Goal: Information Seeking & Learning: Learn about a topic

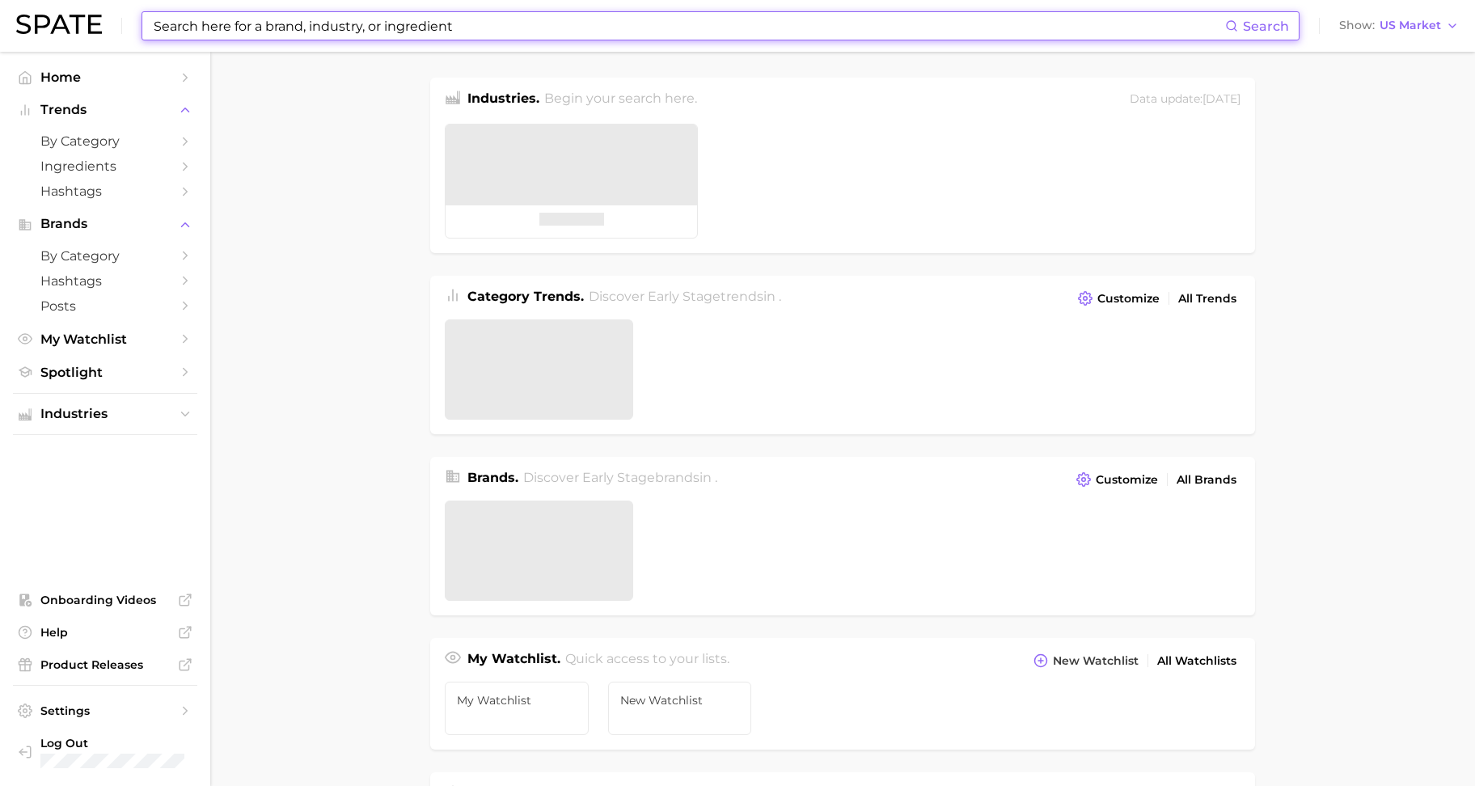
click at [298, 22] on input at bounding box center [688, 26] width 1073 height 28
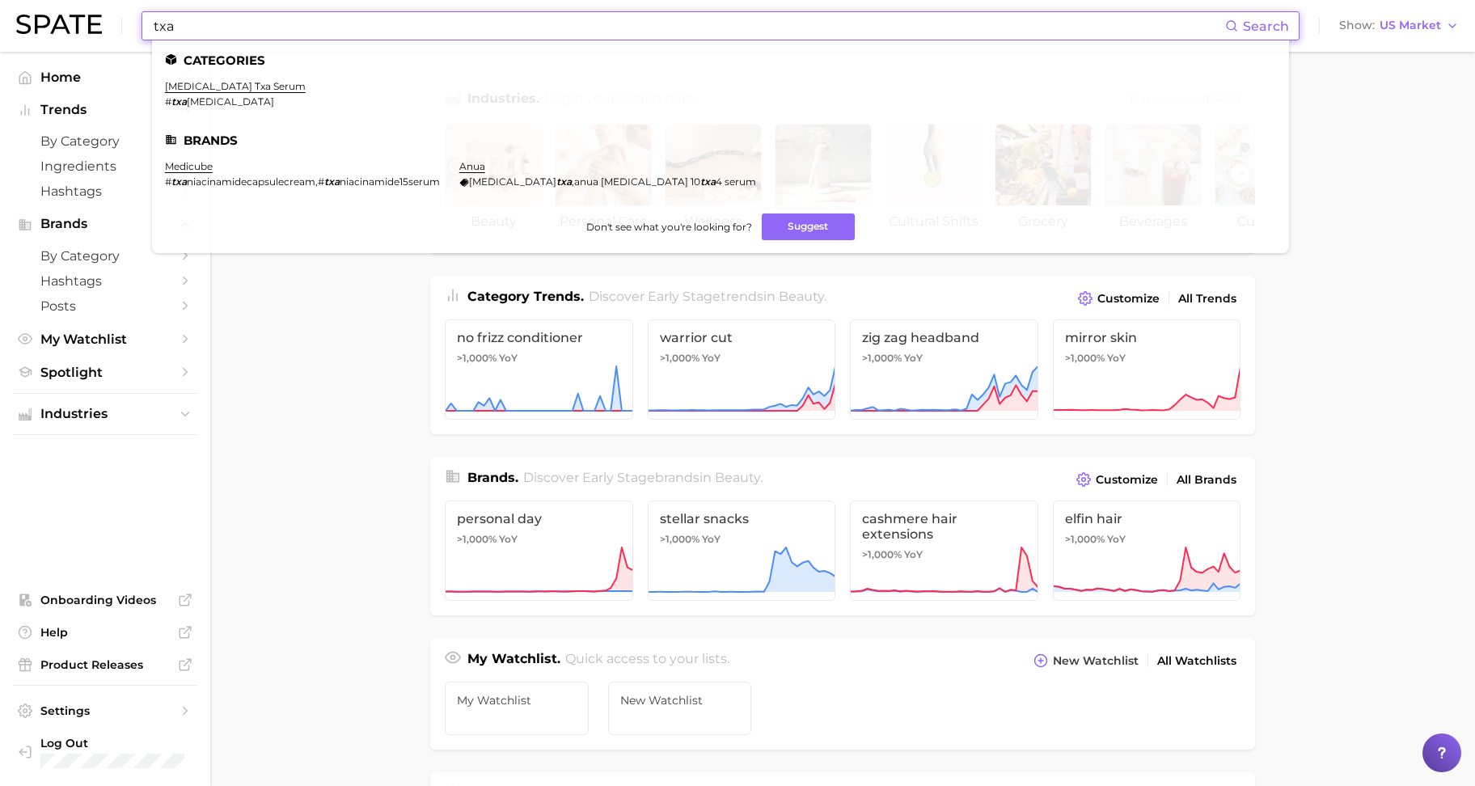
type input "txa"
click at [267, 92] on li "[MEDICAL_DATA] txa serum # txa [MEDICAL_DATA]" at bounding box center [235, 94] width 141 height 28
click at [261, 83] on link "[MEDICAL_DATA] txa serum" at bounding box center [235, 86] width 141 height 12
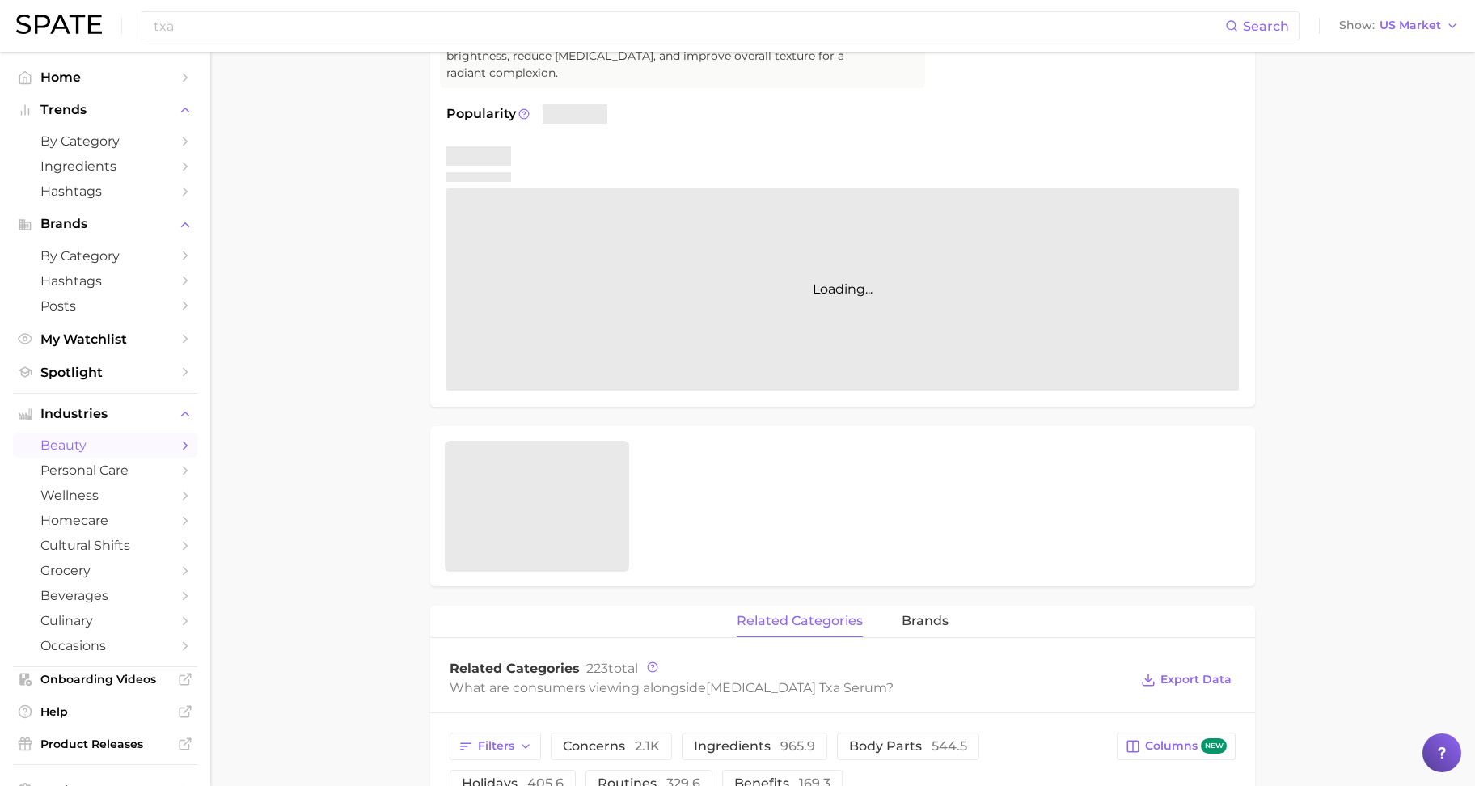
scroll to position [506, 0]
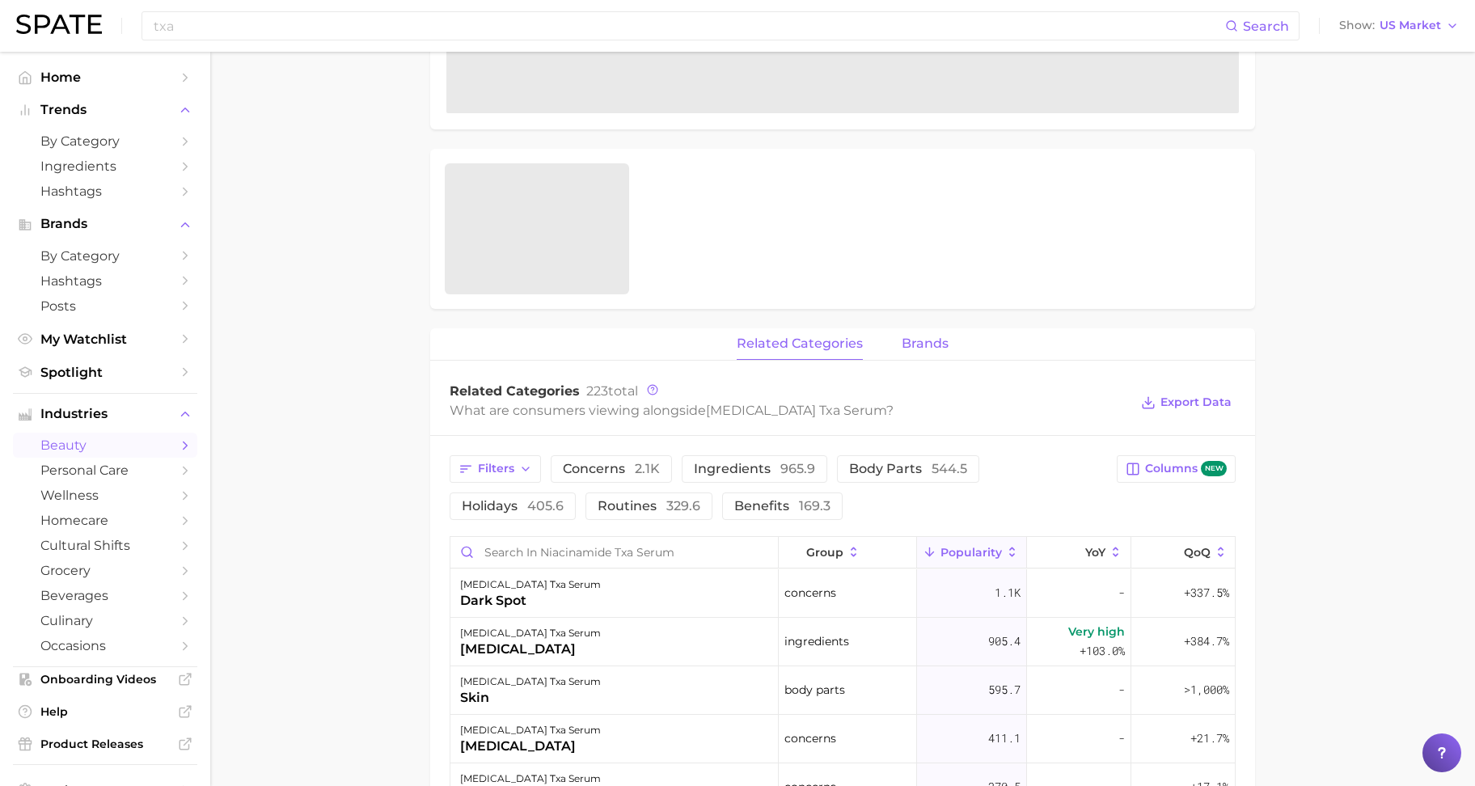
click at [940, 336] on button "brands" at bounding box center [925, 344] width 47 height 32
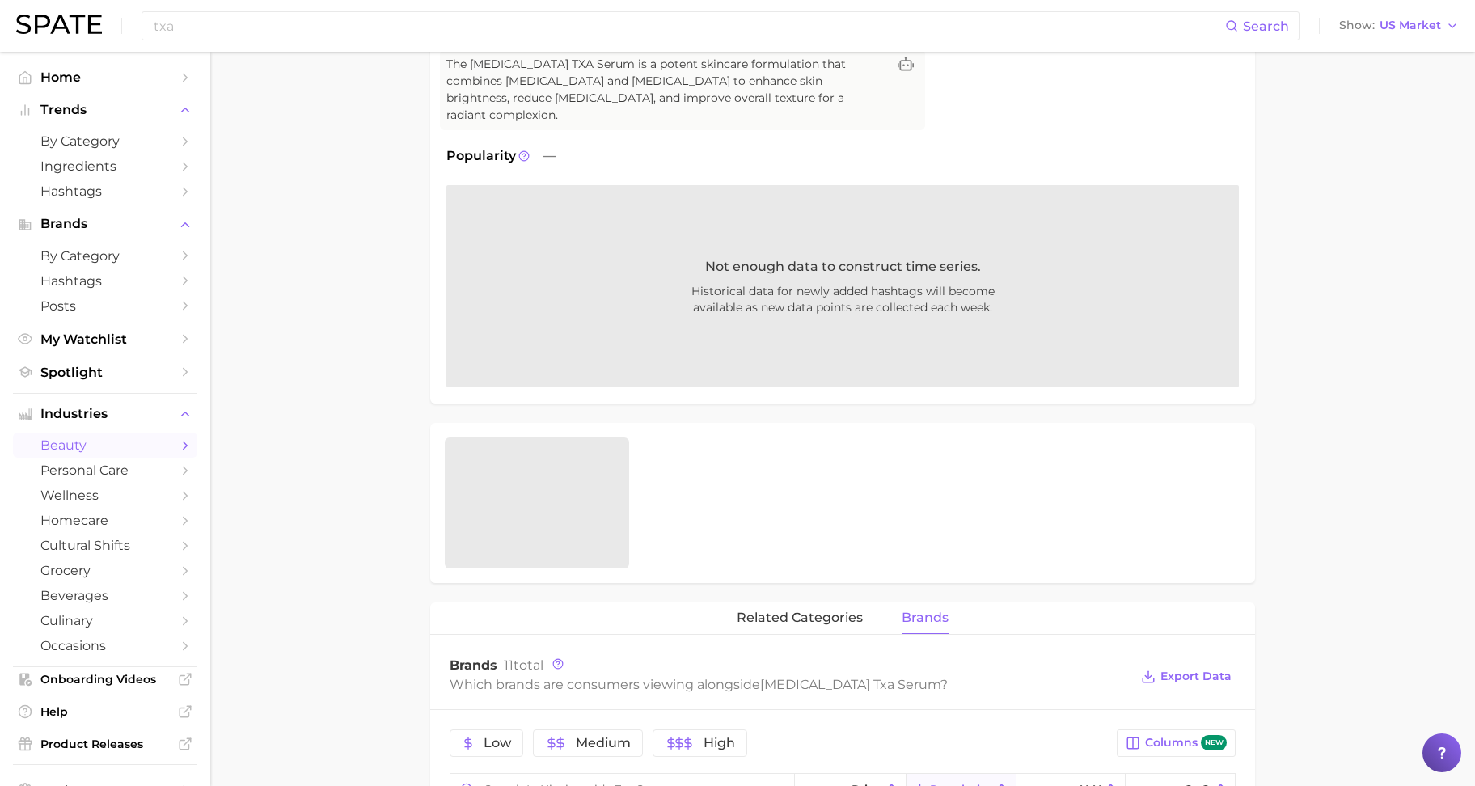
scroll to position [0, 0]
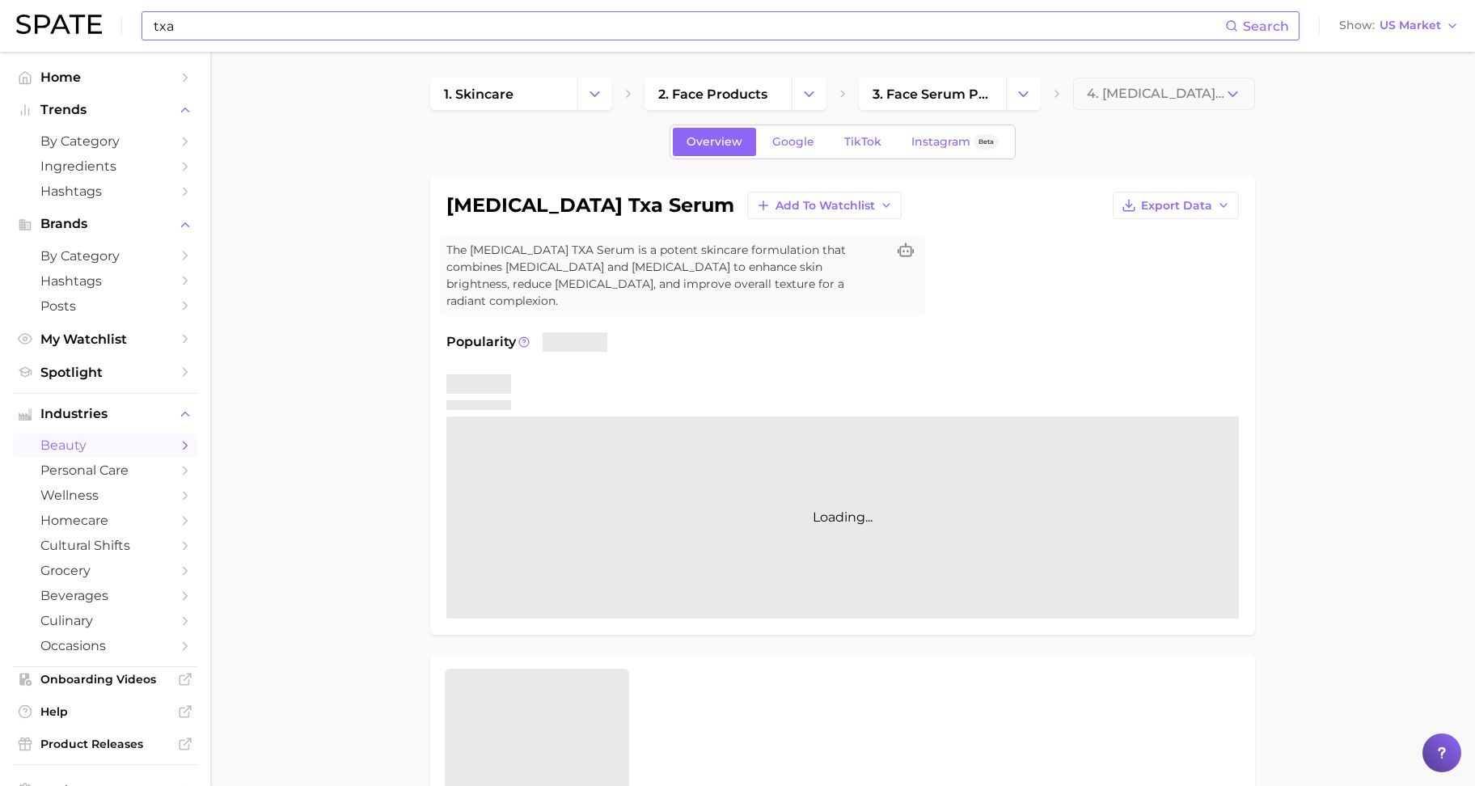
click at [417, 27] on input "txa" at bounding box center [688, 26] width 1073 height 28
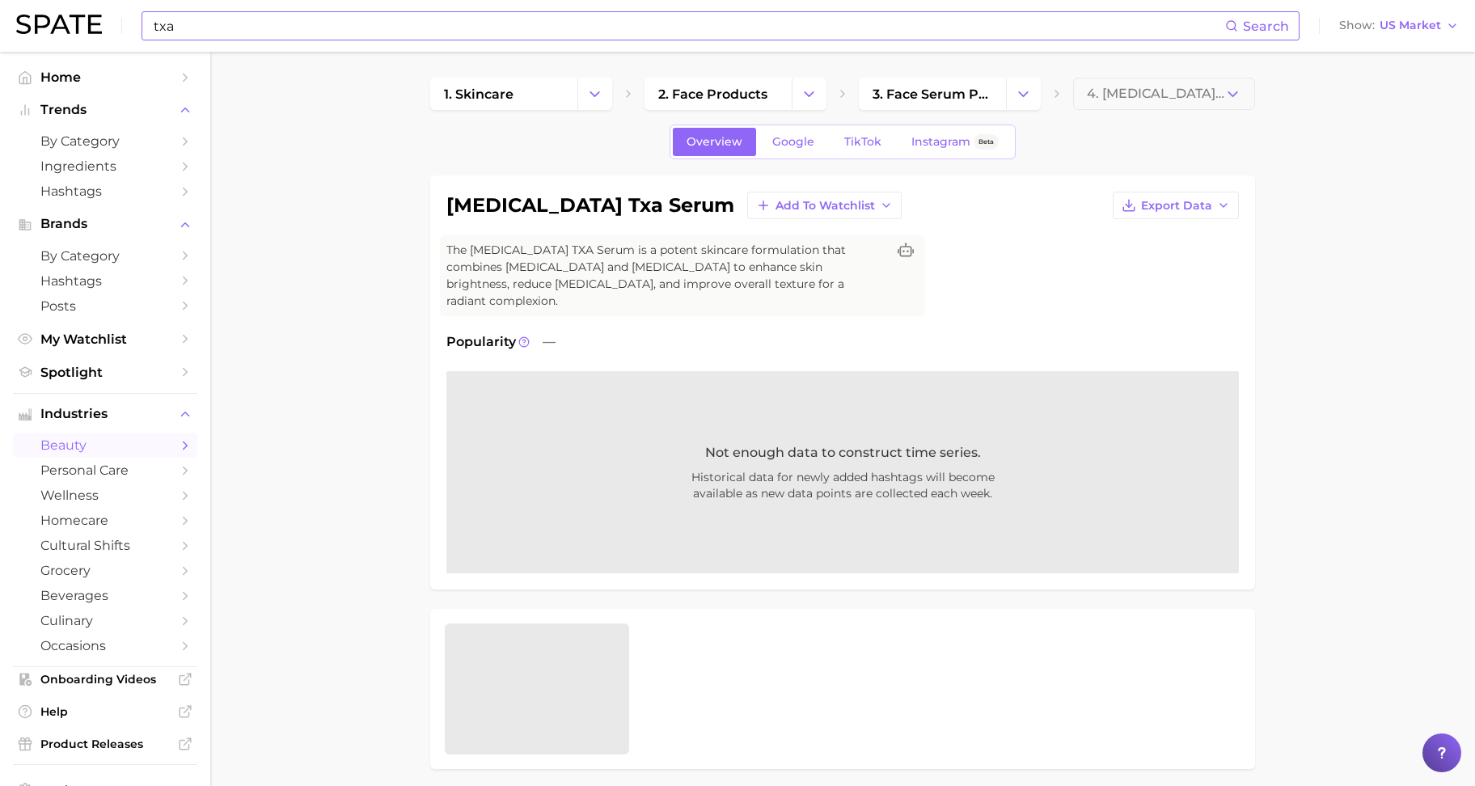
click at [379, 36] on input "txa" at bounding box center [688, 26] width 1073 height 28
type input "t"
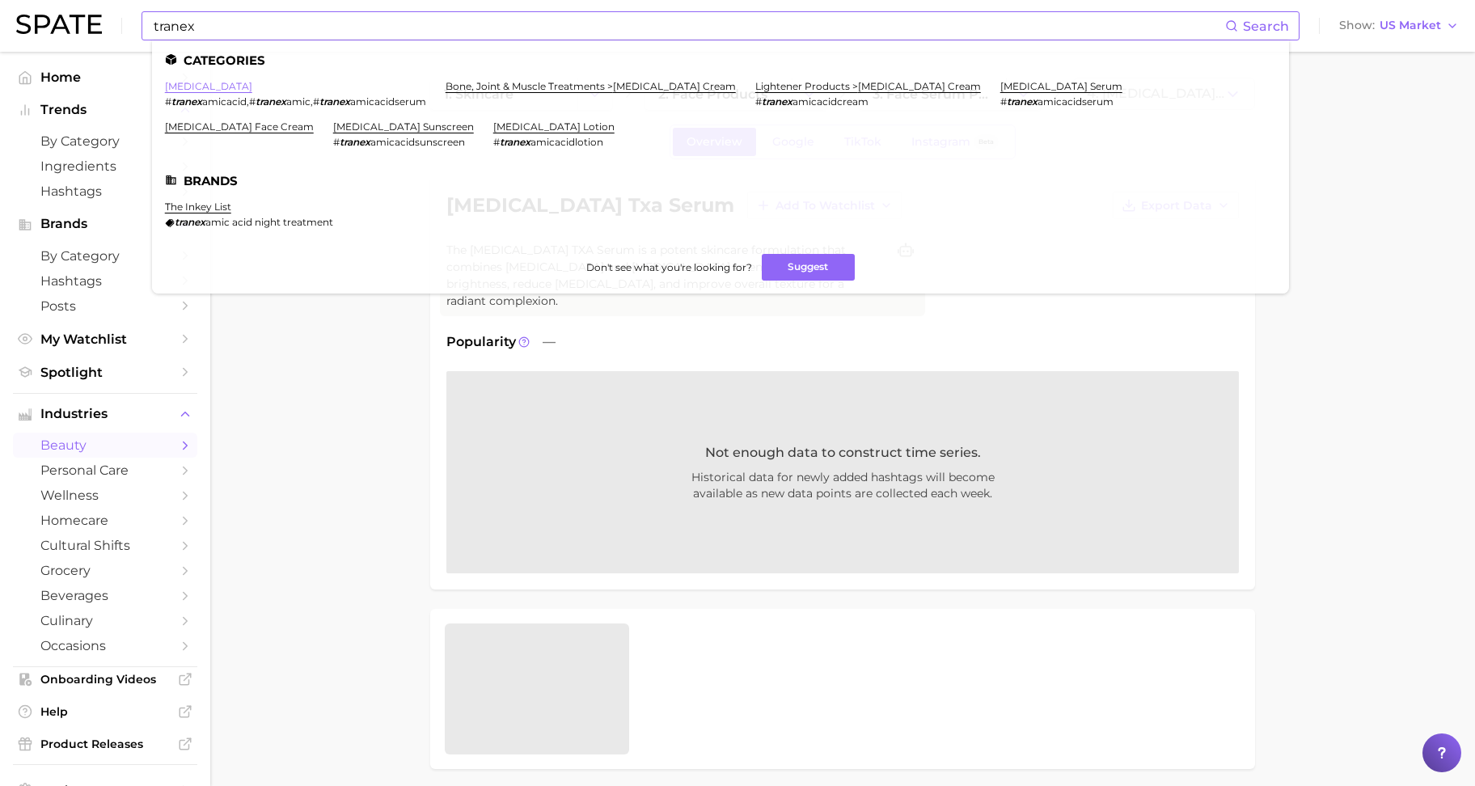
click at [225, 90] on link "[MEDICAL_DATA]" at bounding box center [208, 86] width 87 height 12
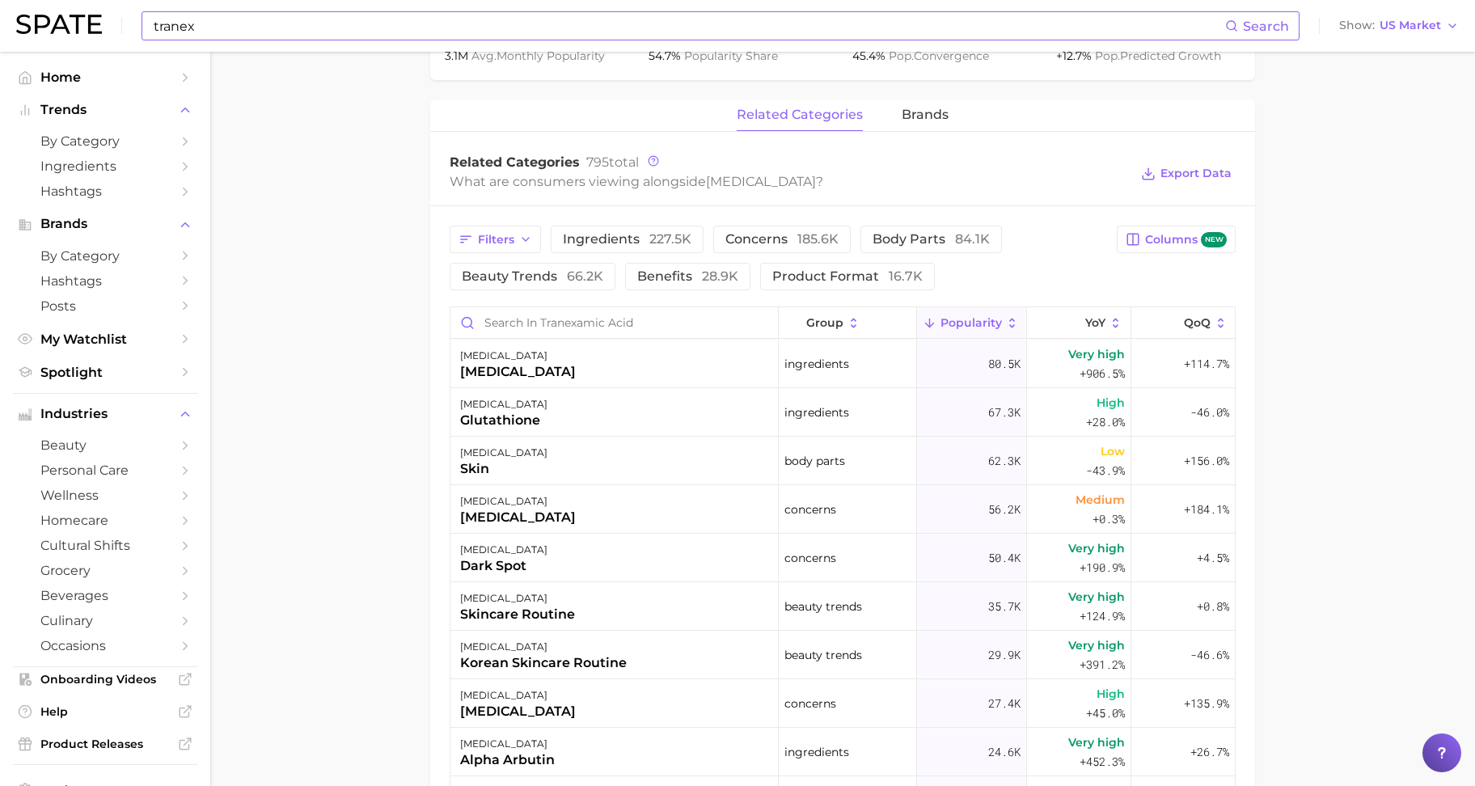
scroll to position [708, 0]
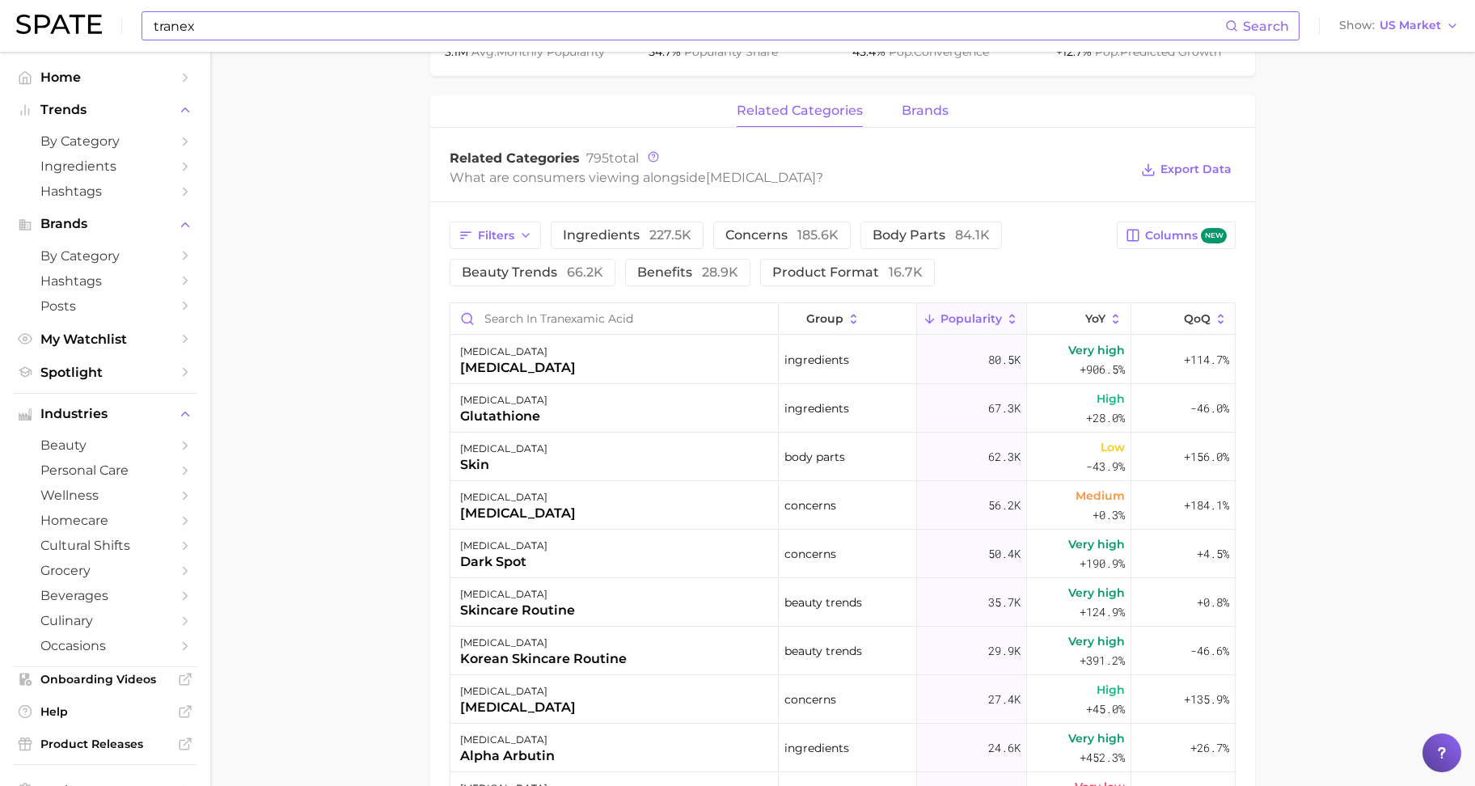
click at [912, 113] on span "brands" at bounding box center [925, 111] width 47 height 15
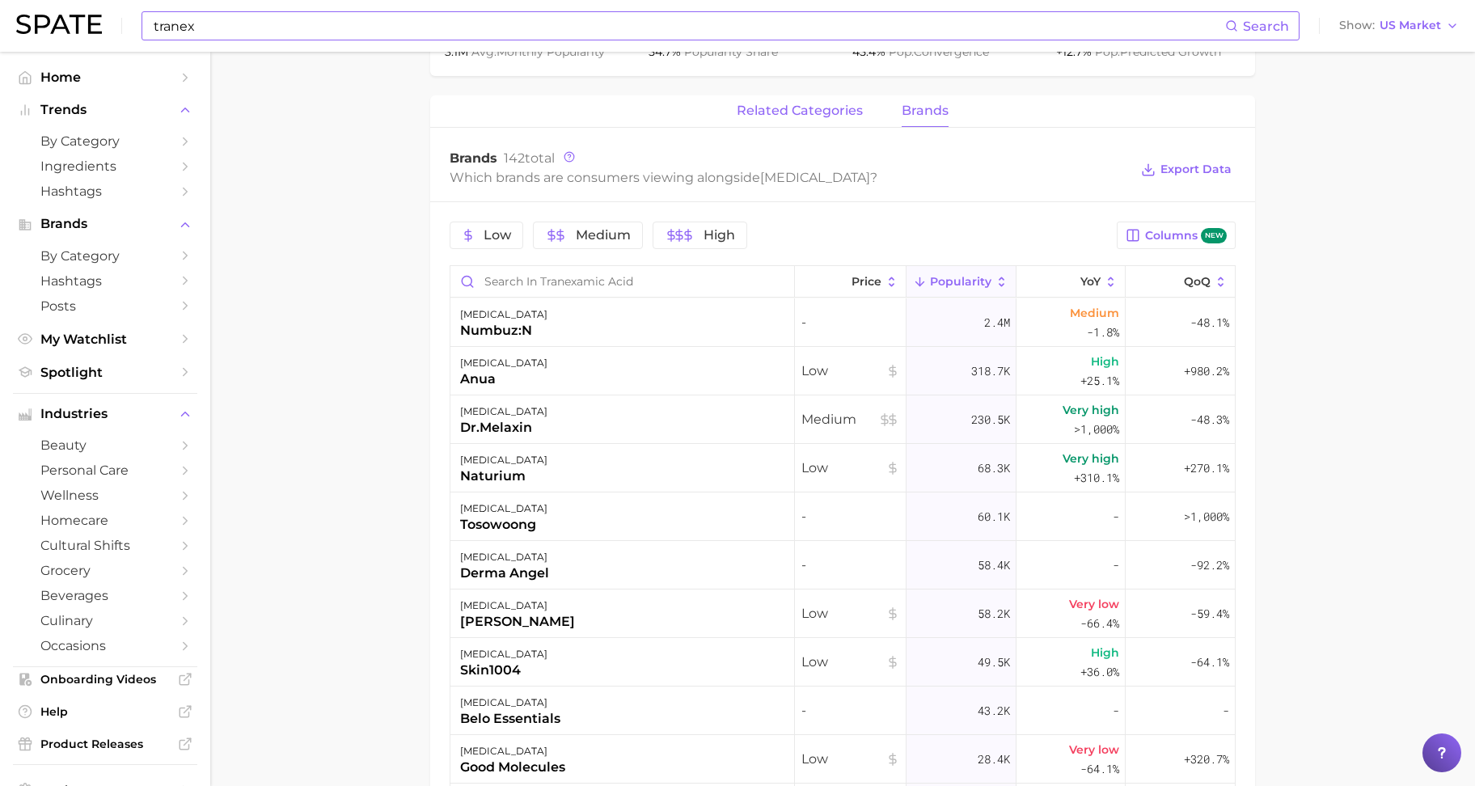
click at [803, 112] on span "related categories" at bounding box center [800, 111] width 126 height 15
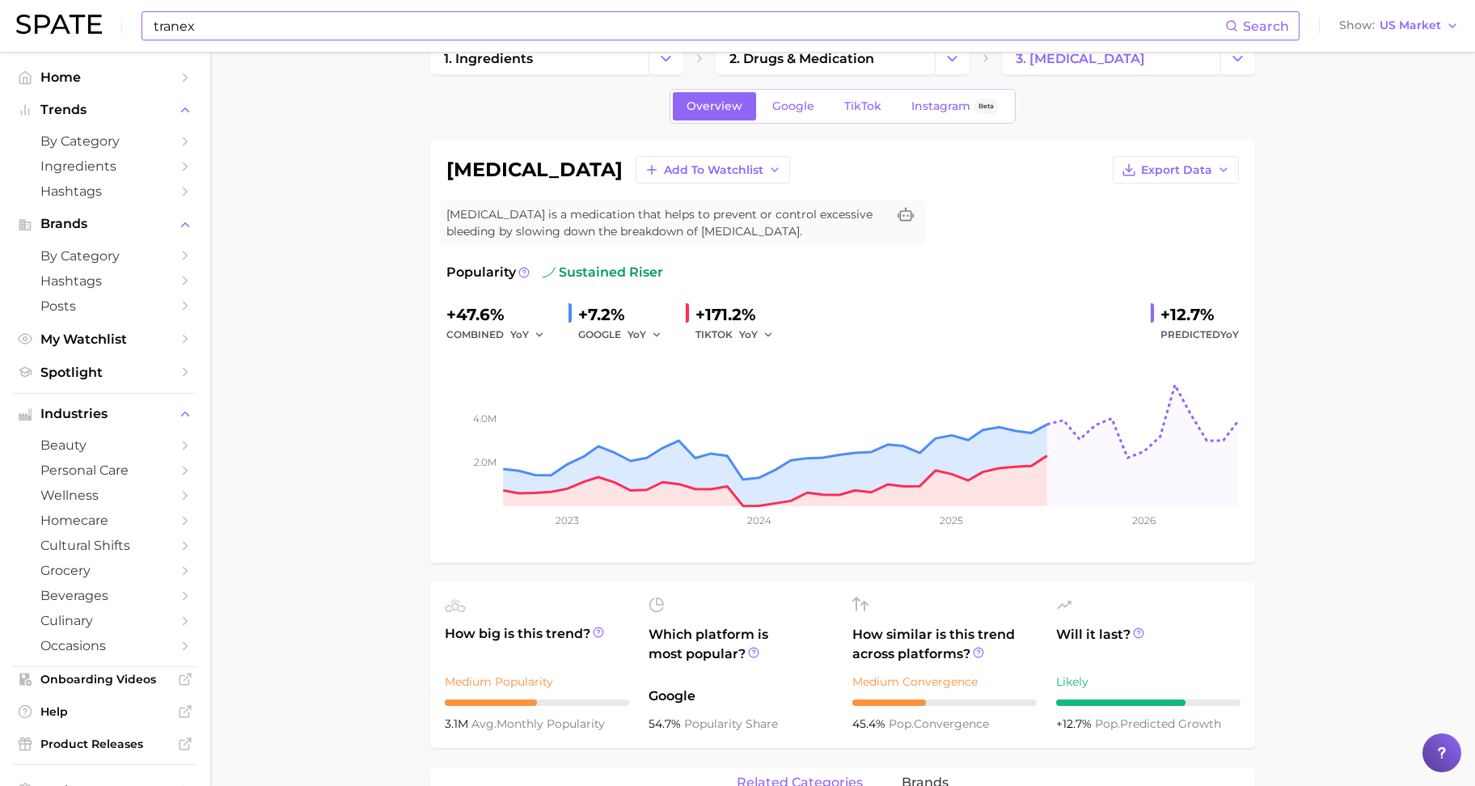
scroll to position [0, 0]
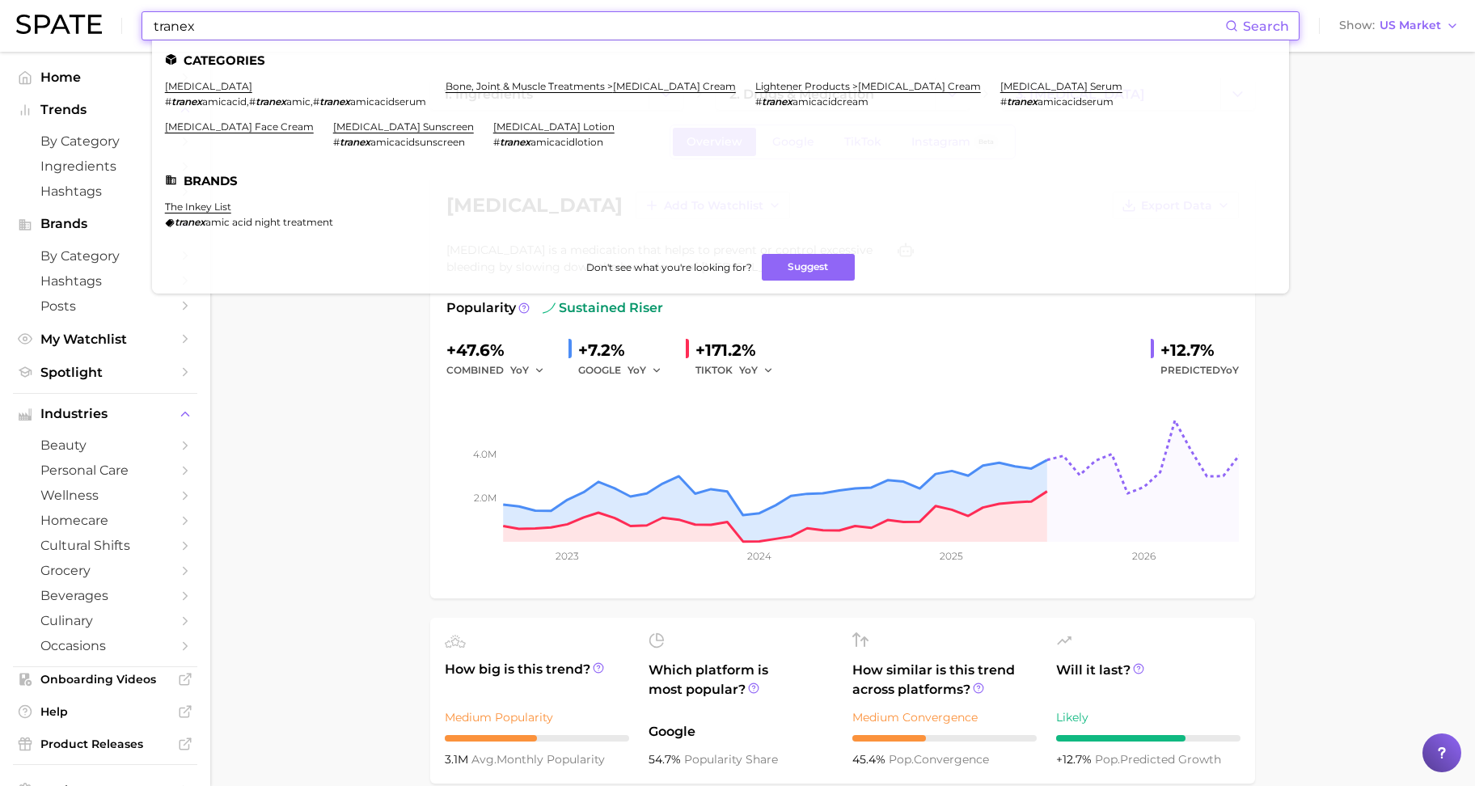
click at [290, 36] on input "tranex" at bounding box center [688, 26] width 1073 height 28
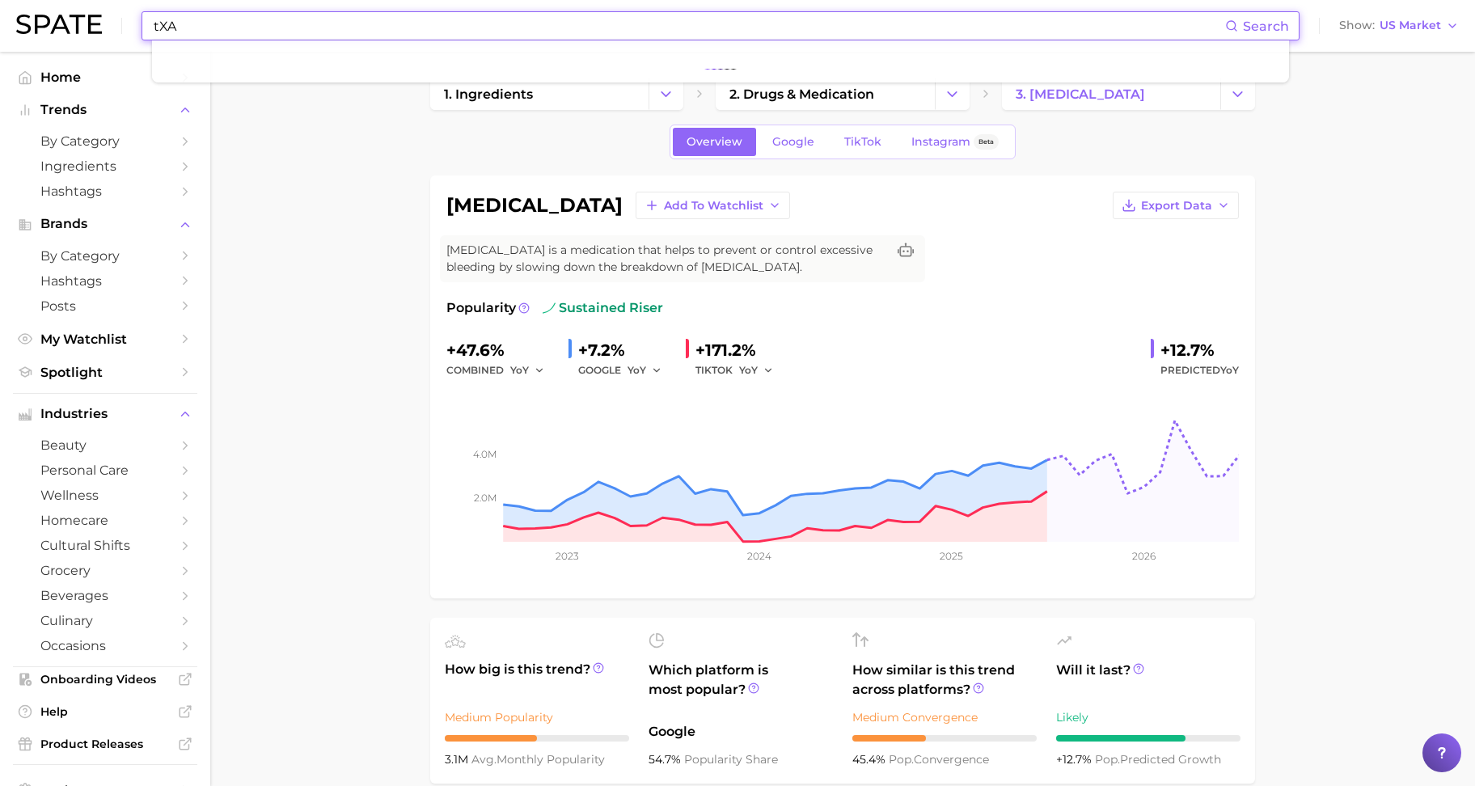
type input "tXA"
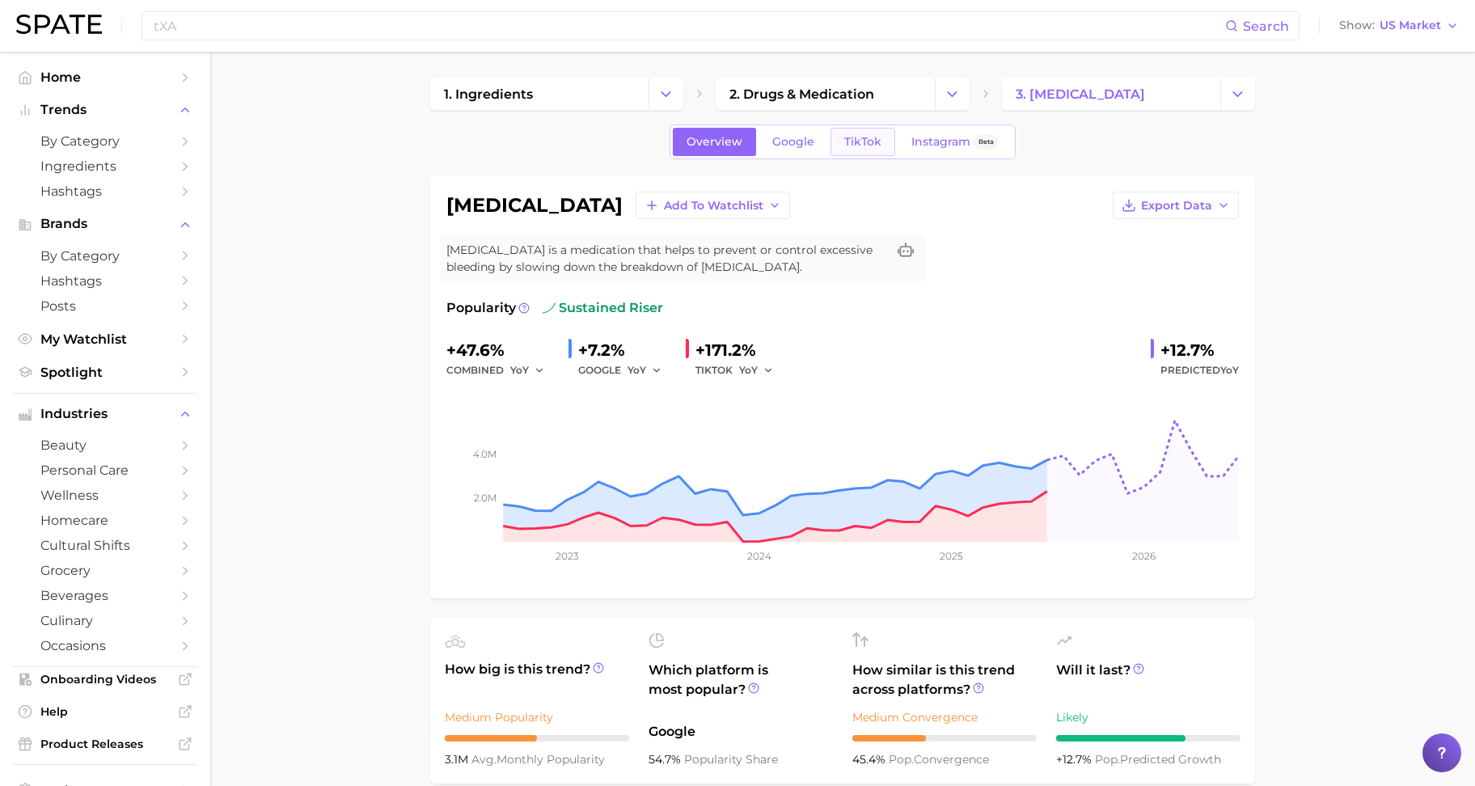
click at [844, 137] on span "TikTok" at bounding box center [862, 142] width 37 height 14
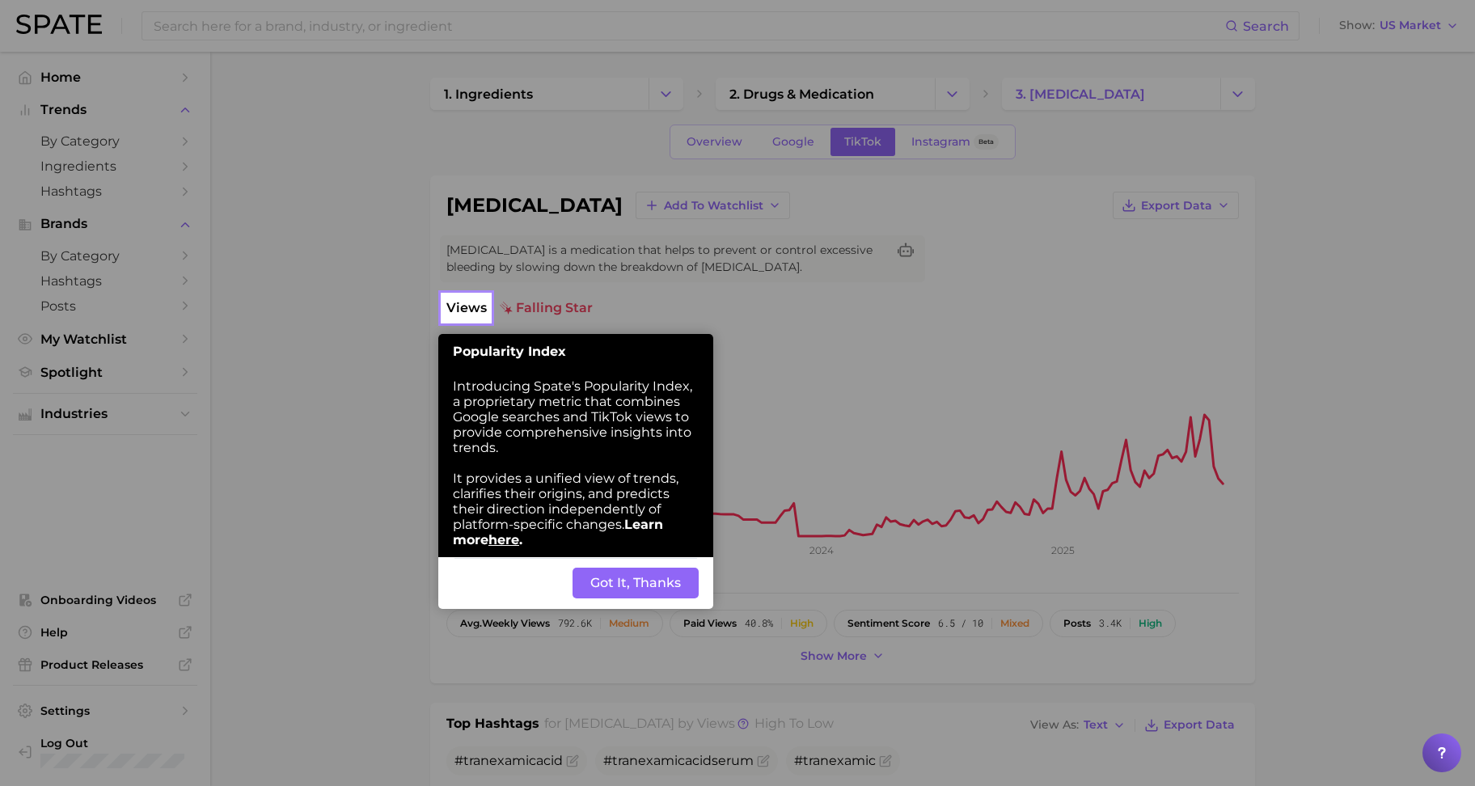
click at [609, 590] on button "Got It, Thanks" at bounding box center [636, 583] width 126 height 31
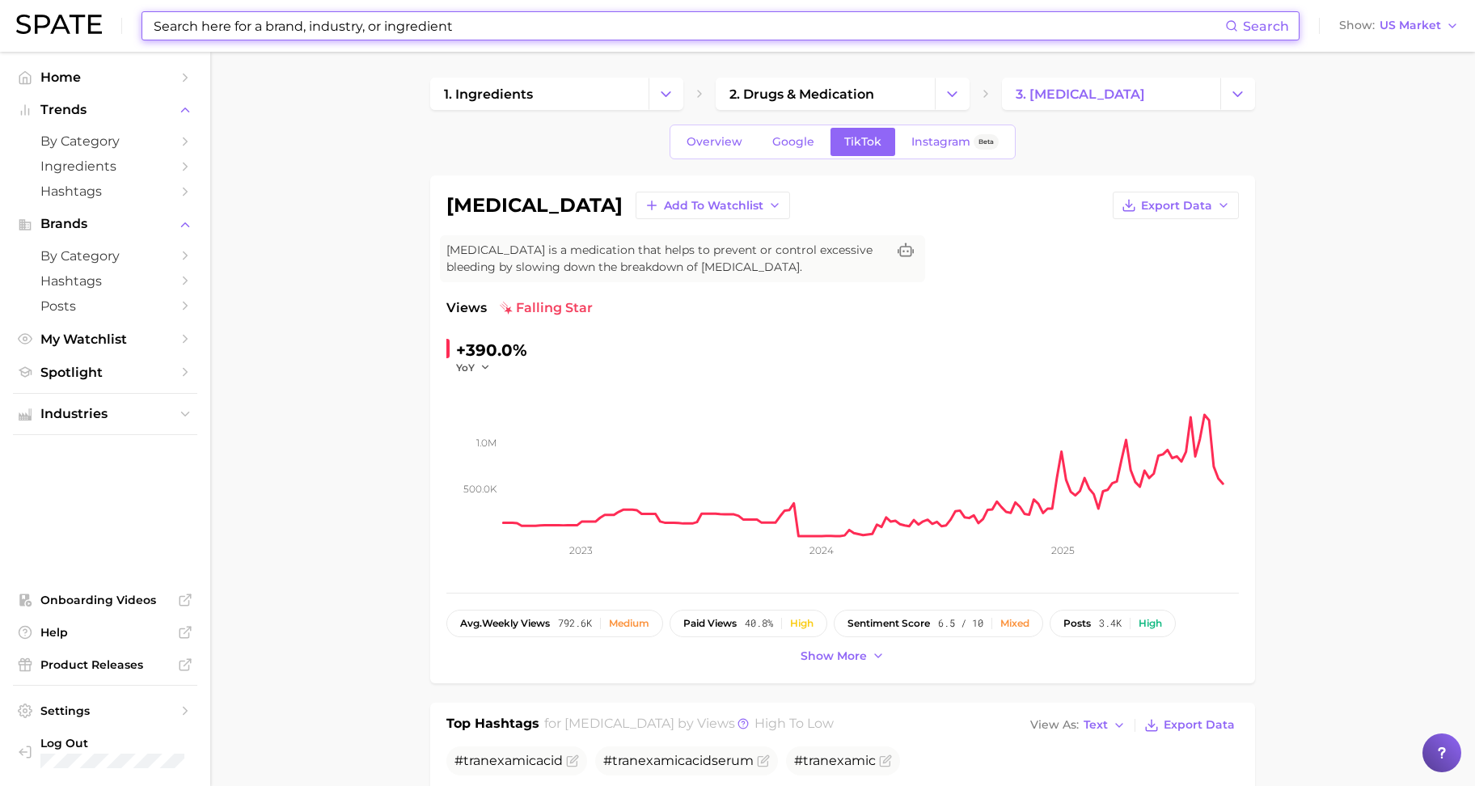
click at [369, 36] on input at bounding box center [688, 26] width 1073 height 28
type input "t"
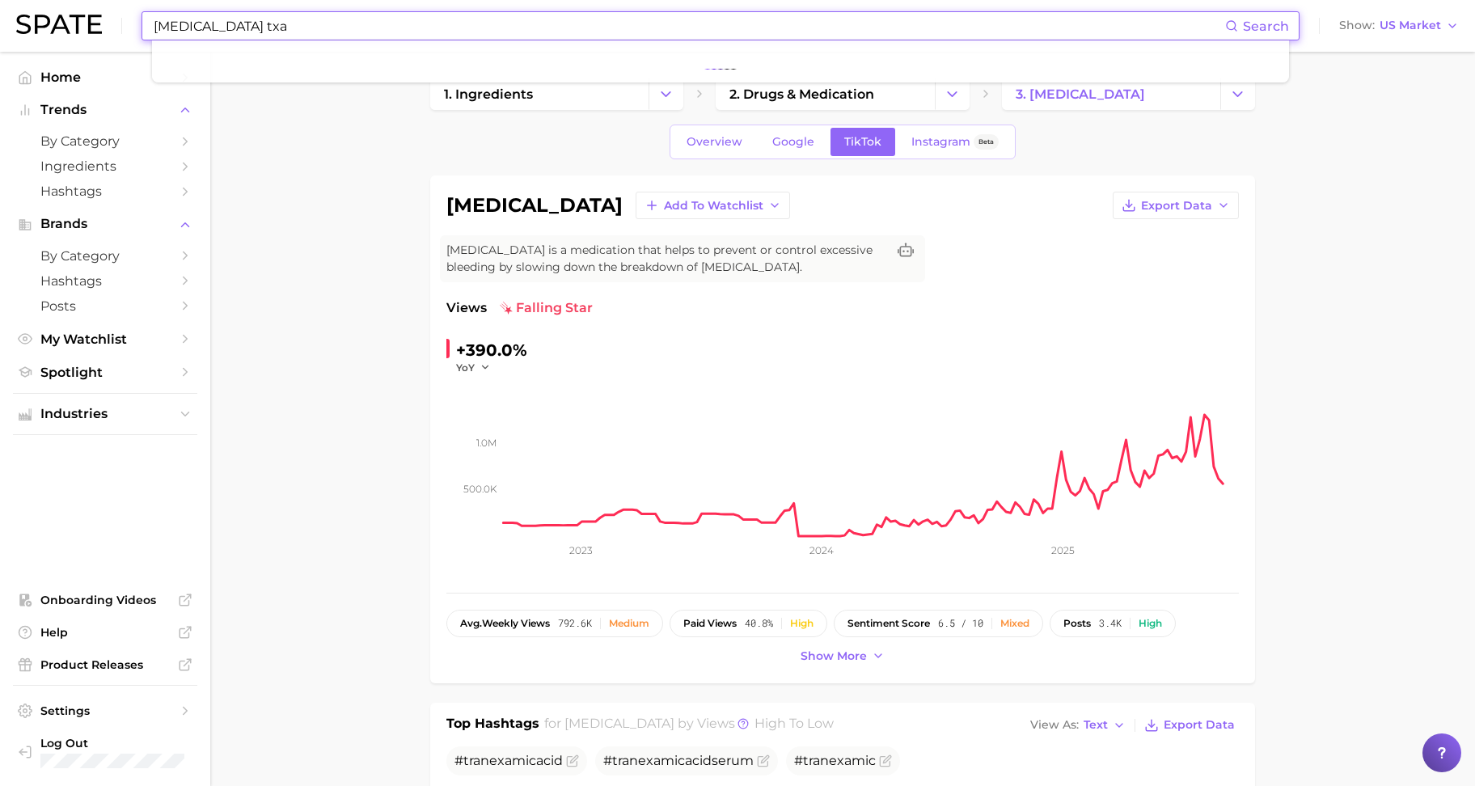
type input "[MEDICAL_DATA] txa"
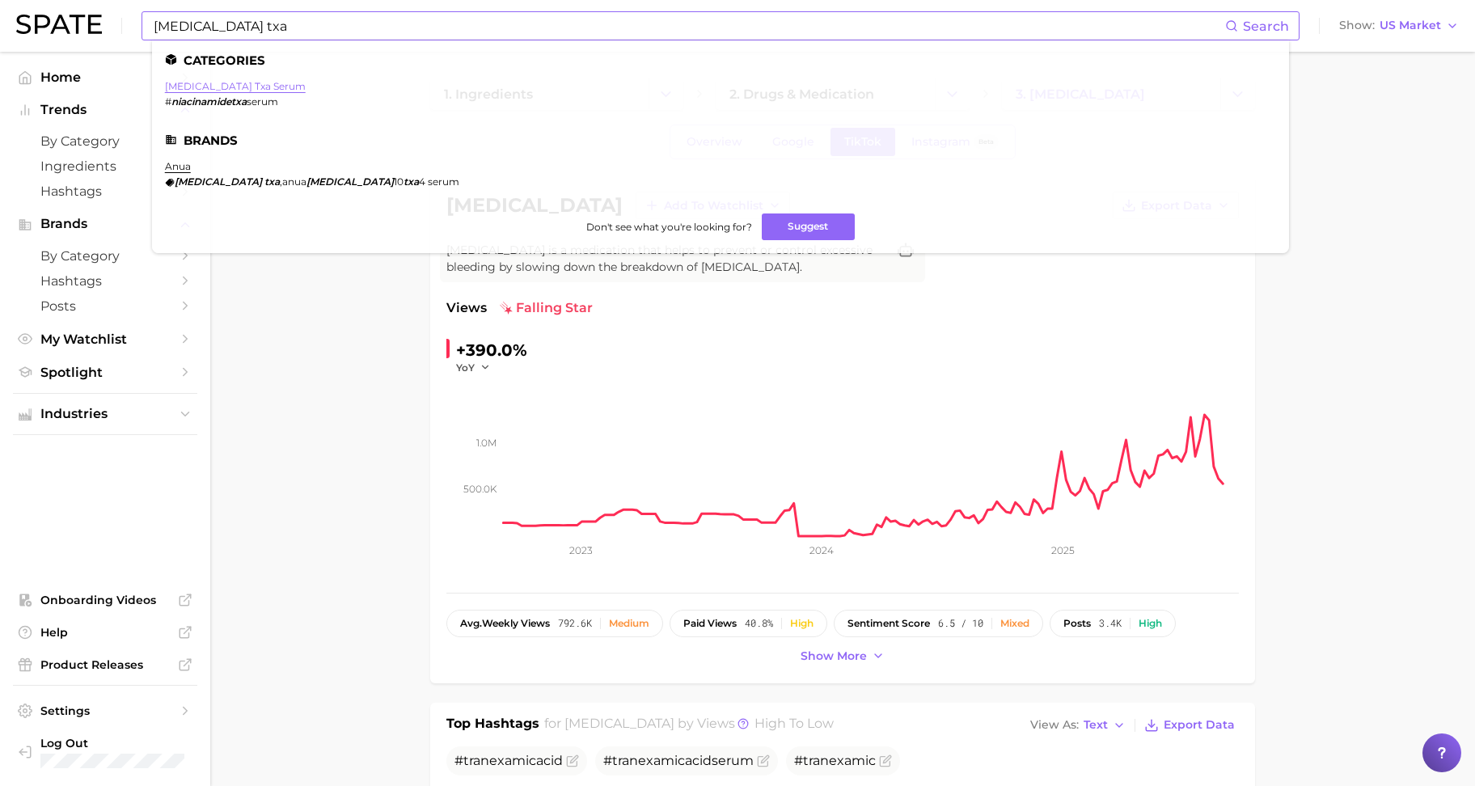
click at [273, 90] on link "[MEDICAL_DATA] txa serum" at bounding box center [235, 86] width 141 height 12
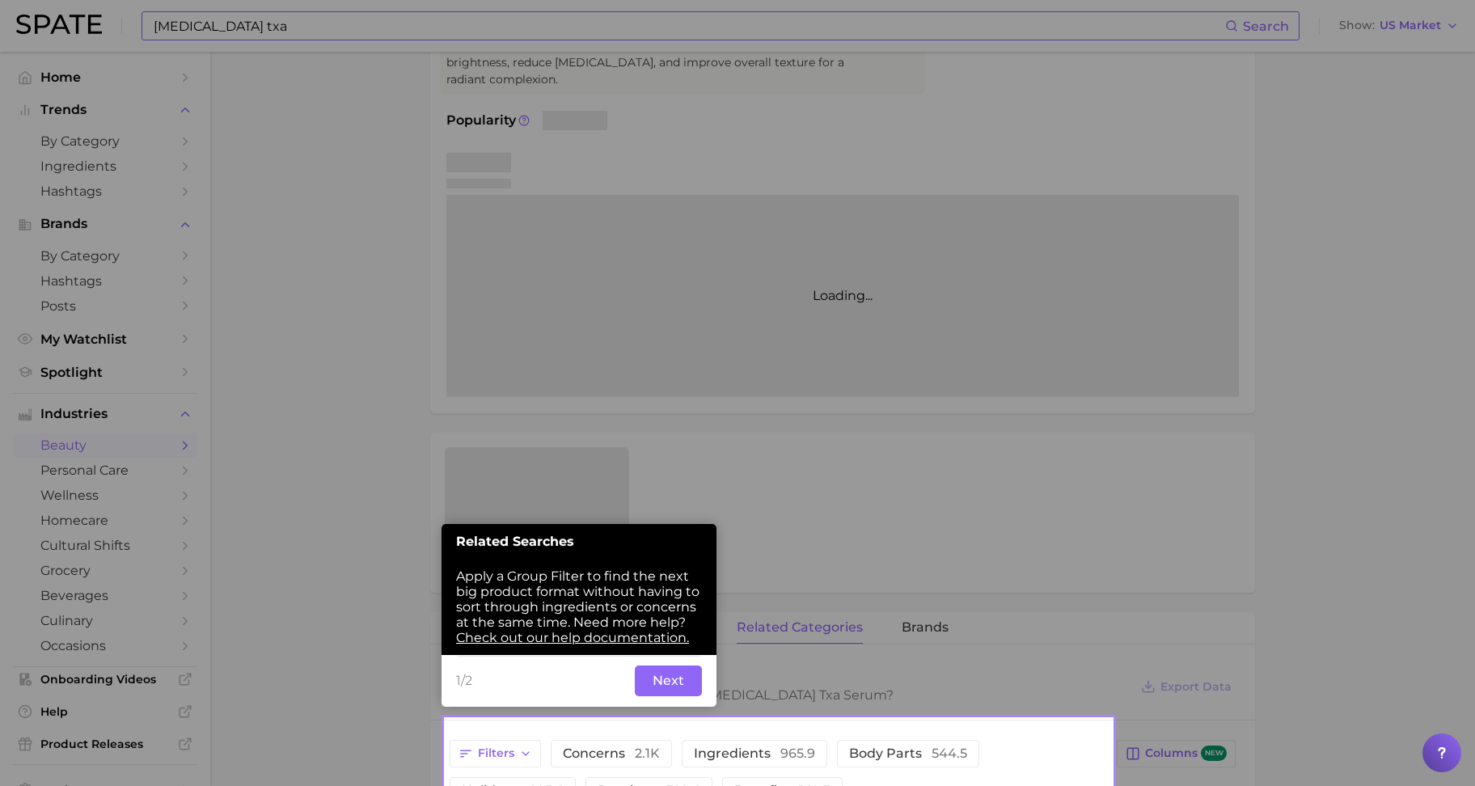
scroll to position [226, 0]
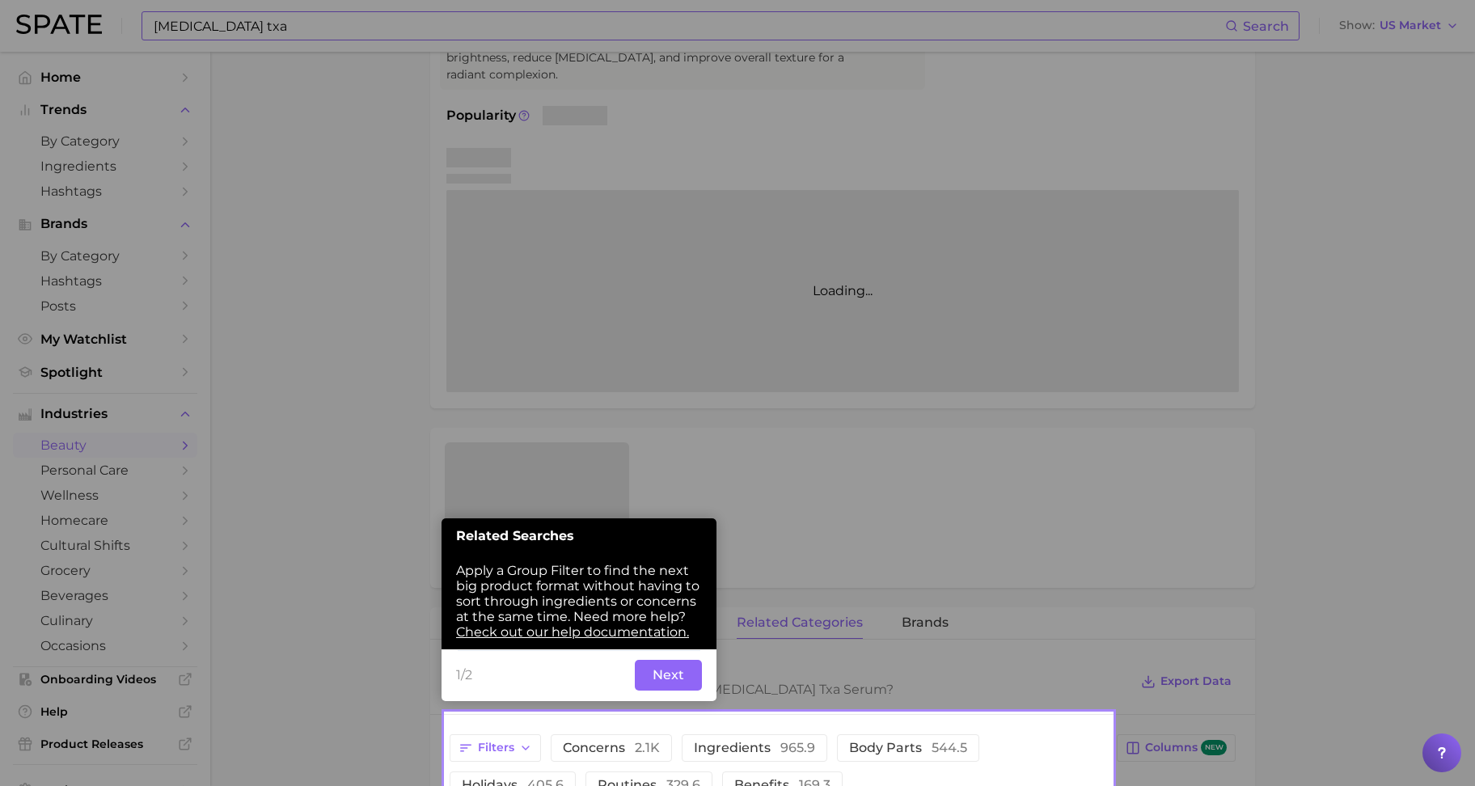
click at [662, 687] on button "Next" at bounding box center [668, 675] width 67 height 31
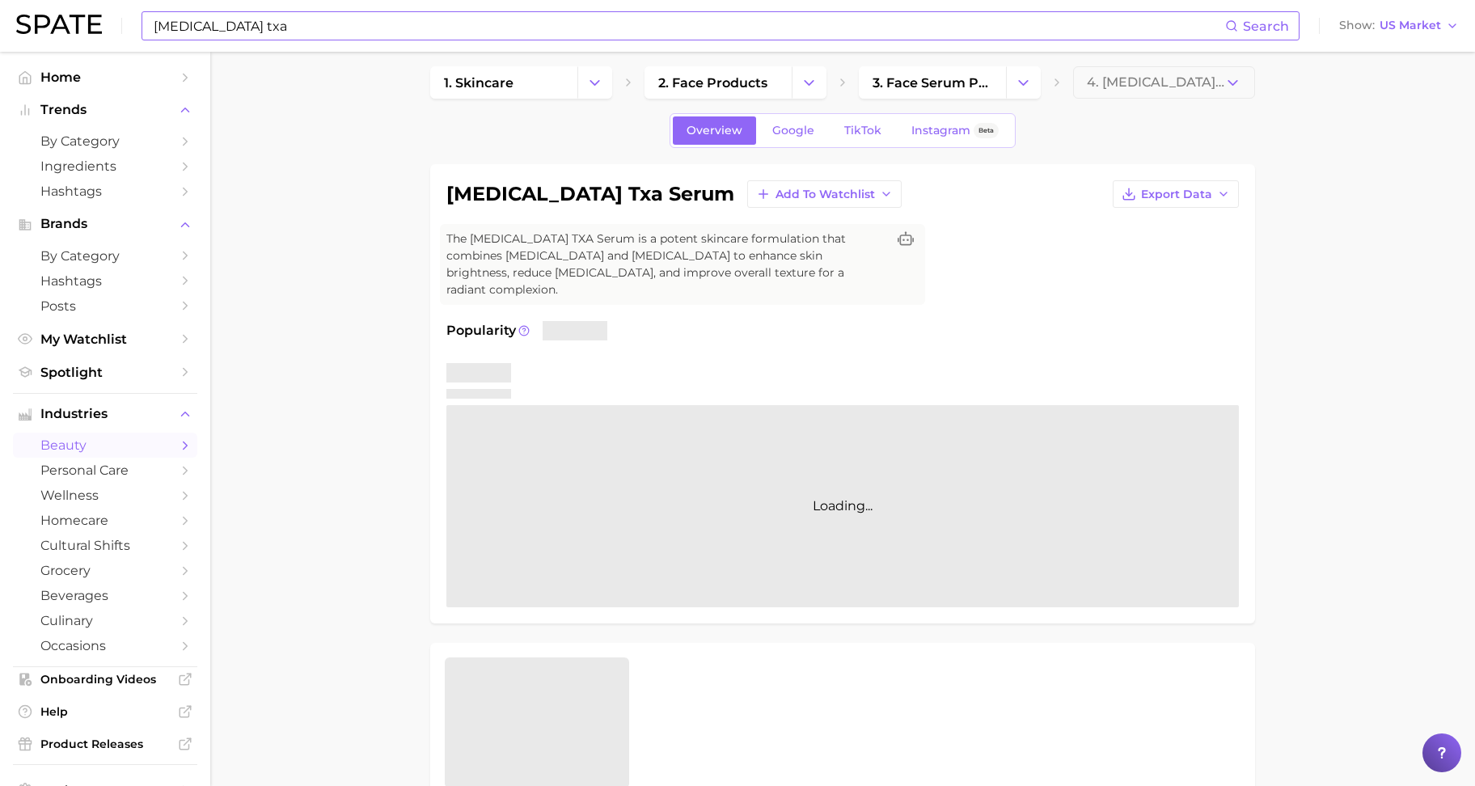
scroll to position [0, 0]
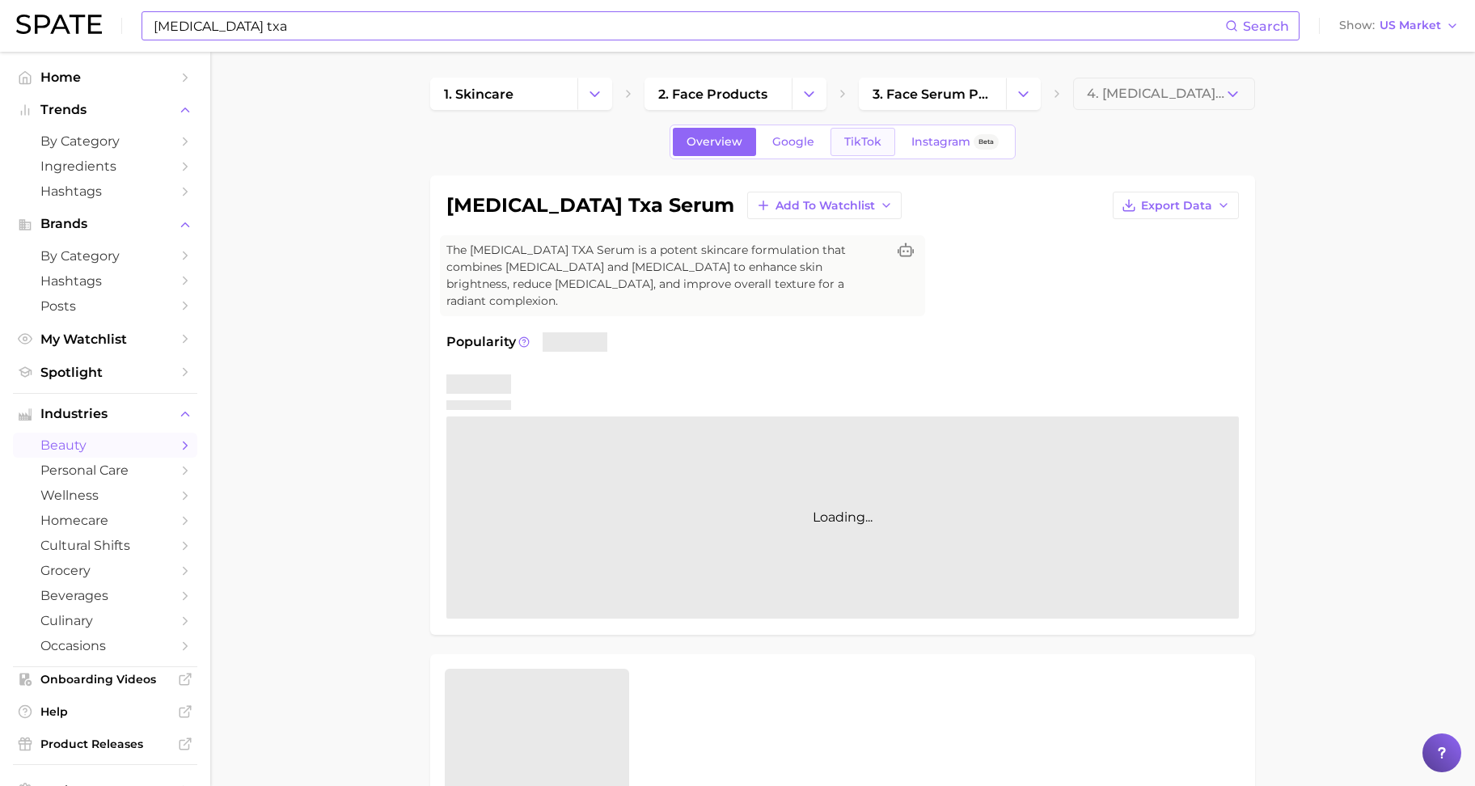
click at [853, 139] on span "TikTok" at bounding box center [862, 142] width 37 height 14
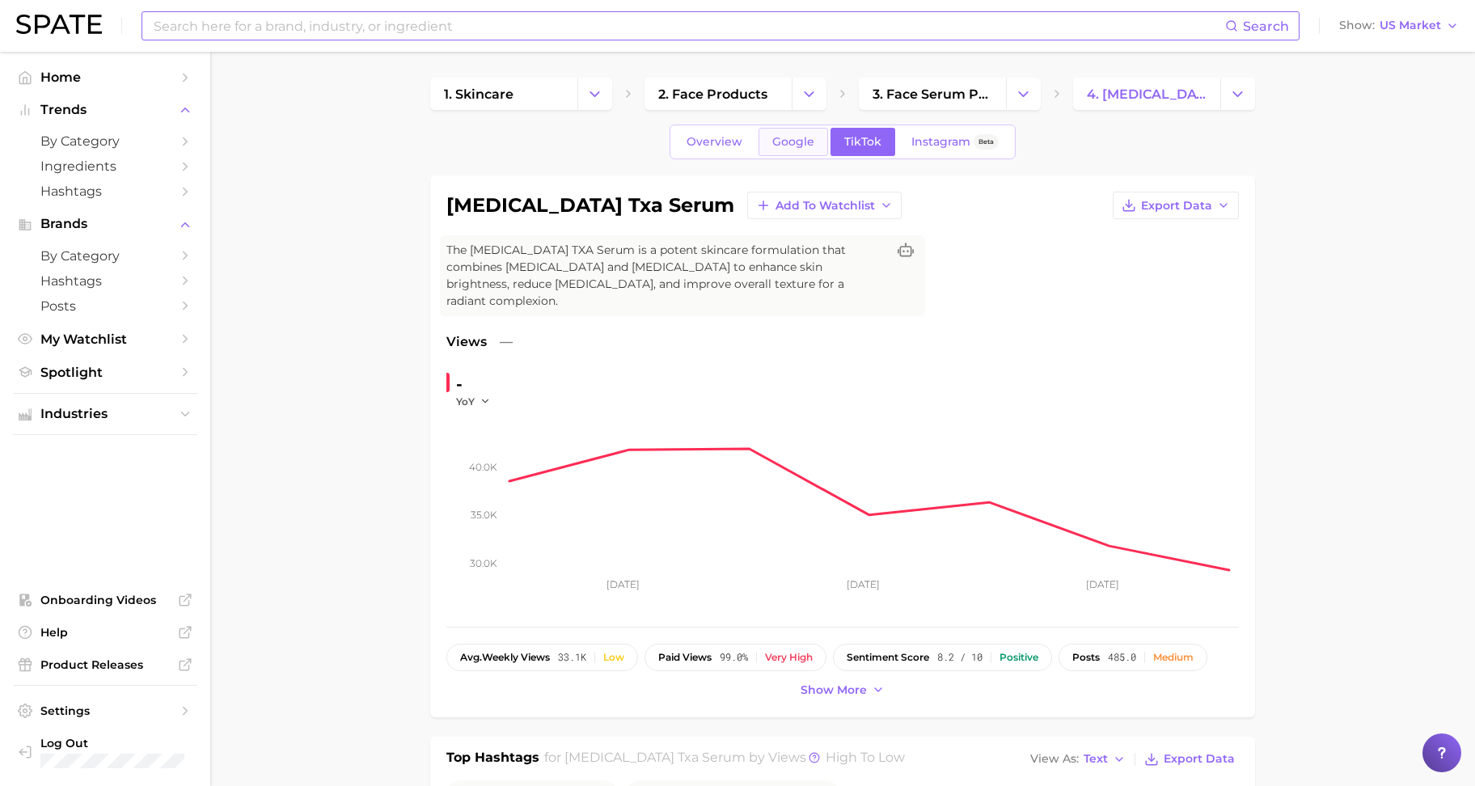
click at [811, 154] on link "Google" at bounding box center [794, 142] width 70 height 28
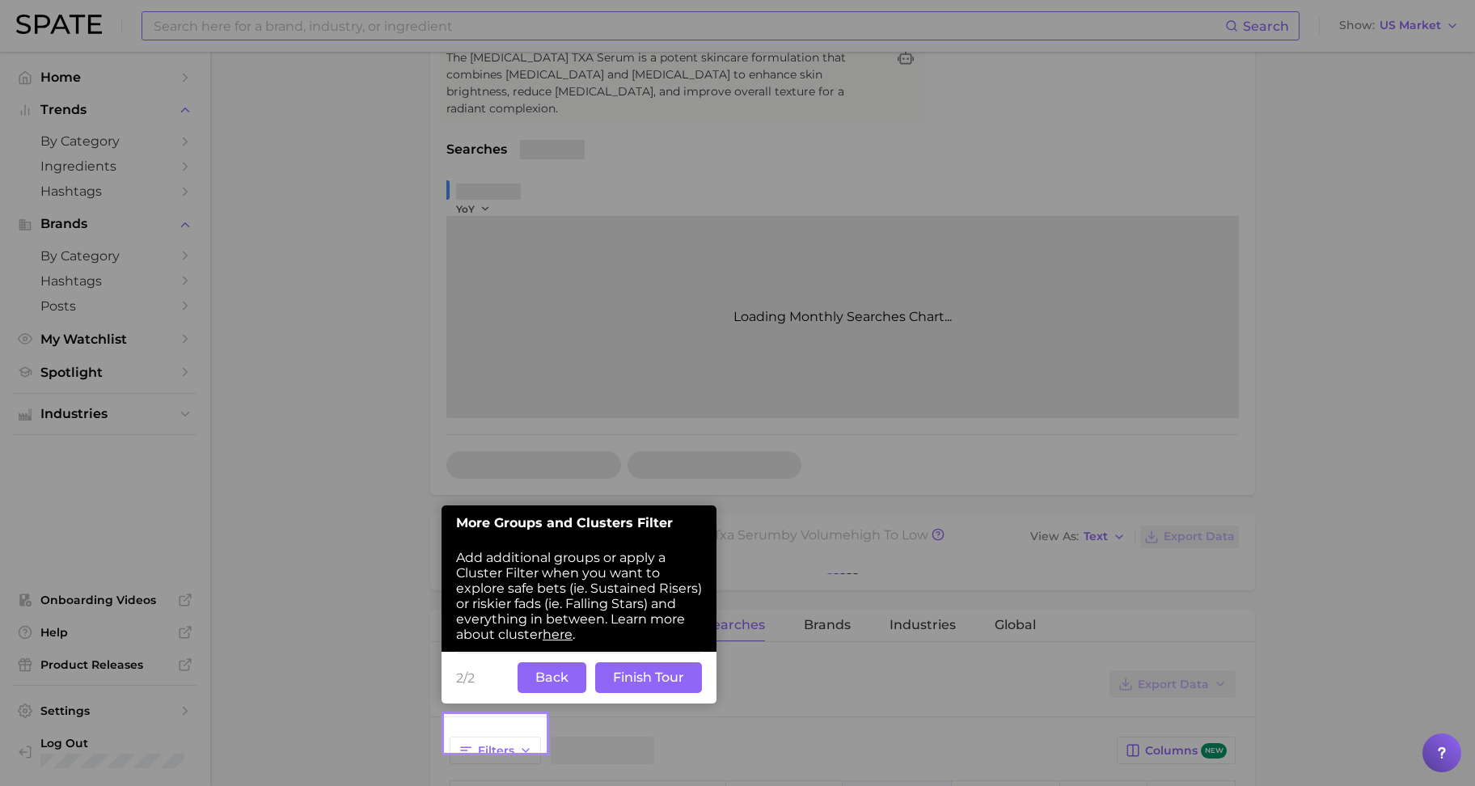
scroll to position [194, 0]
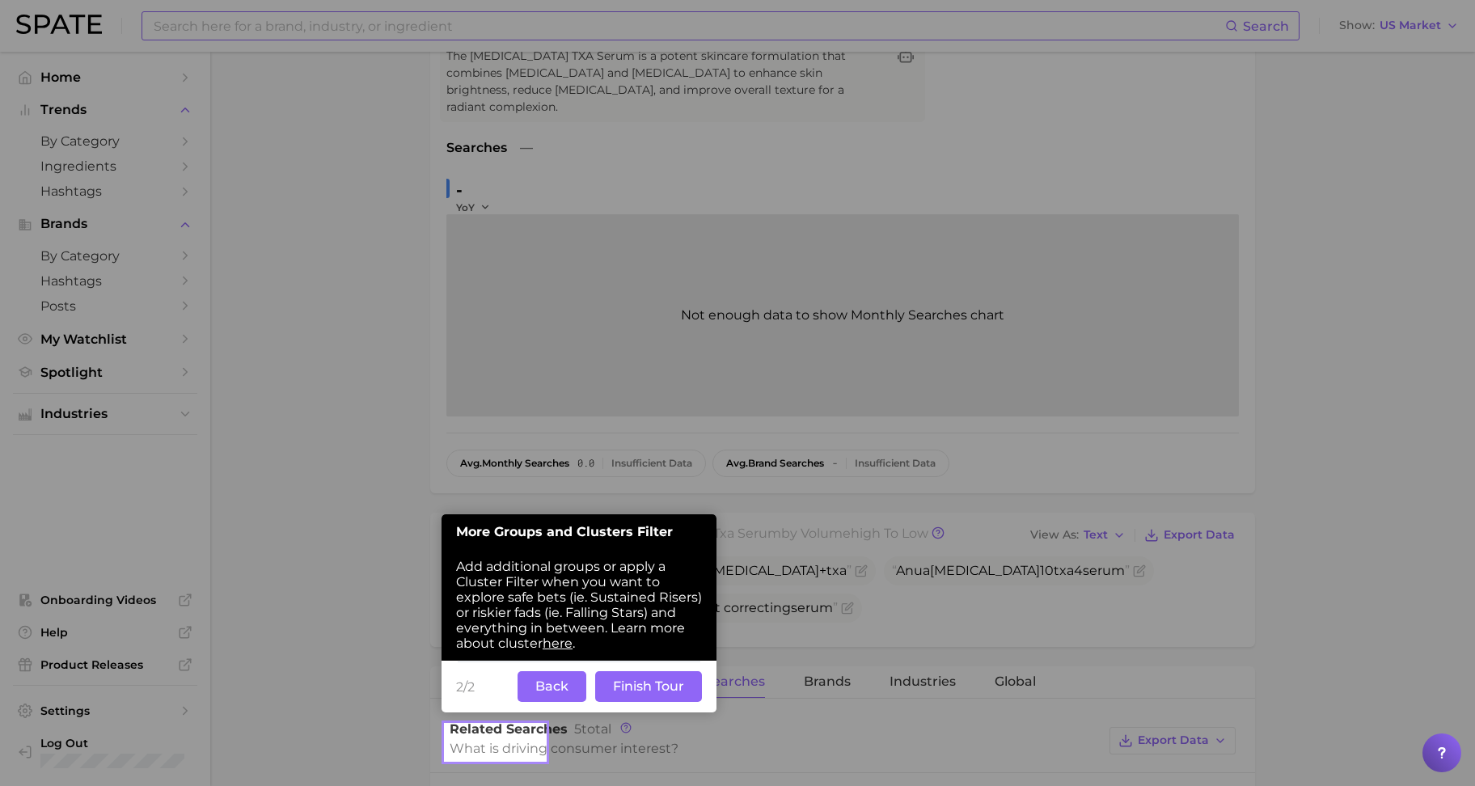
click at [645, 692] on button "Finish Tour" at bounding box center [648, 686] width 107 height 31
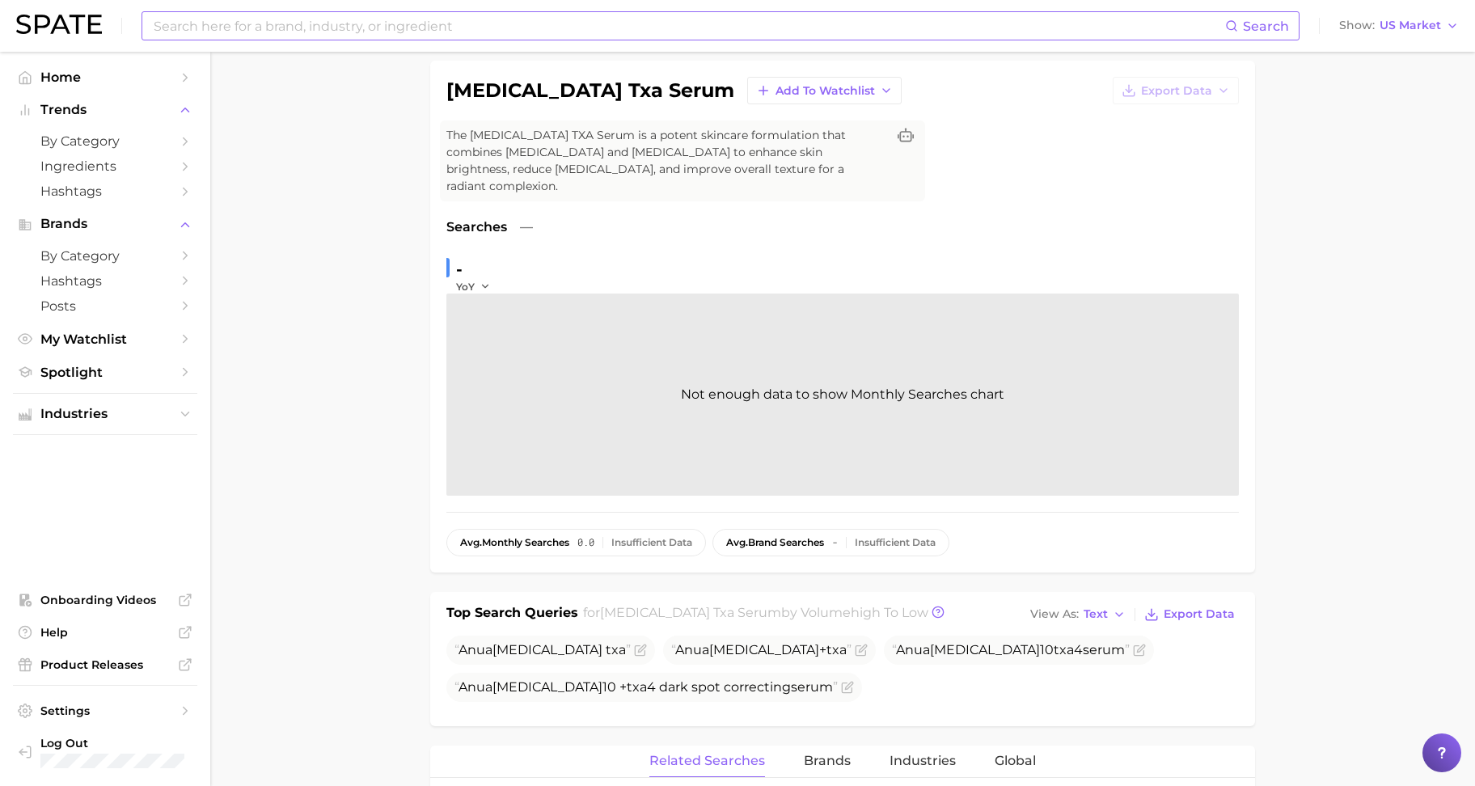
scroll to position [0, 0]
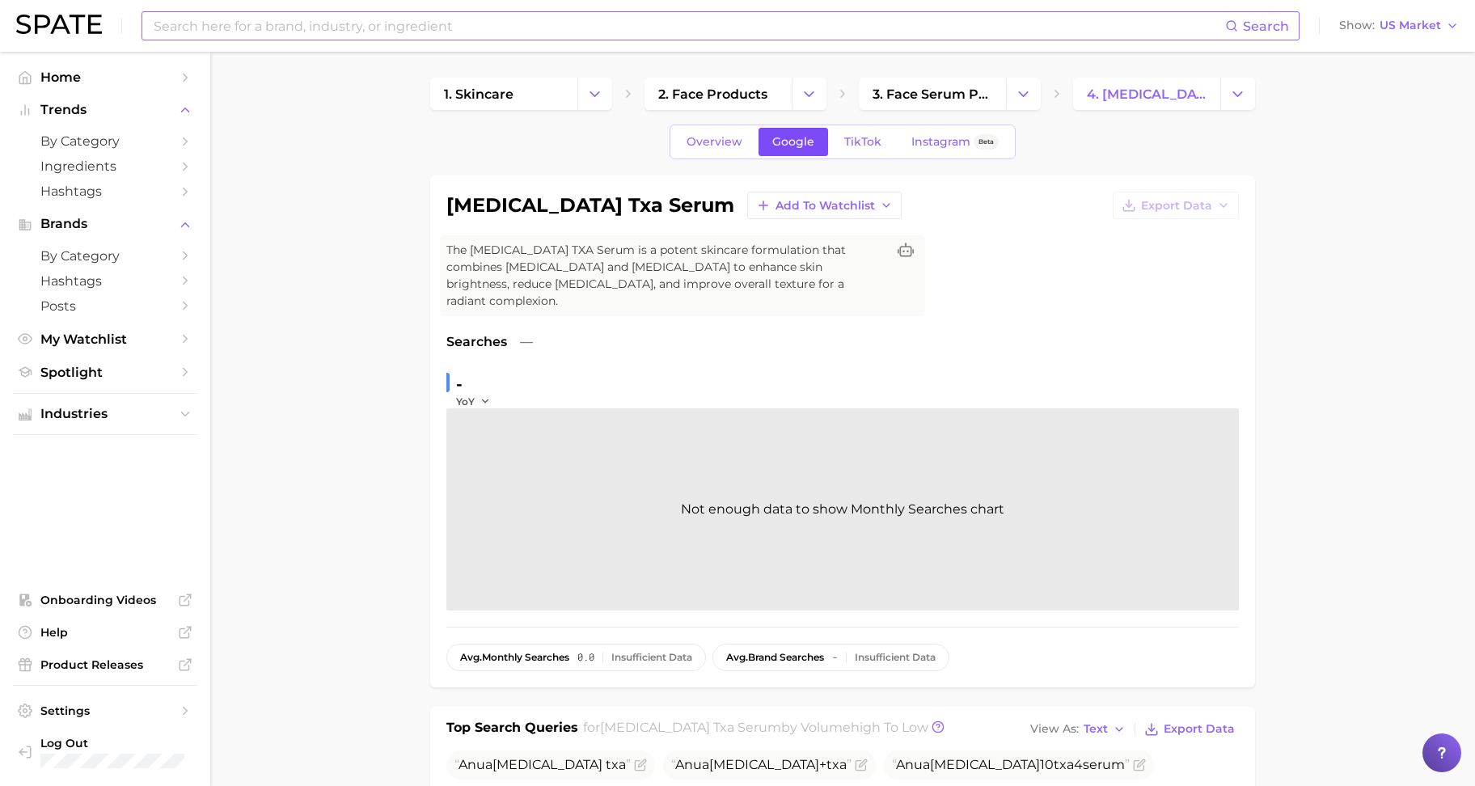
click at [807, 149] on link "Google" at bounding box center [794, 142] width 70 height 28
click at [857, 149] on link "TikTok" at bounding box center [863, 142] width 65 height 28
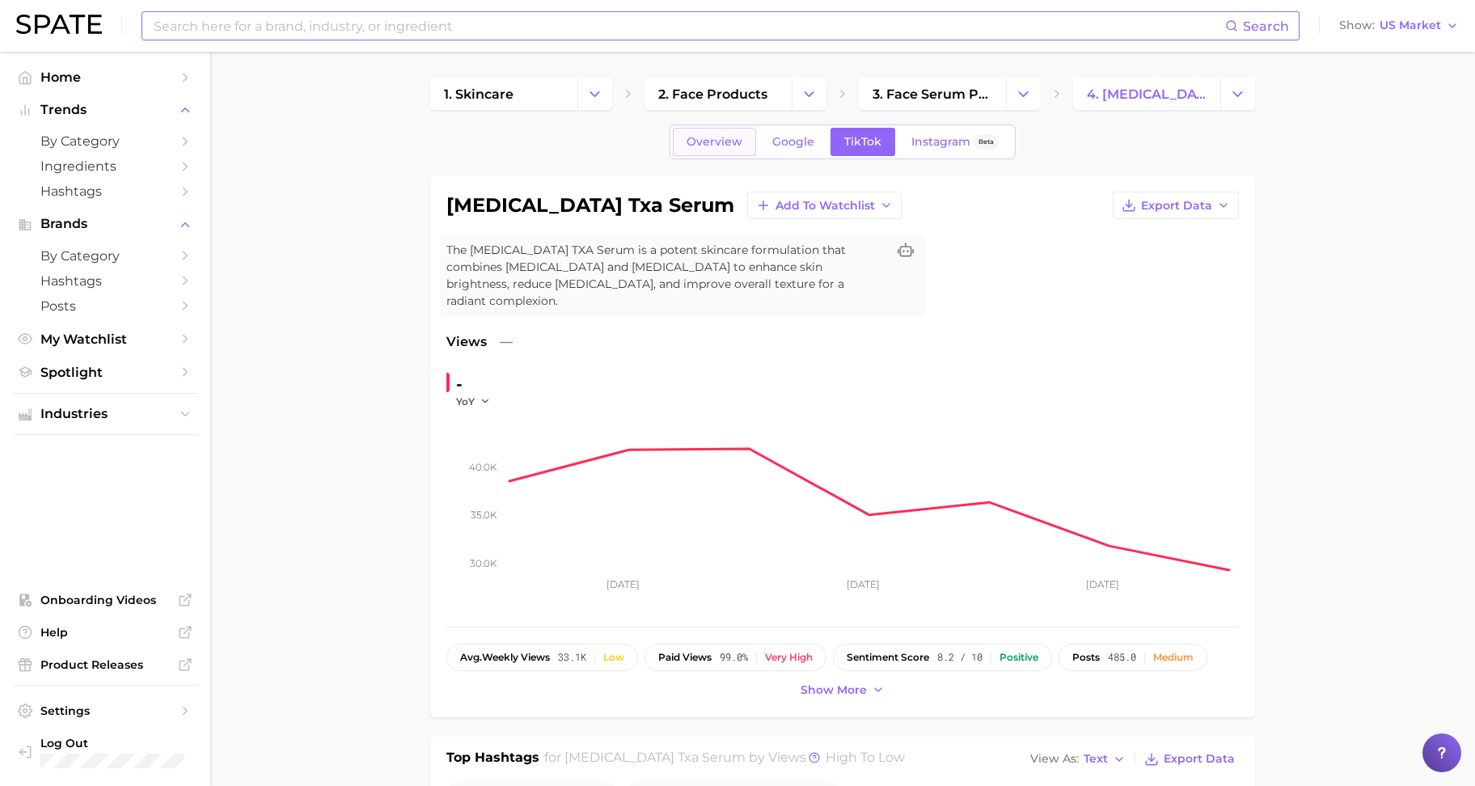
click at [696, 153] on link "Overview" at bounding box center [714, 142] width 83 height 28
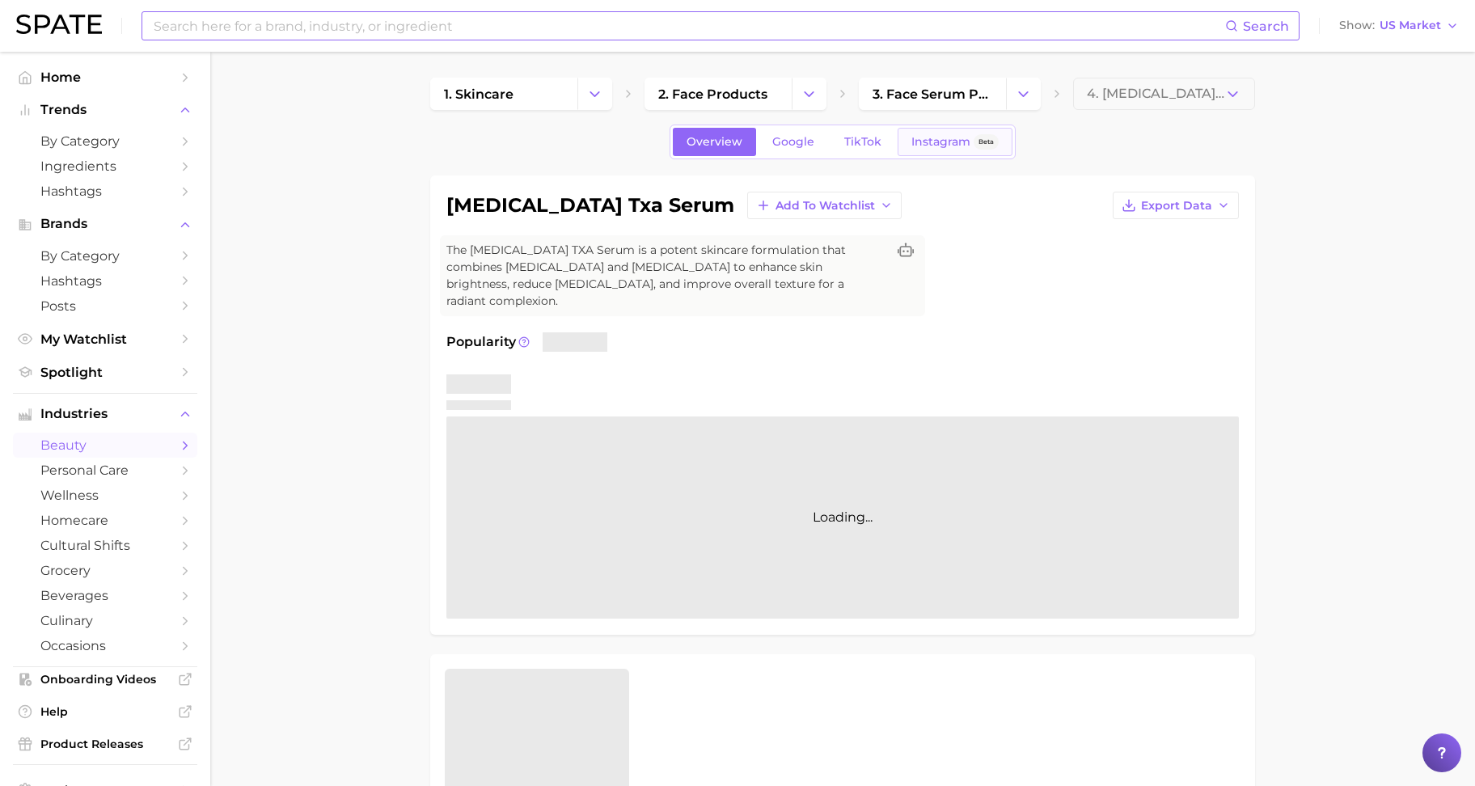
click at [918, 150] on link "Instagram Beta" at bounding box center [955, 142] width 115 height 28
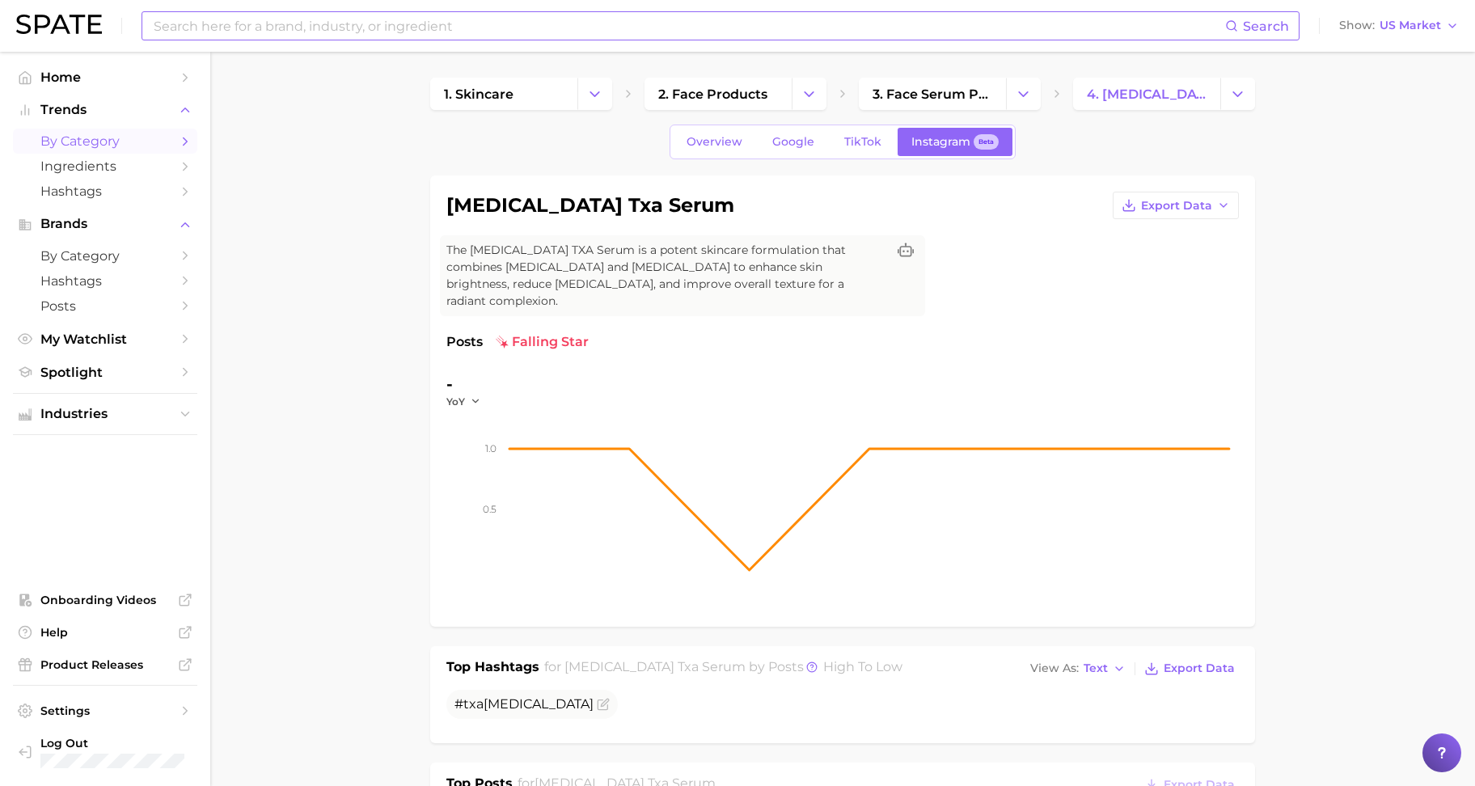
click at [107, 141] on span "by Category" at bounding box center [104, 140] width 129 height 15
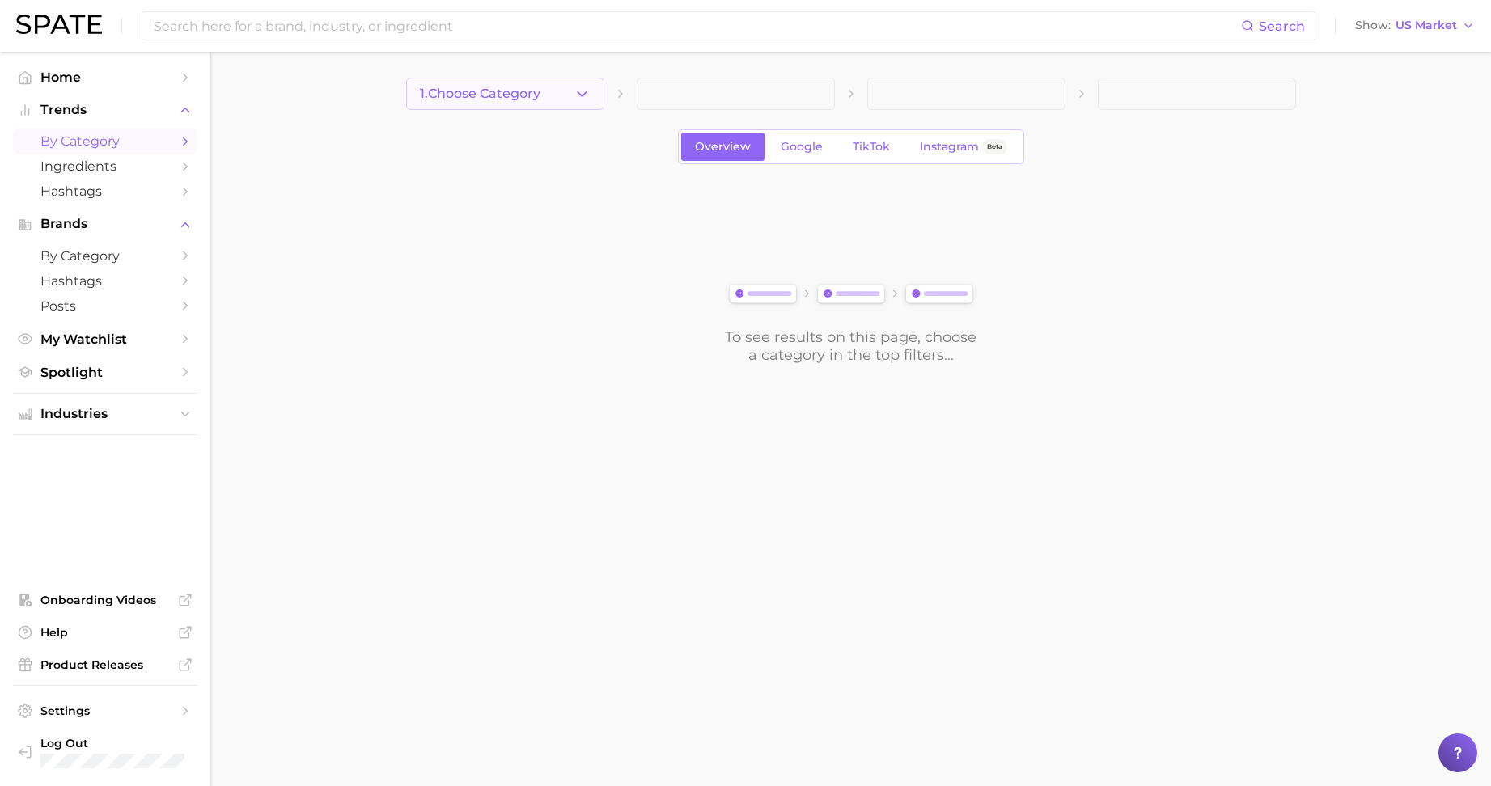
click at [561, 107] on button "1. Choose Category" at bounding box center [505, 94] width 198 height 32
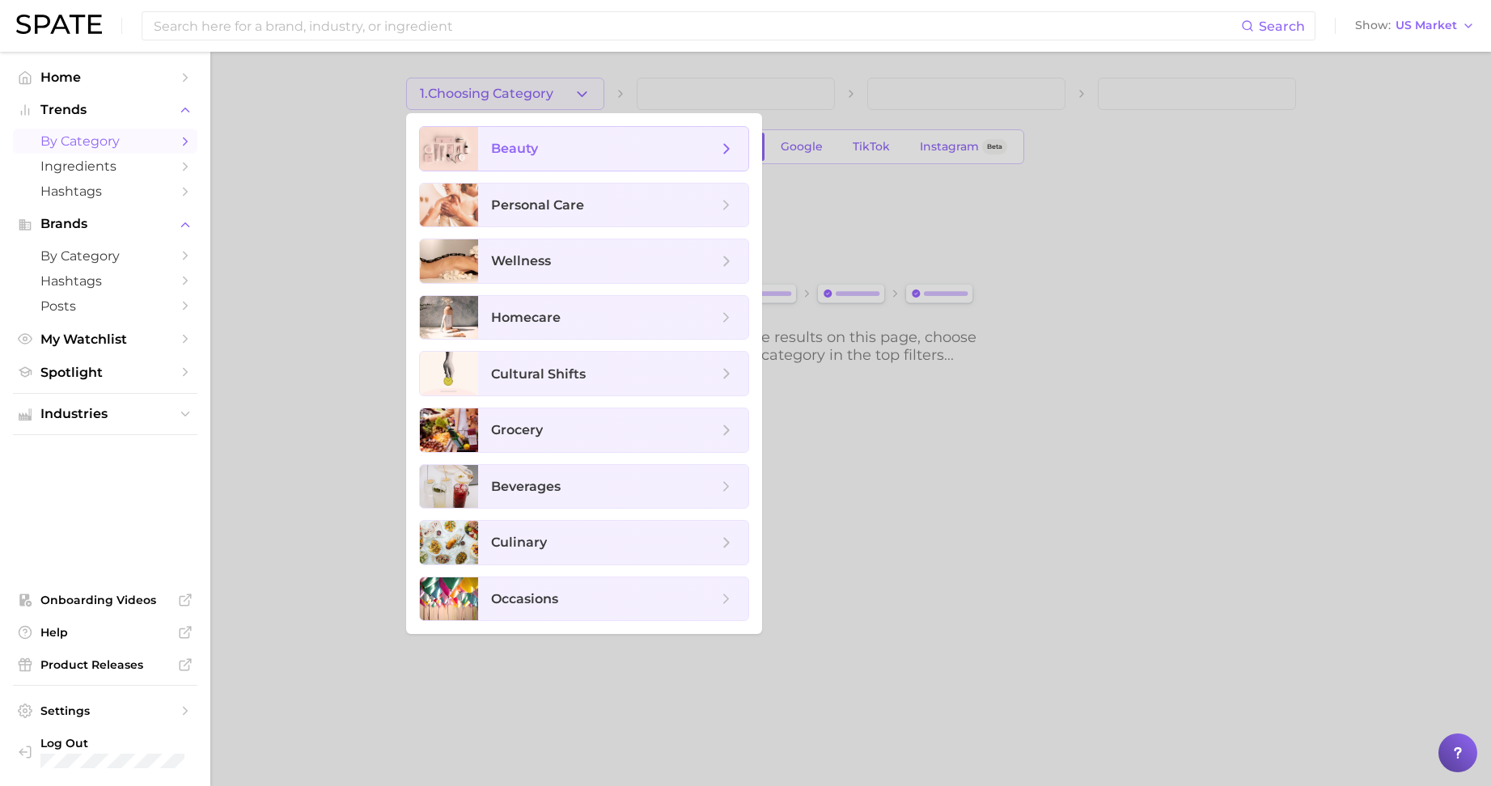
click at [556, 147] on span "beauty" at bounding box center [604, 149] width 226 height 18
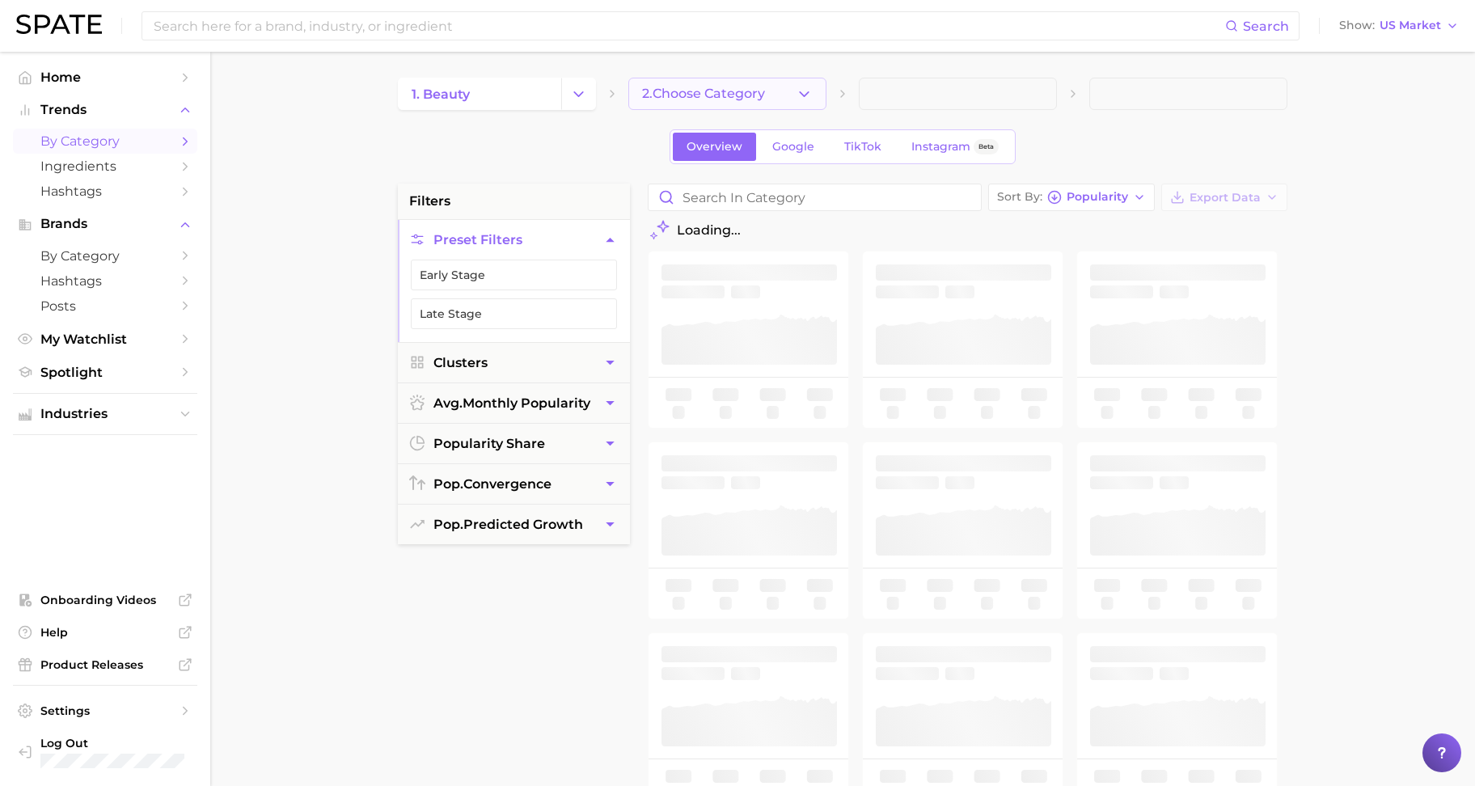
click at [754, 98] on span "2. Choose Category" at bounding box center [703, 94] width 123 height 15
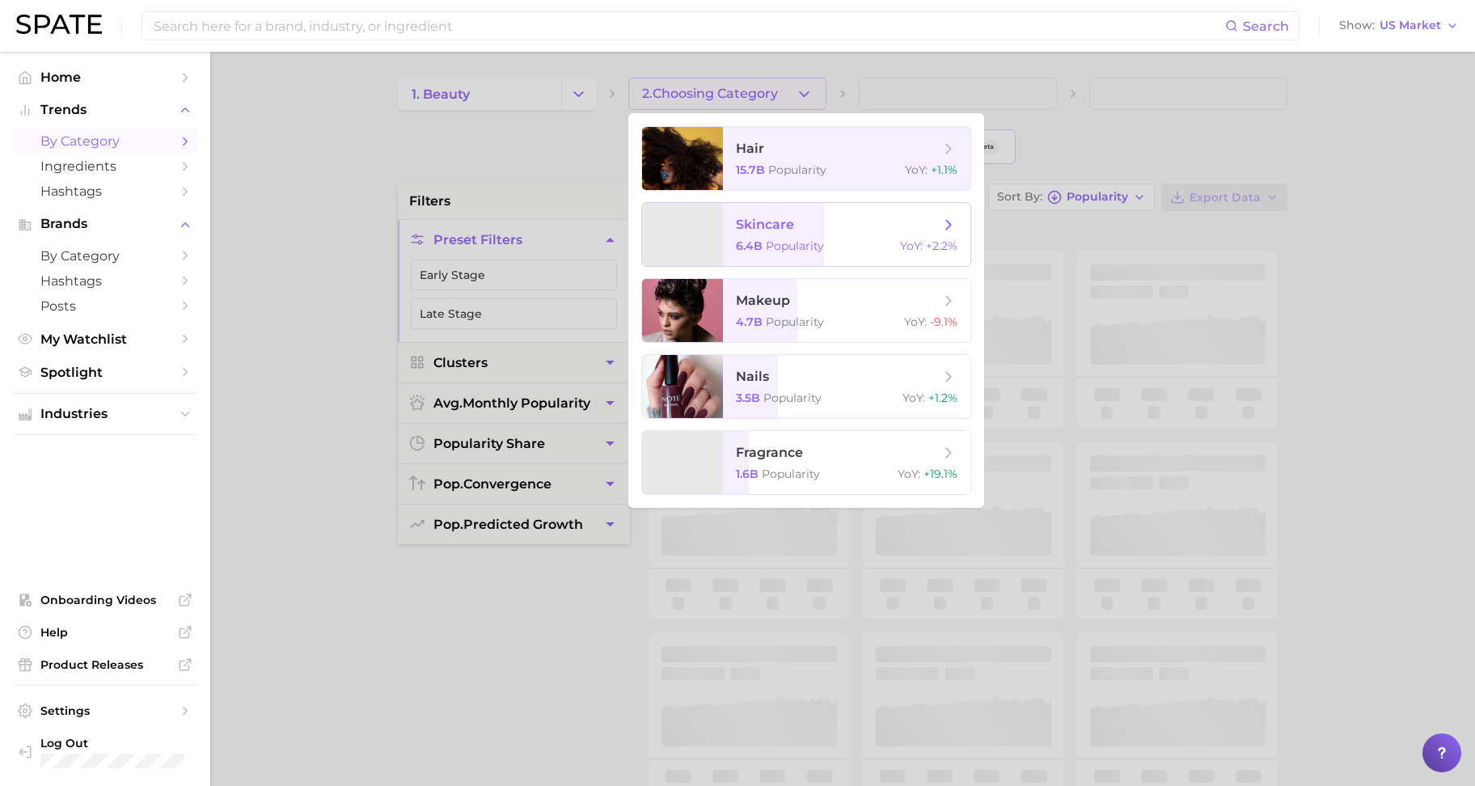
click at [765, 206] on span "skincare 6.4b Popularity YoY : +2.2%" at bounding box center [847, 234] width 248 height 63
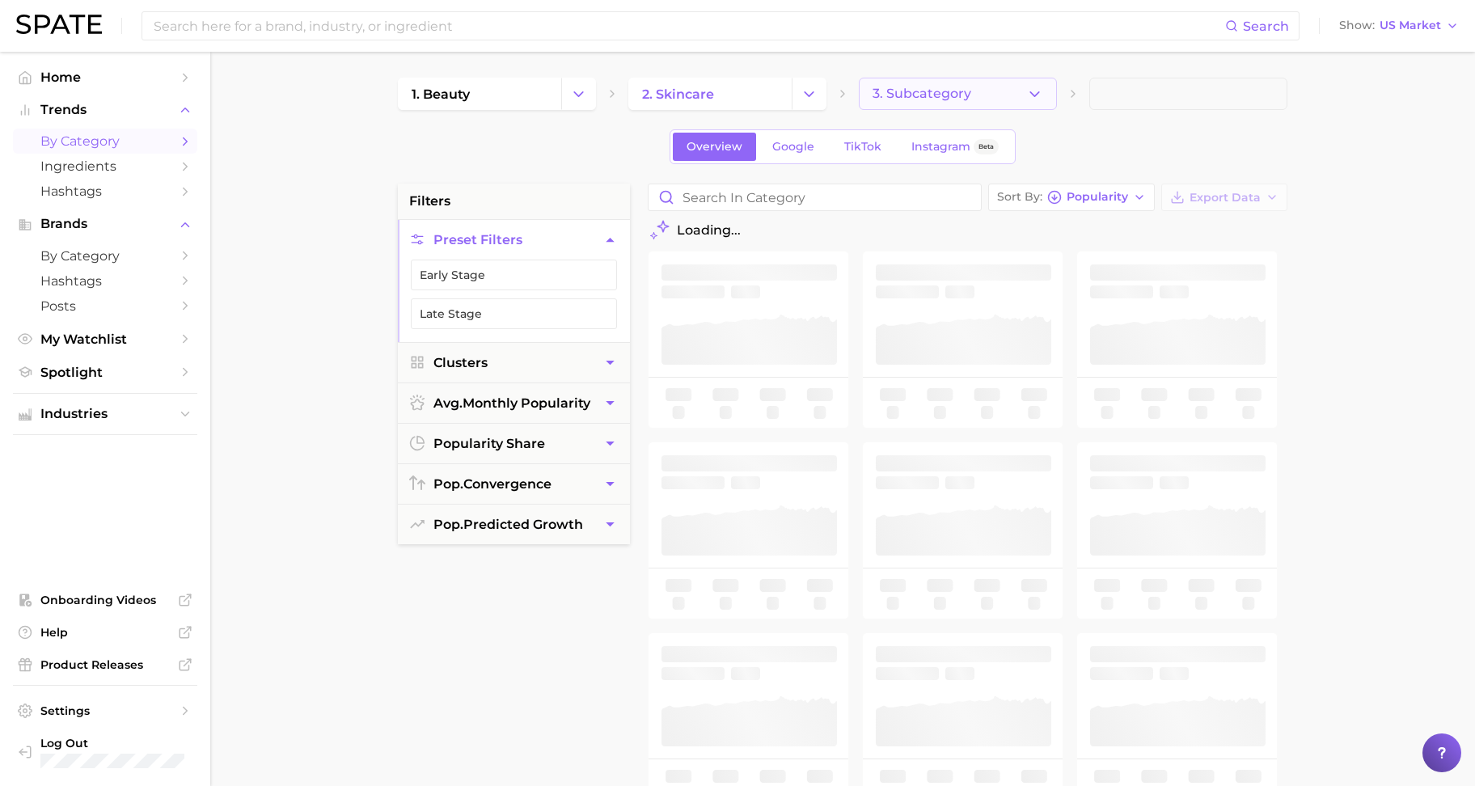
click at [920, 95] on span "3. Subcategory" at bounding box center [922, 94] width 99 height 15
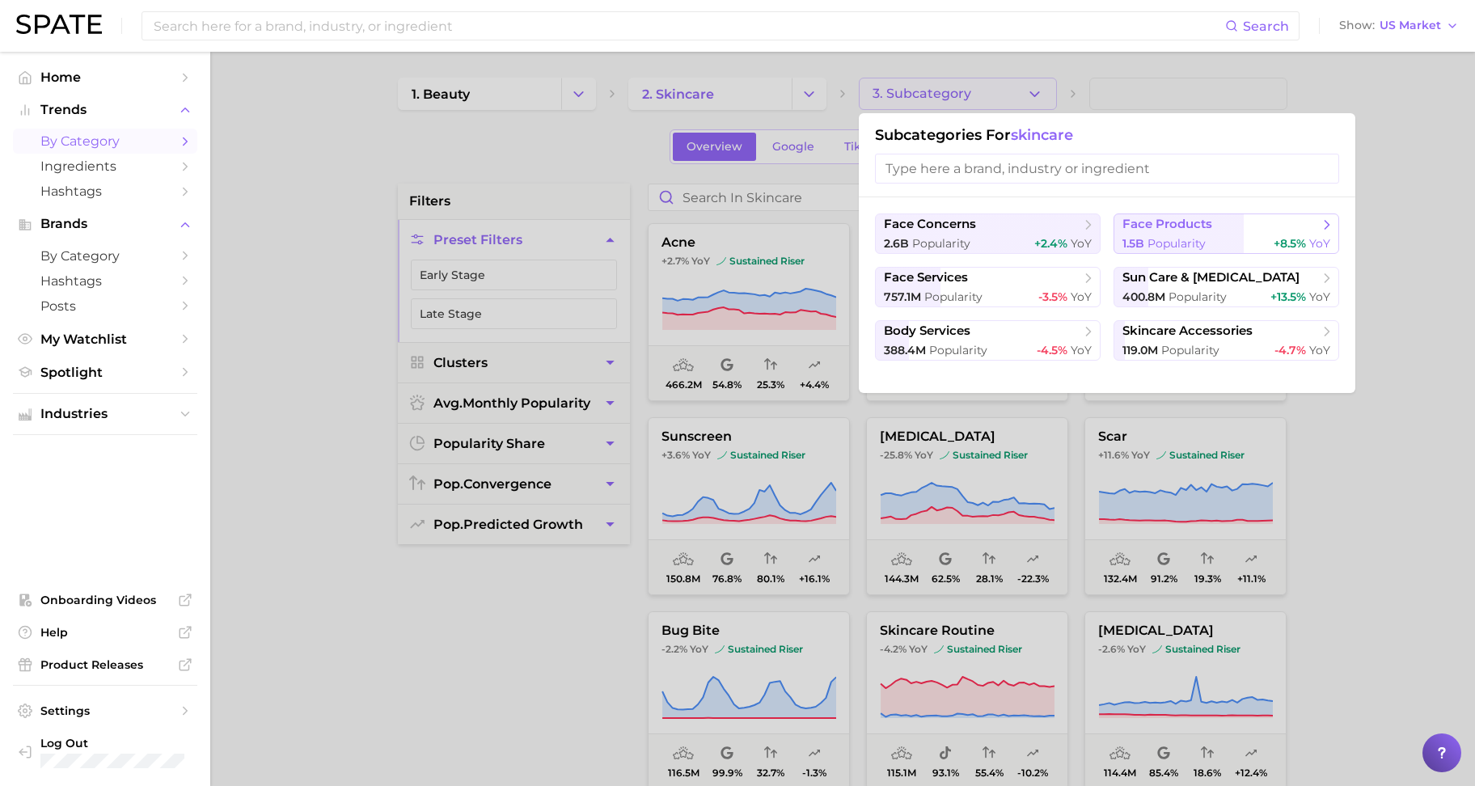
click at [1208, 226] on span "face products" at bounding box center [1168, 224] width 90 height 15
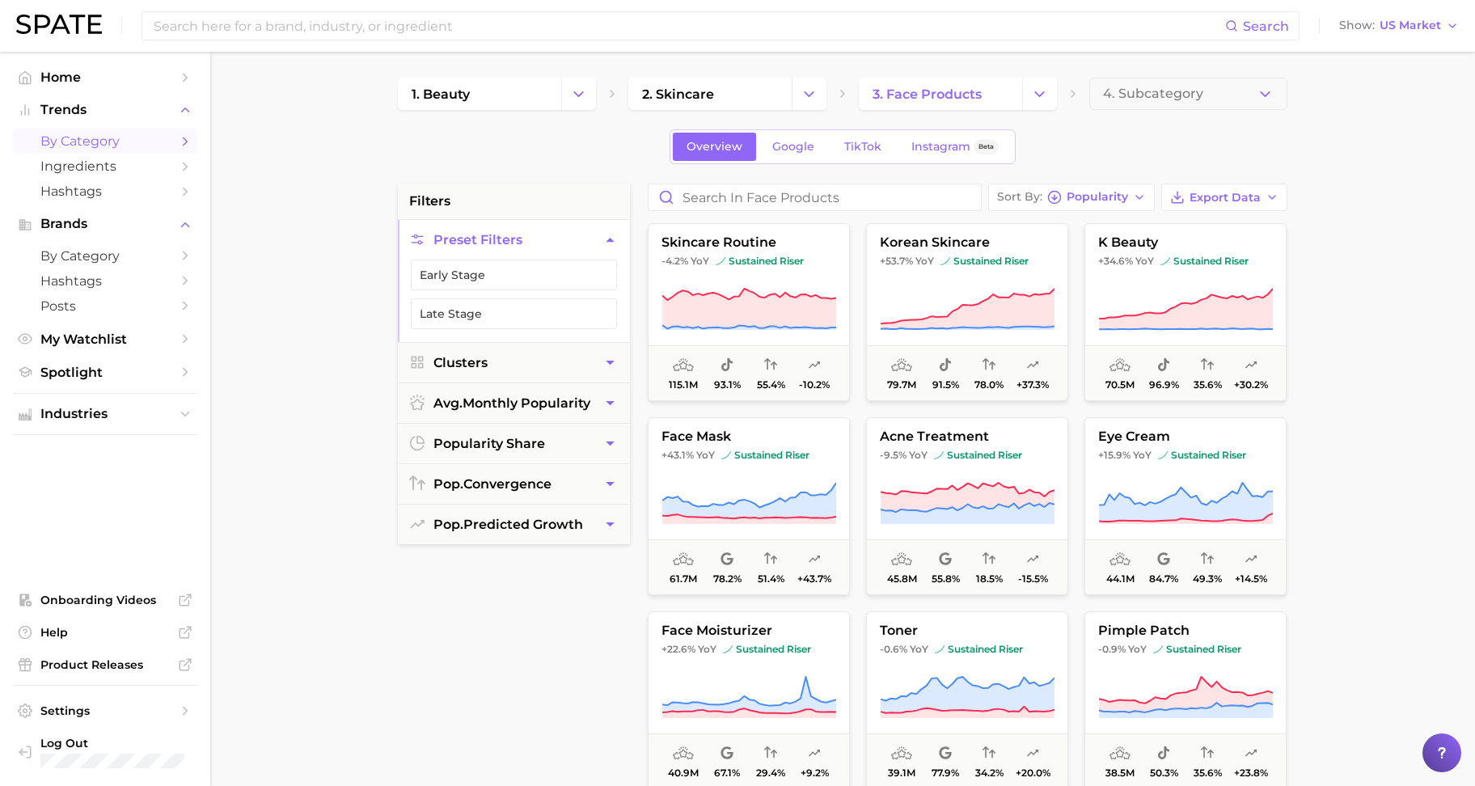
click at [48, 32] on img at bounding box center [59, 24] width 86 height 19
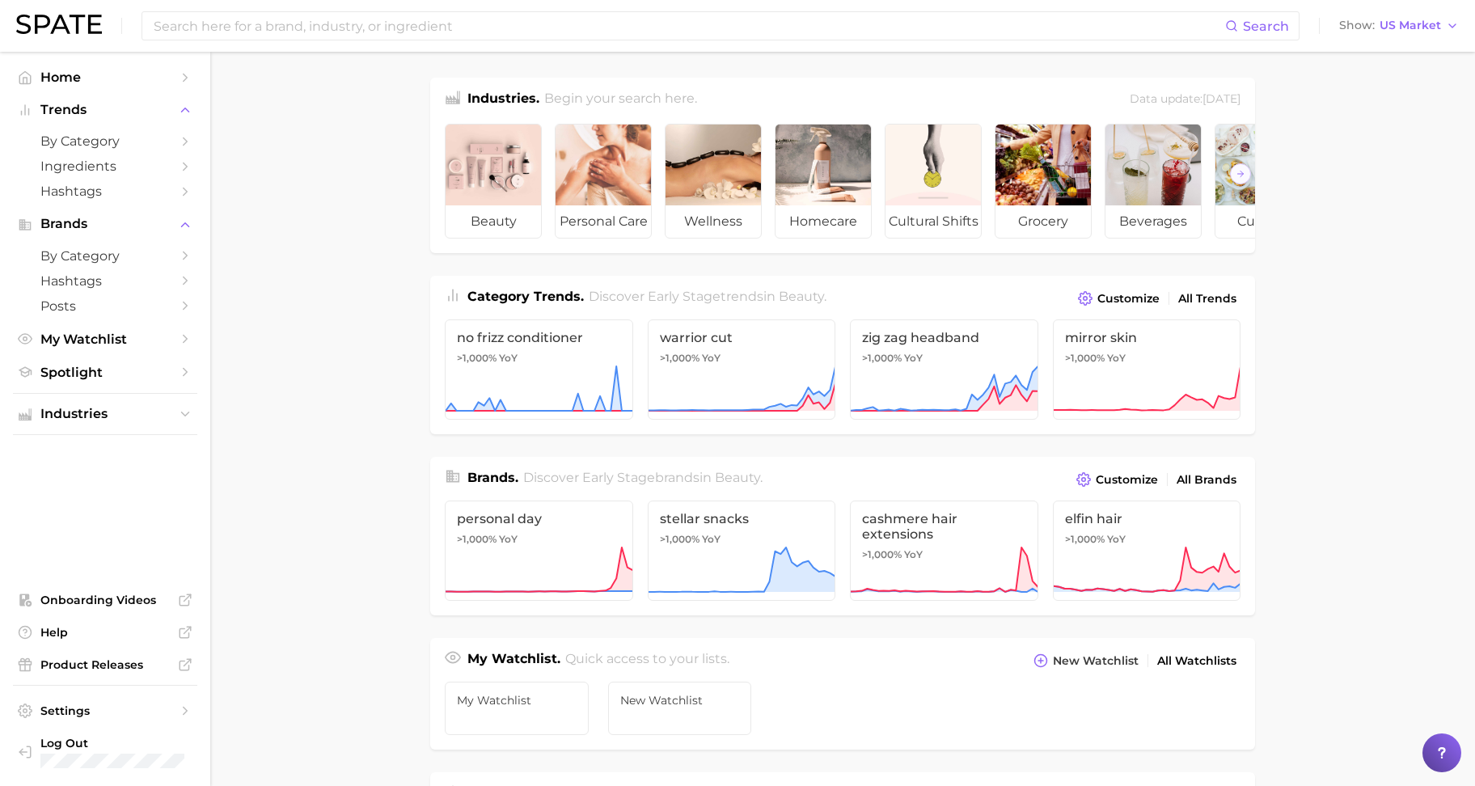
click at [1311, 65] on main "Industries. Begin your search here. Data update: [DATE] beauty personal care we…" at bounding box center [842, 683] width 1265 height 1263
click at [53, 30] on img at bounding box center [59, 24] width 86 height 19
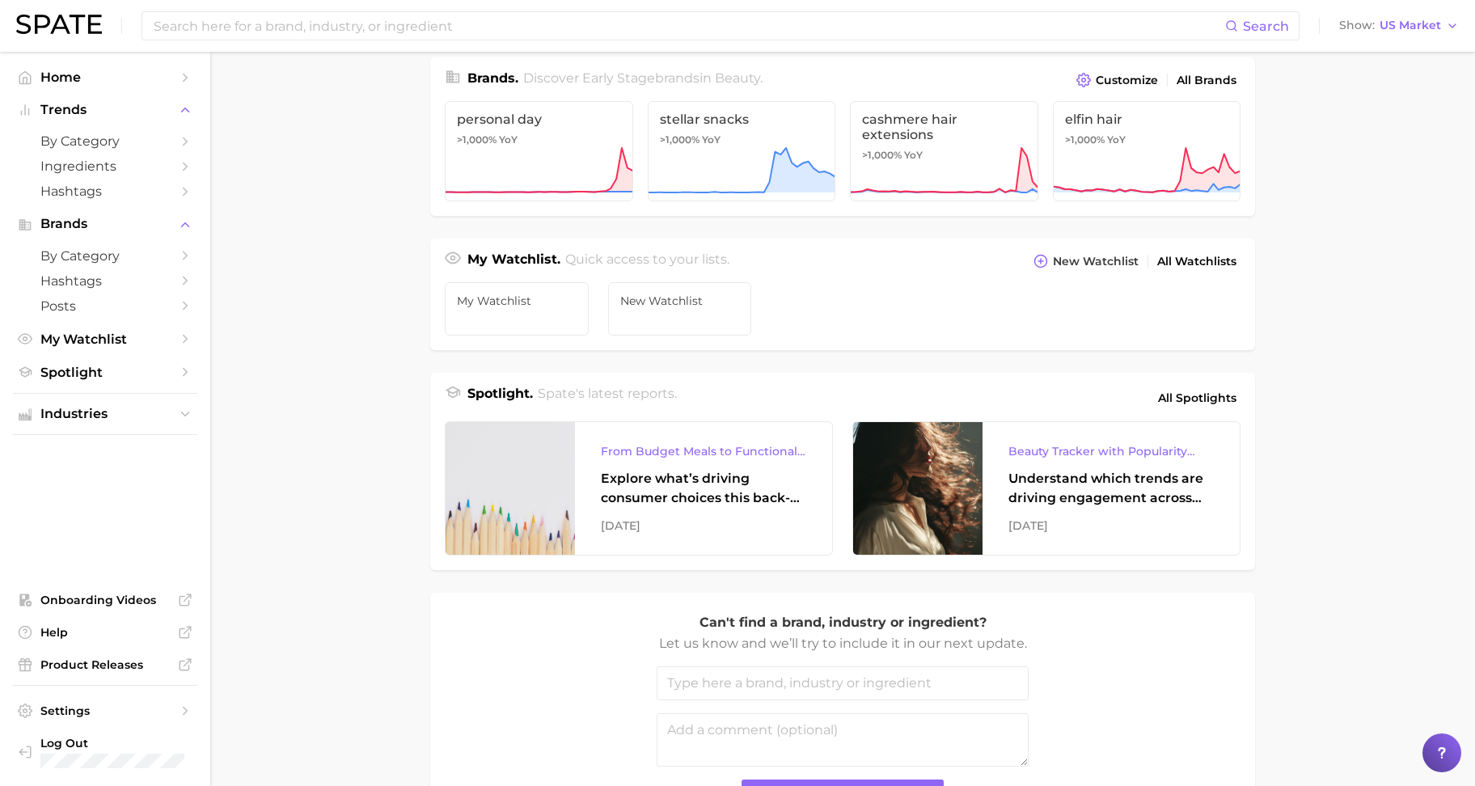
scroll to position [544, 0]
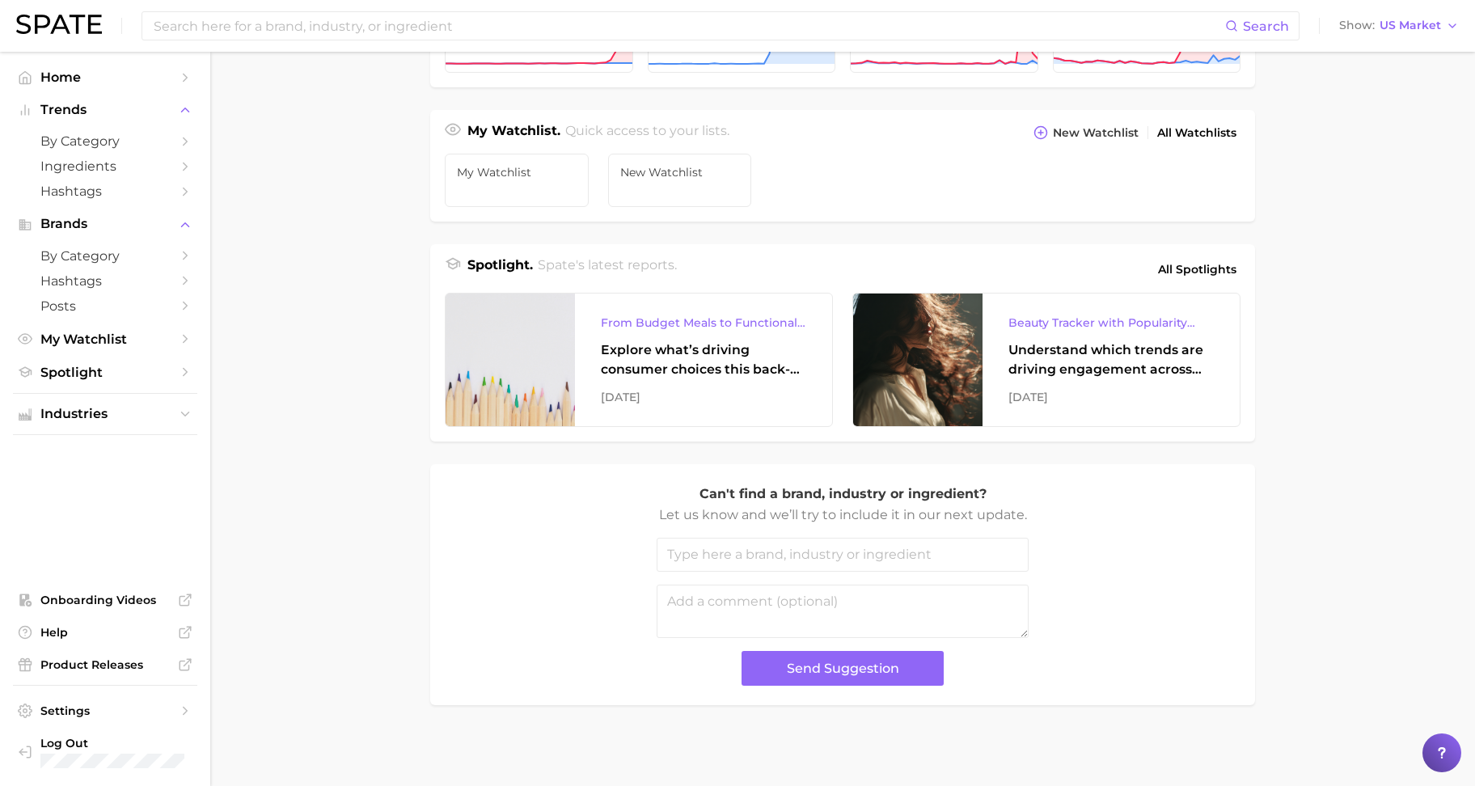
click at [1436, 560] on main "Industries. Begin your search here. Data update: [DATE] beauty personal care we…" at bounding box center [842, 155] width 1265 height 1263
click at [327, 22] on input at bounding box center [688, 26] width 1073 height 28
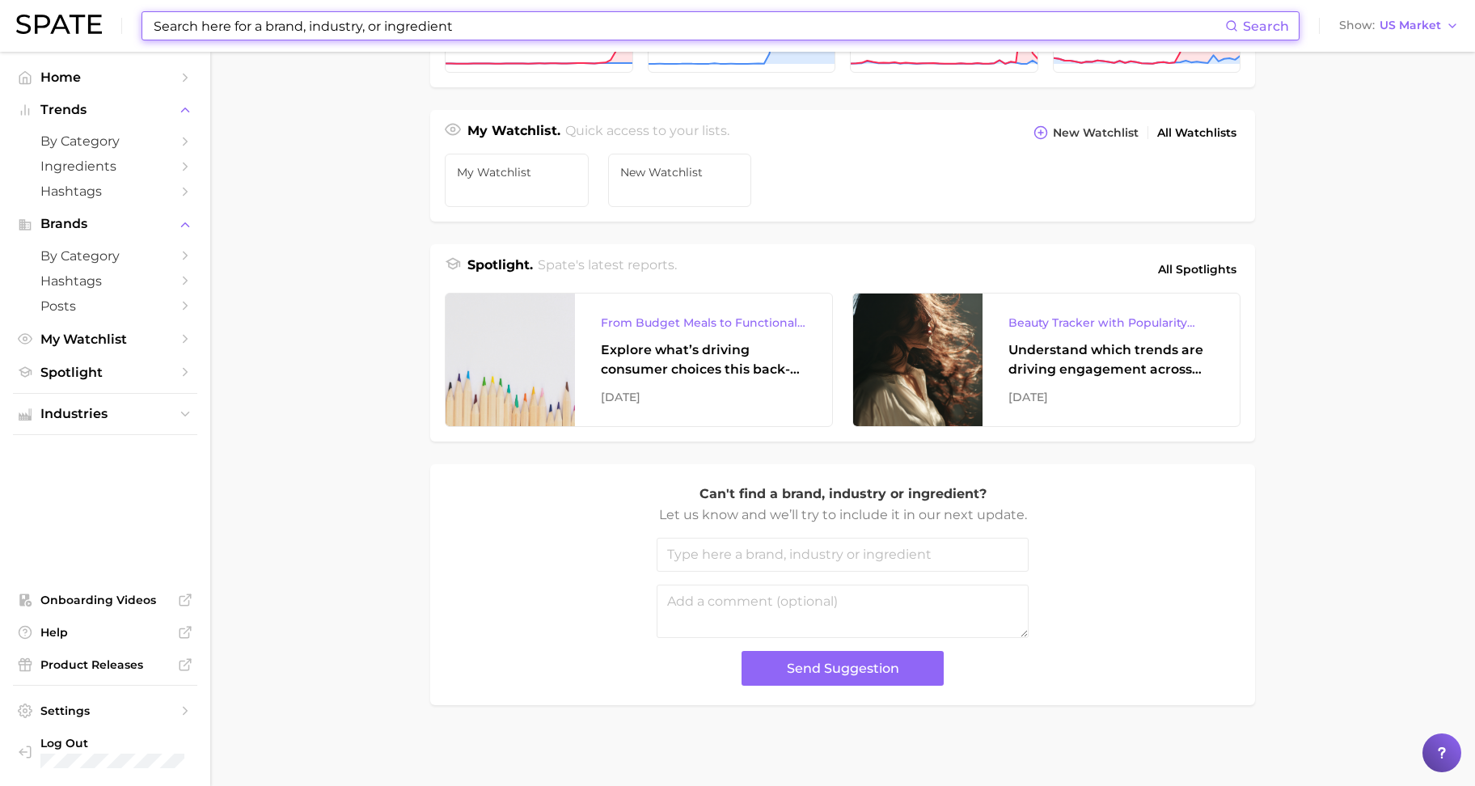
type input "s"
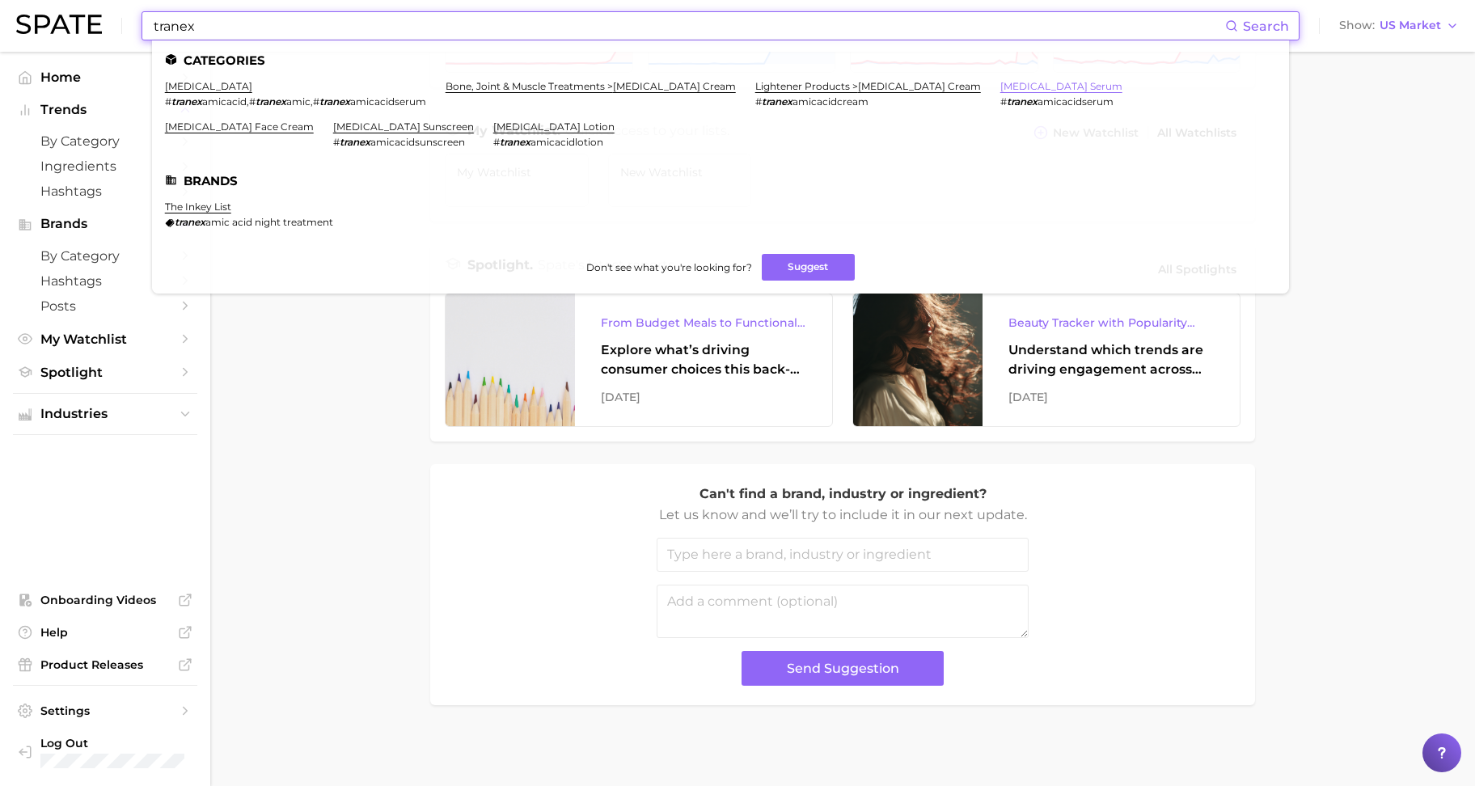
type input "tranex"
click at [1087, 87] on link "[MEDICAL_DATA] serum" at bounding box center [1062, 86] width 122 height 12
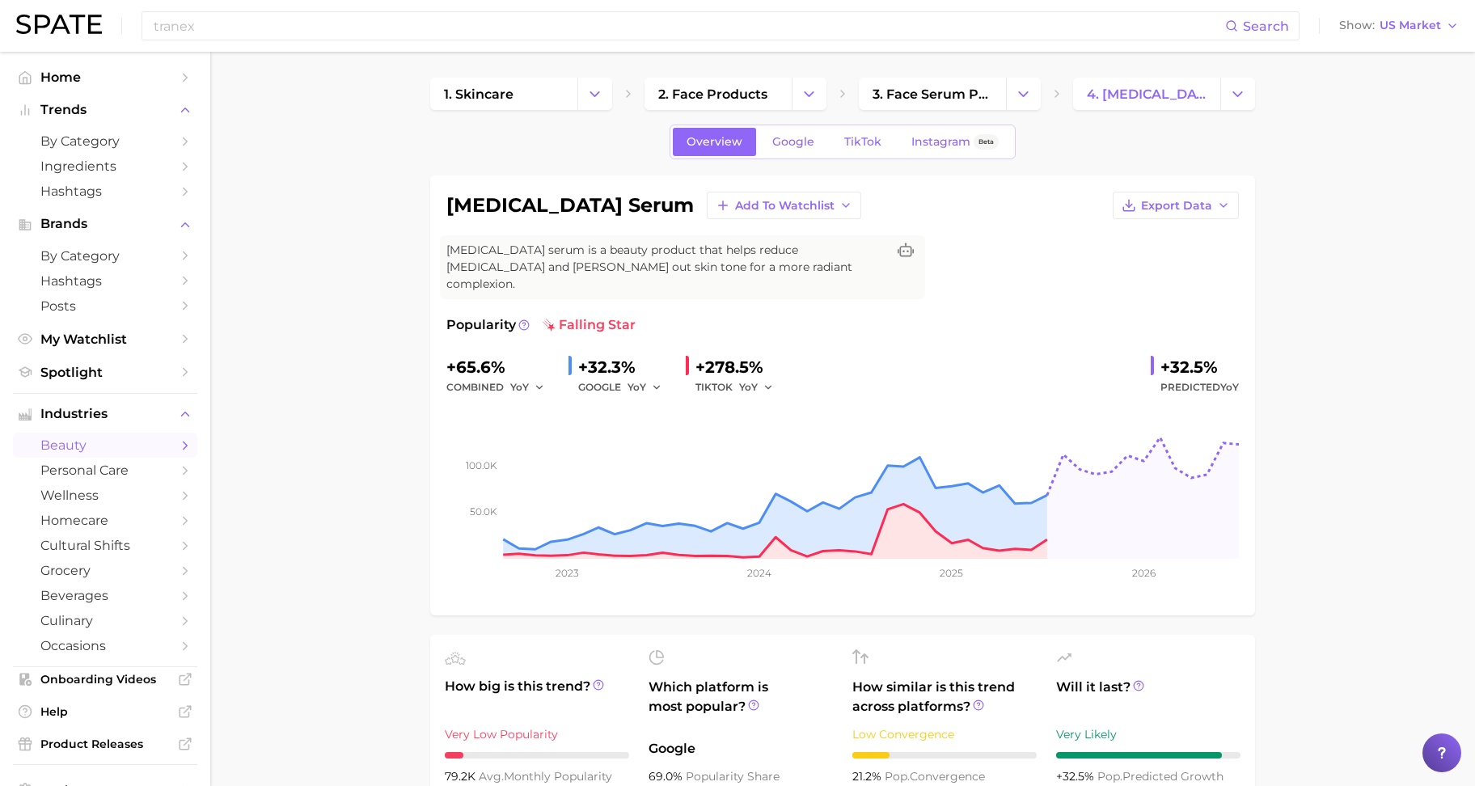
click at [294, 31] on input "tranex" at bounding box center [688, 26] width 1073 height 28
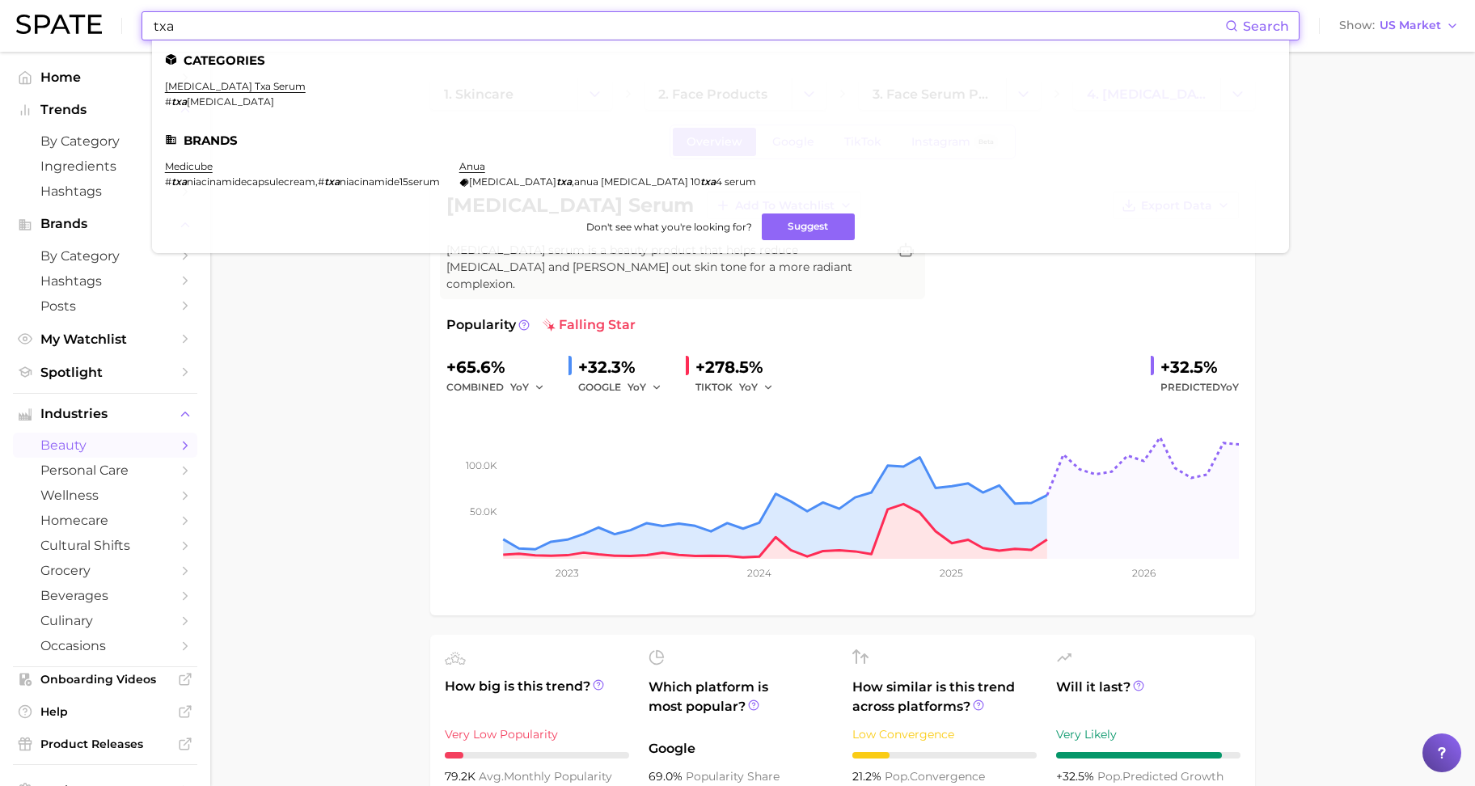
click at [372, 22] on input "txa" at bounding box center [688, 26] width 1073 height 28
click at [258, 87] on link "[MEDICAL_DATA] txa serum" at bounding box center [235, 86] width 141 height 12
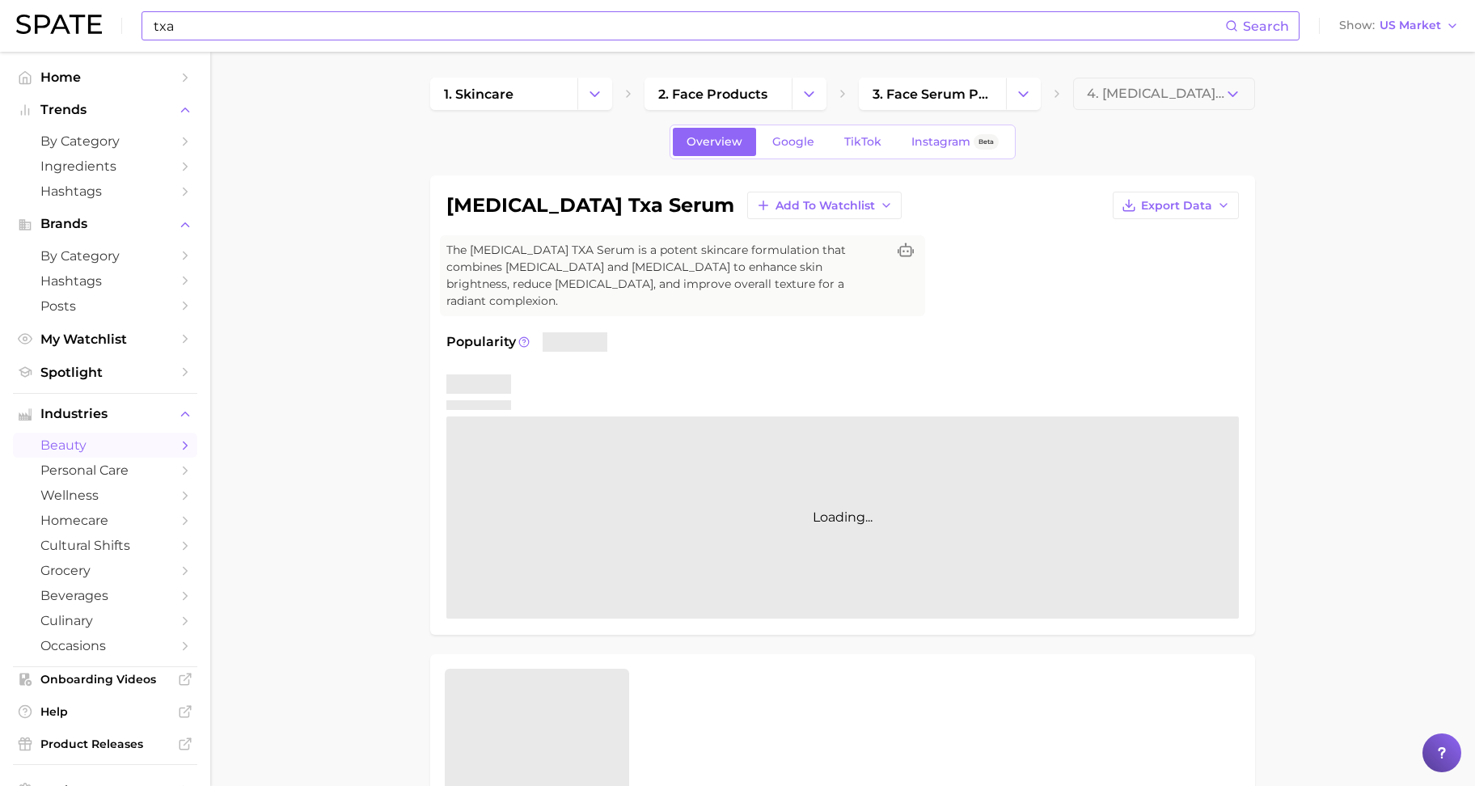
click at [293, 25] on input "txa" at bounding box center [688, 26] width 1073 height 28
type input "txa serum"
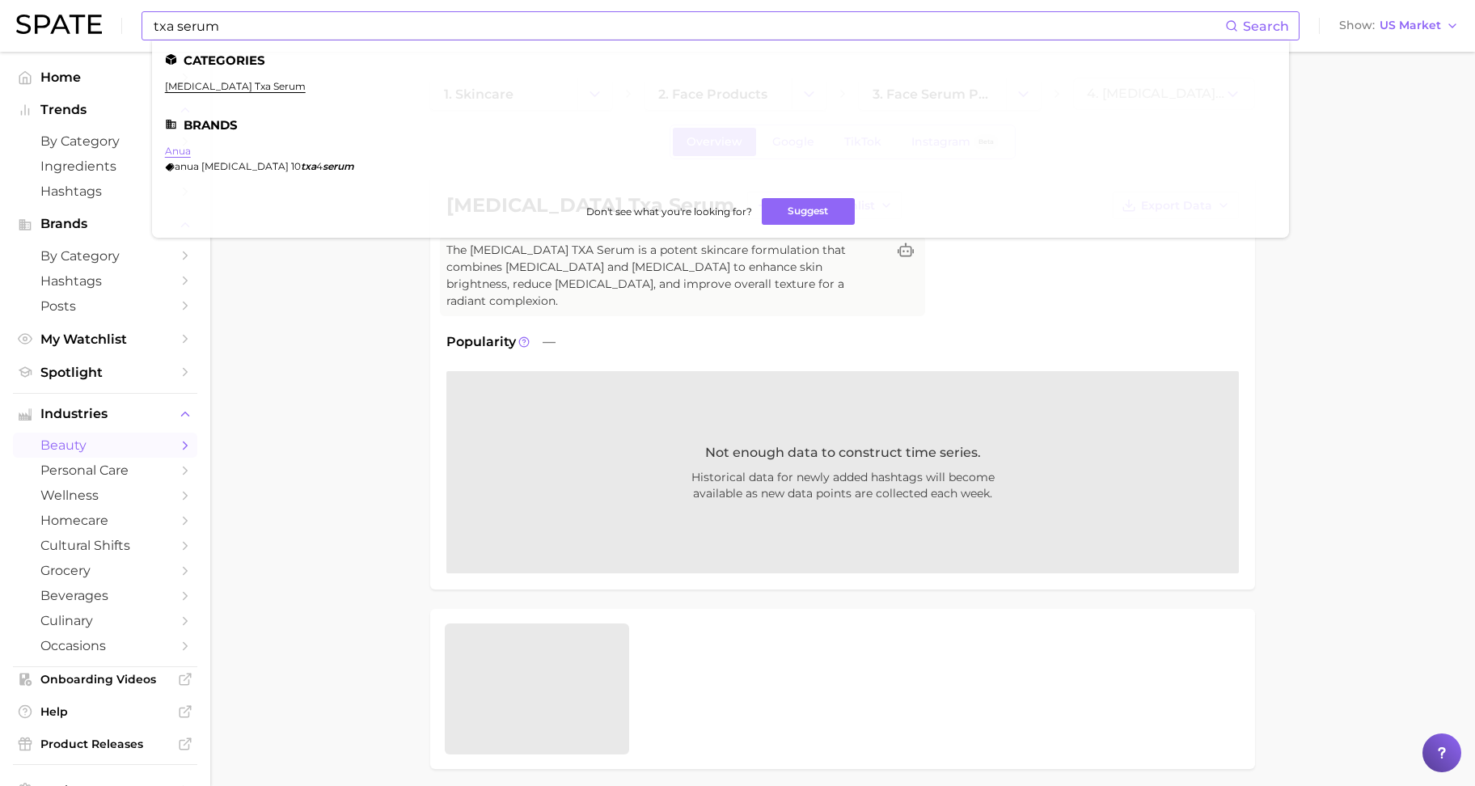
click at [175, 153] on link "anua" at bounding box center [178, 151] width 26 height 12
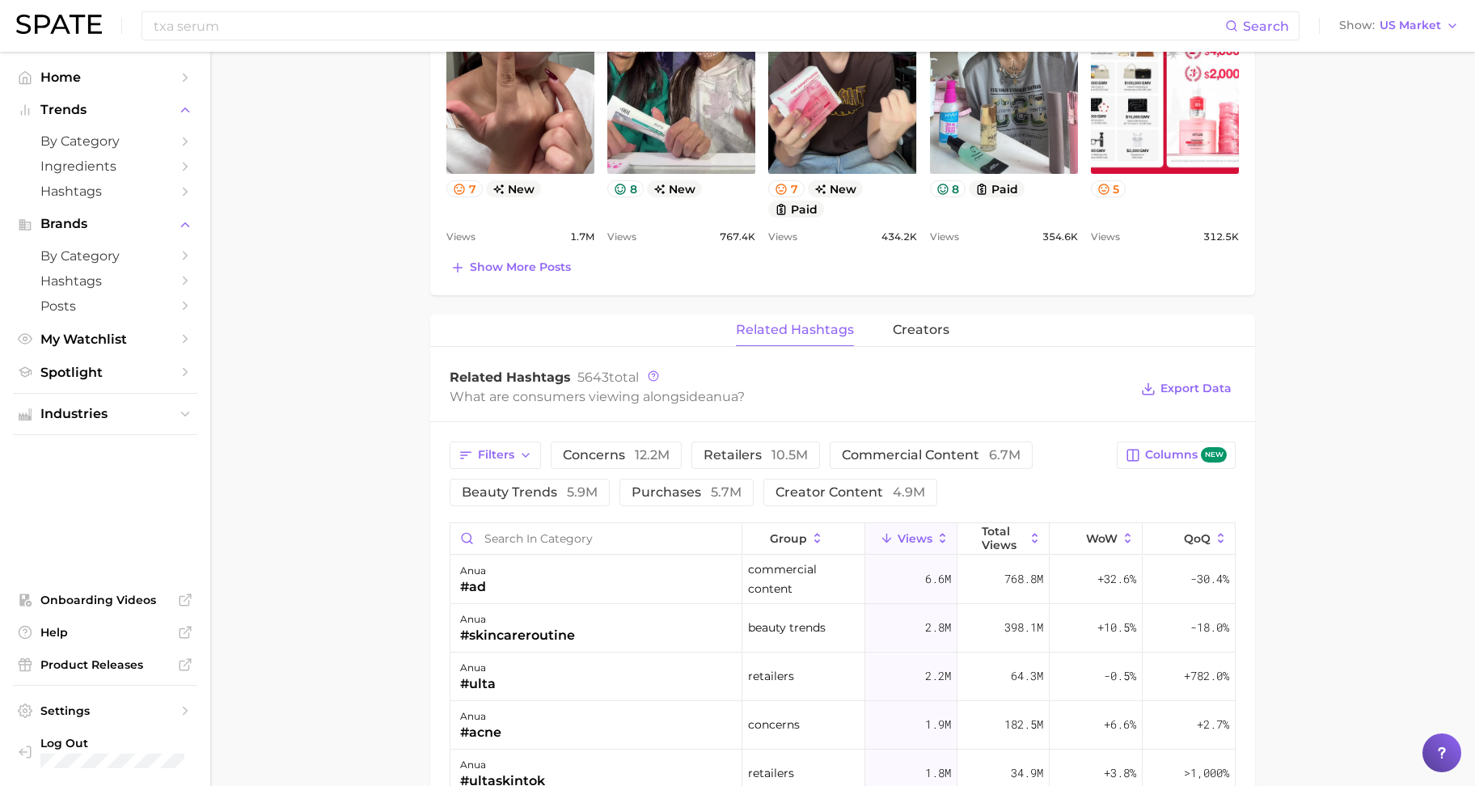
scroll to position [910, 0]
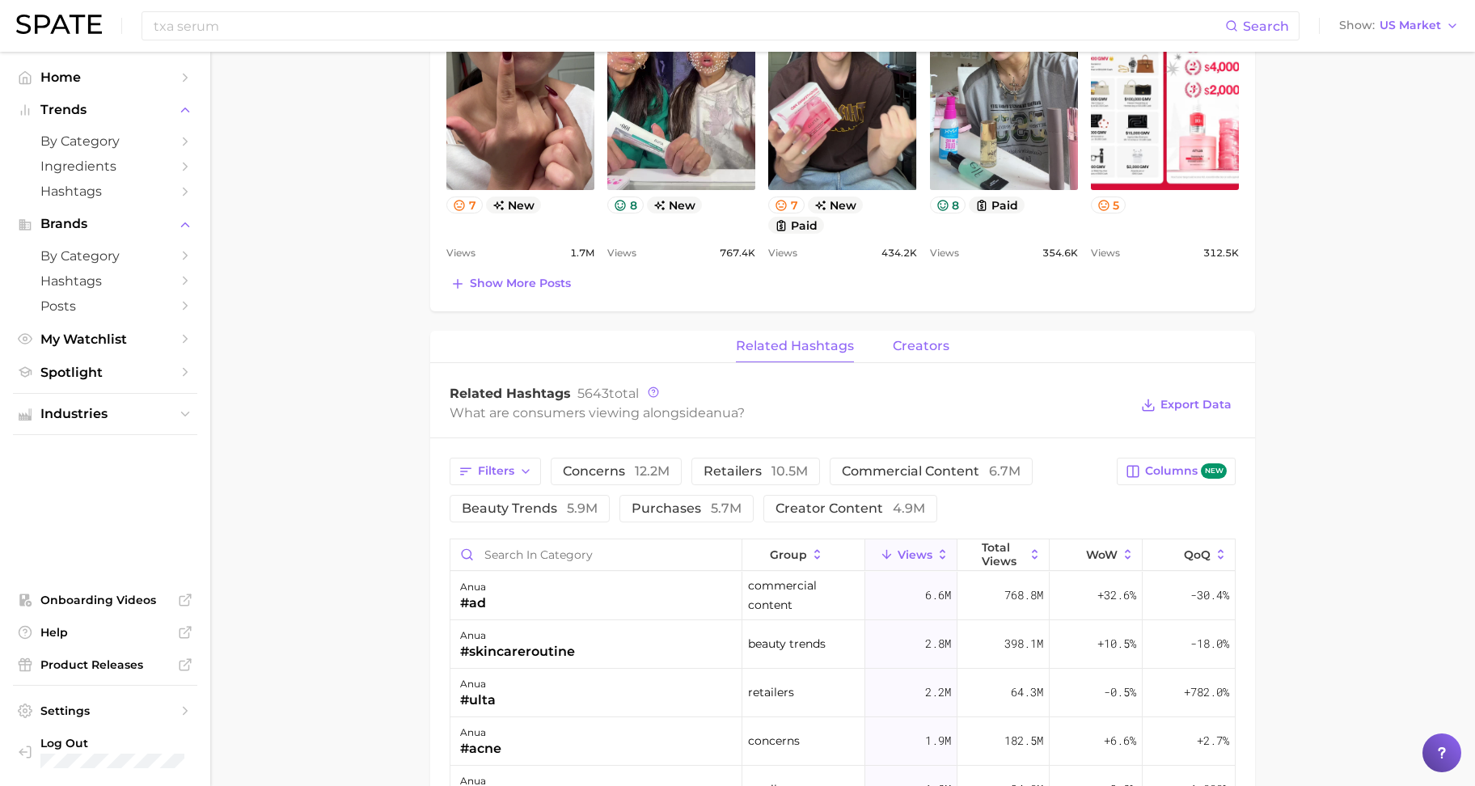
click at [908, 354] on button "creators" at bounding box center [921, 347] width 57 height 32
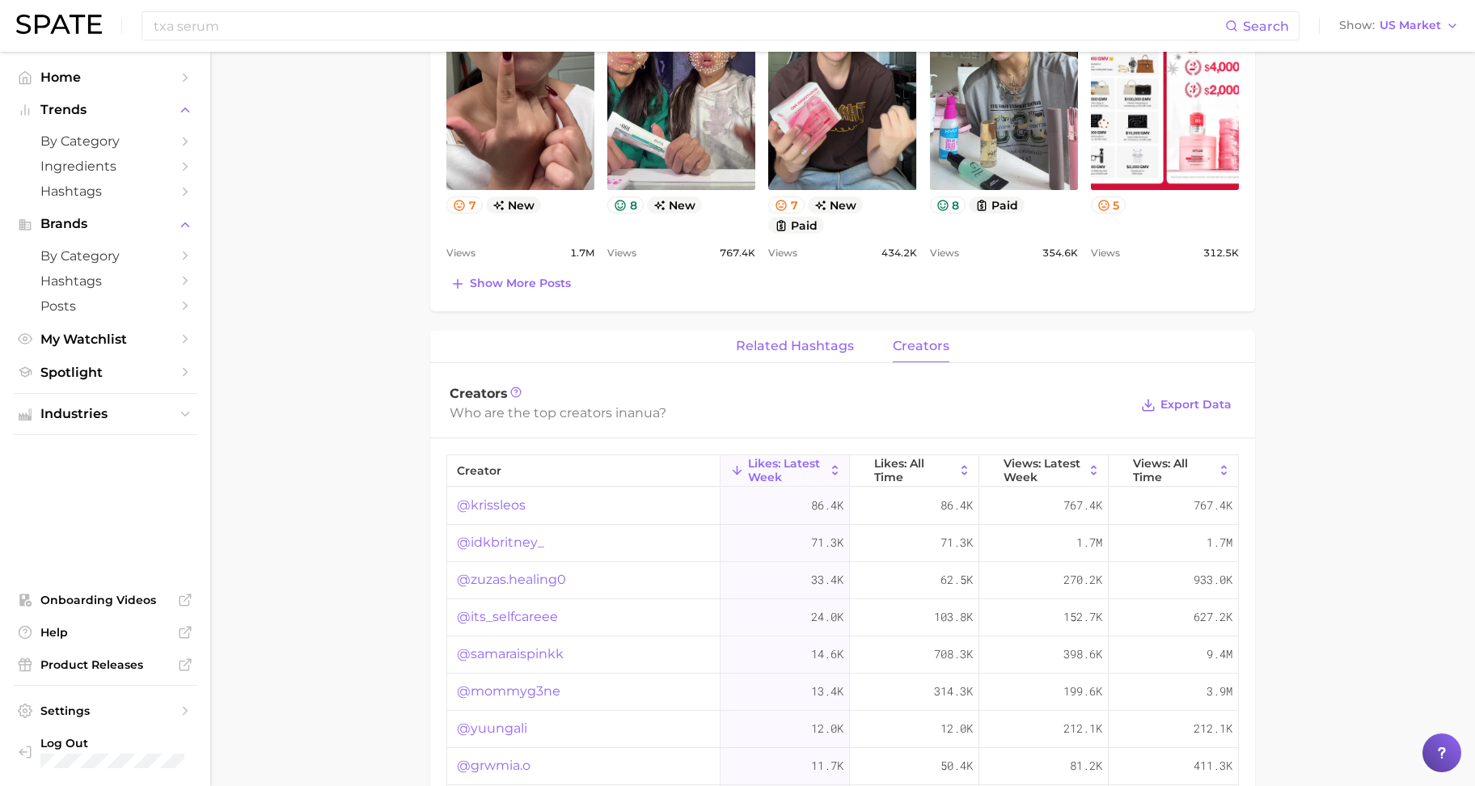
click at [788, 349] on span "related hashtags" at bounding box center [795, 346] width 118 height 15
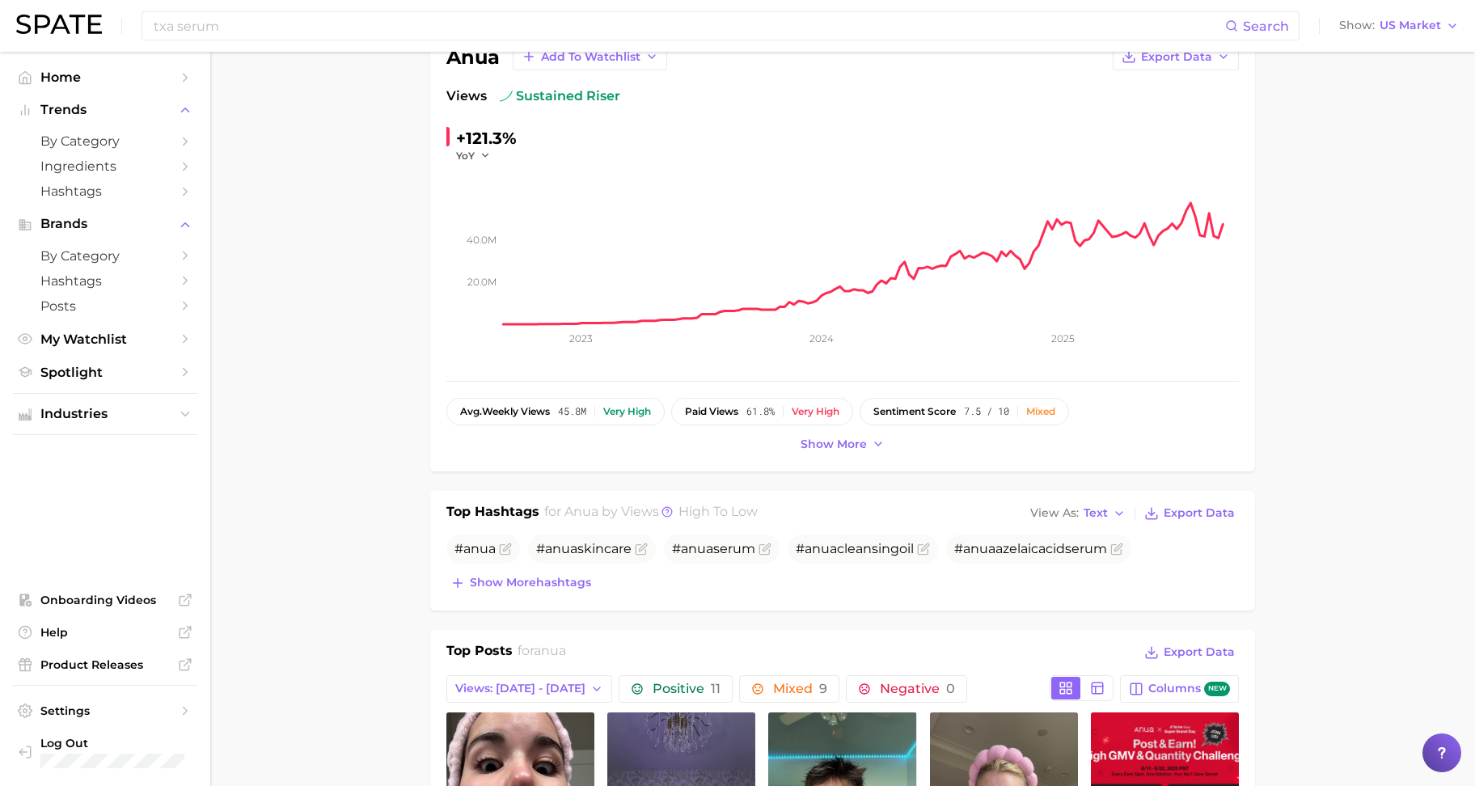
scroll to position [0, 0]
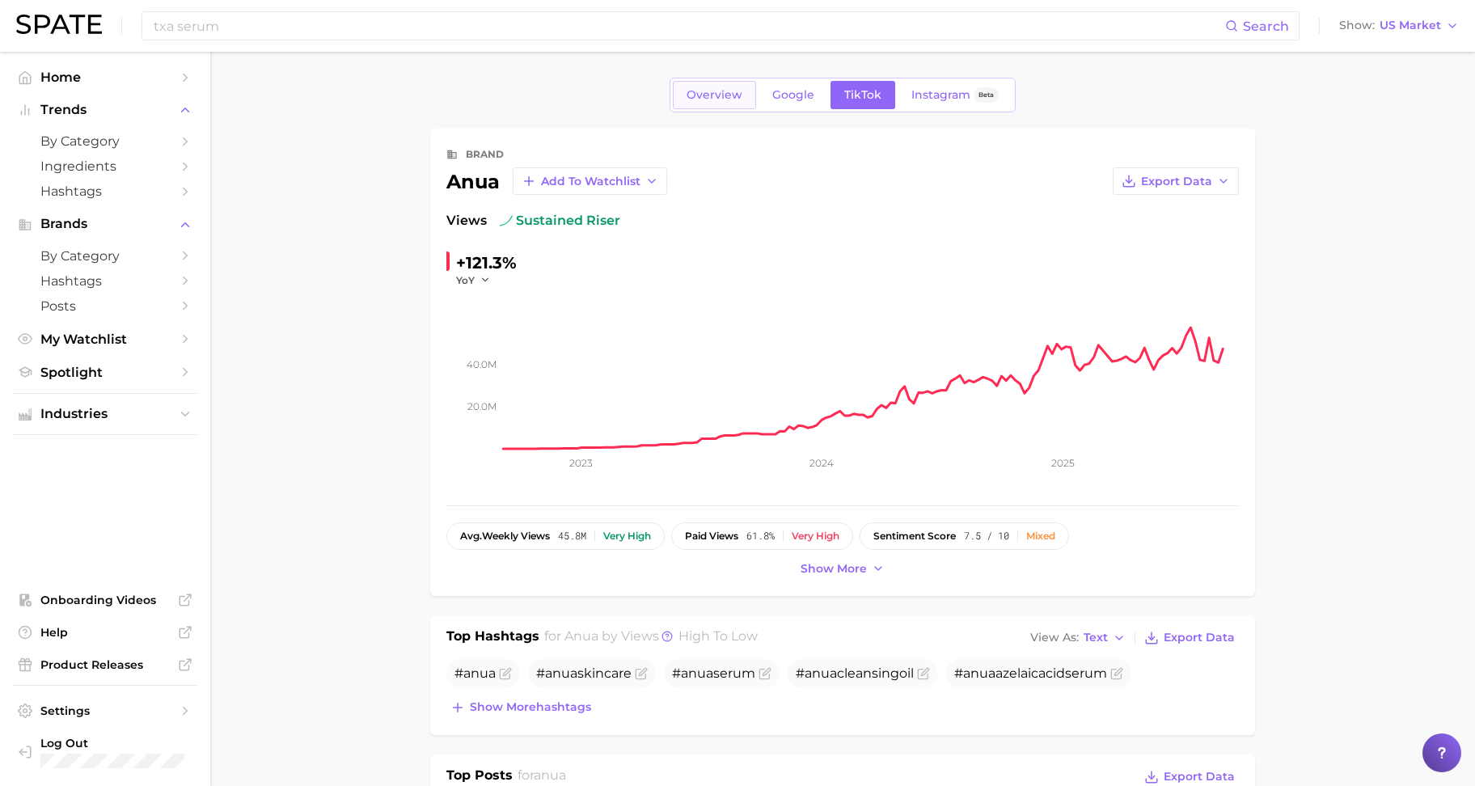
click at [705, 91] on span "Overview" at bounding box center [715, 95] width 56 height 14
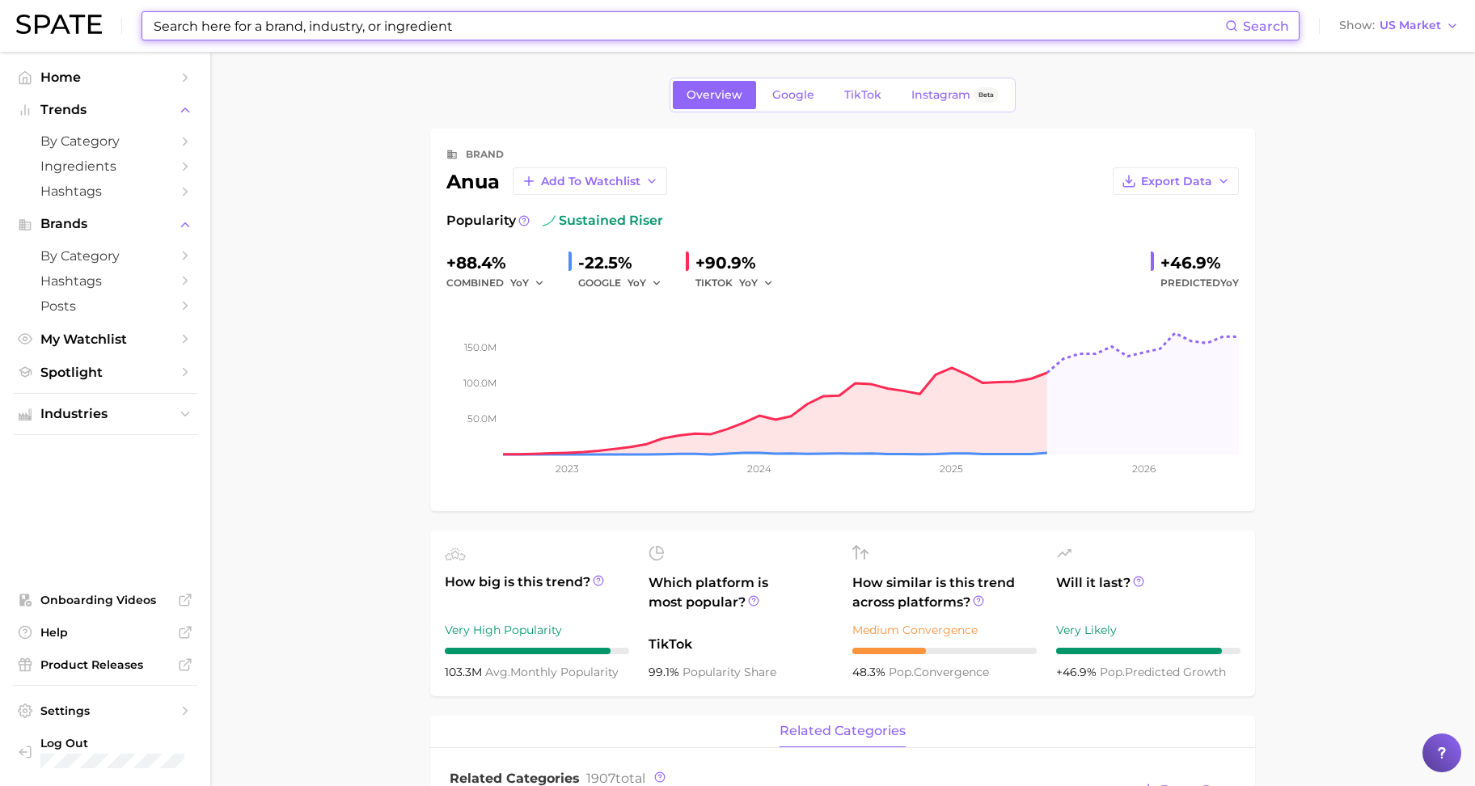
click at [394, 23] on input at bounding box center [688, 26] width 1073 height 28
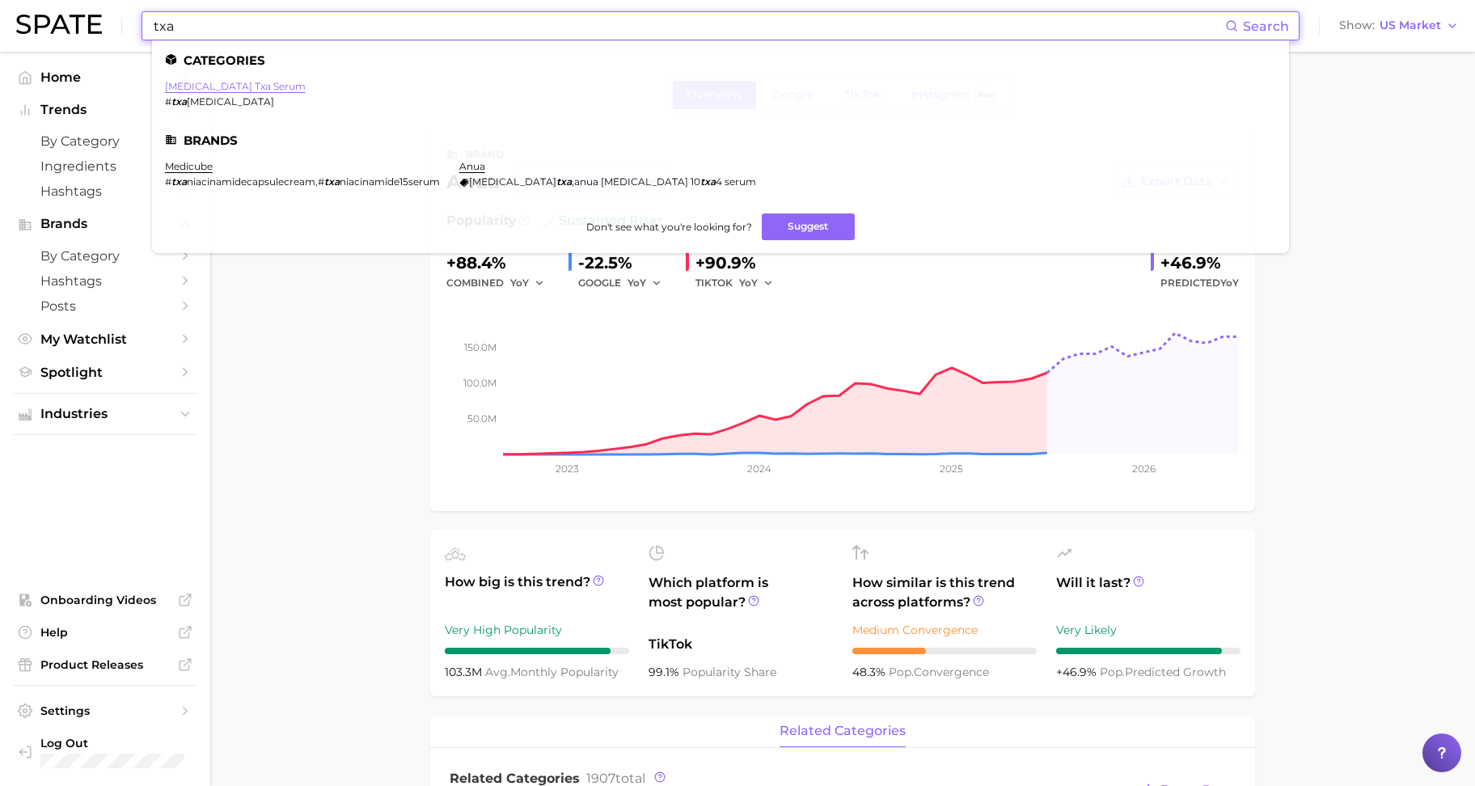
type input "txa"
click at [252, 87] on link "[MEDICAL_DATA] txa serum" at bounding box center [235, 86] width 141 height 12
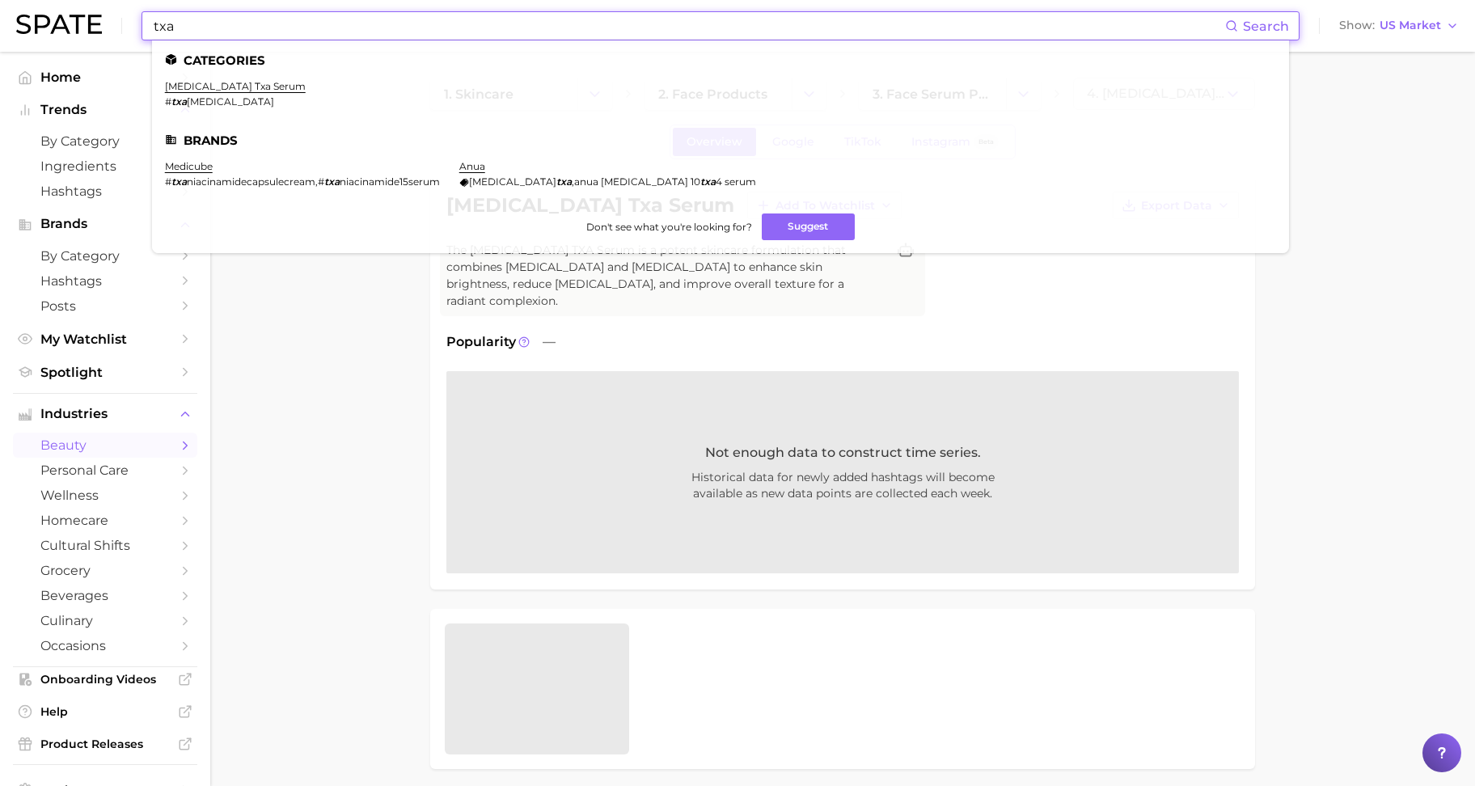
click at [224, 23] on input "txa" at bounding box center [688, 26] width 1073 height 28
click at [527, 183] on span "[MEDICAL_DATA]" at bounding box center [512, 182] width 87 height 12
click at [188, 168] on link "medicube" at bounding box center [189, 166] width 48 height 12
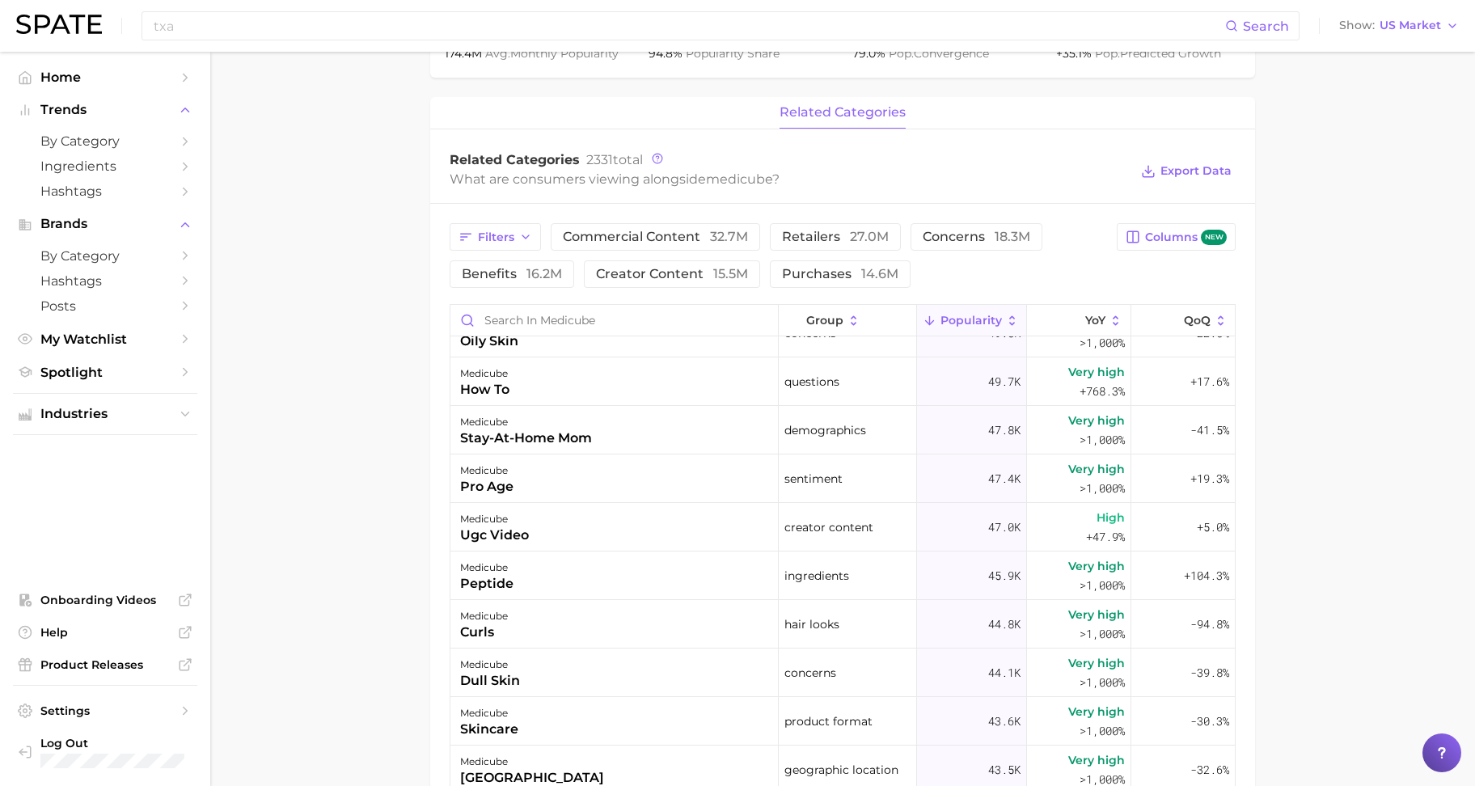
scroll to position [10725, 0]
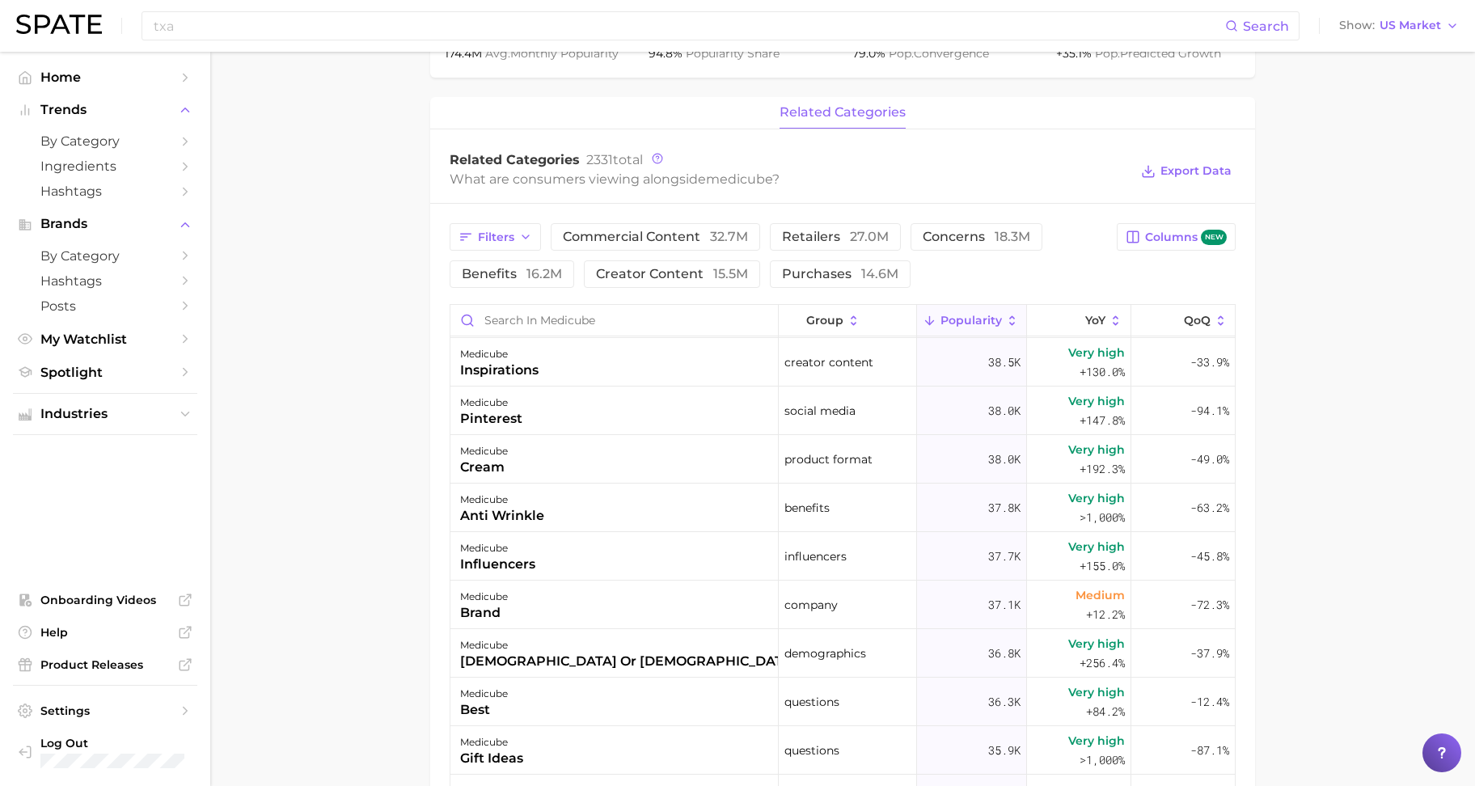
click at [1360, 490] on main "Overview Google TikTok Instagram Beta brand medicube Add to Watchlist Export Da…" at bounding box center [842, 312] width 1265 height 1758
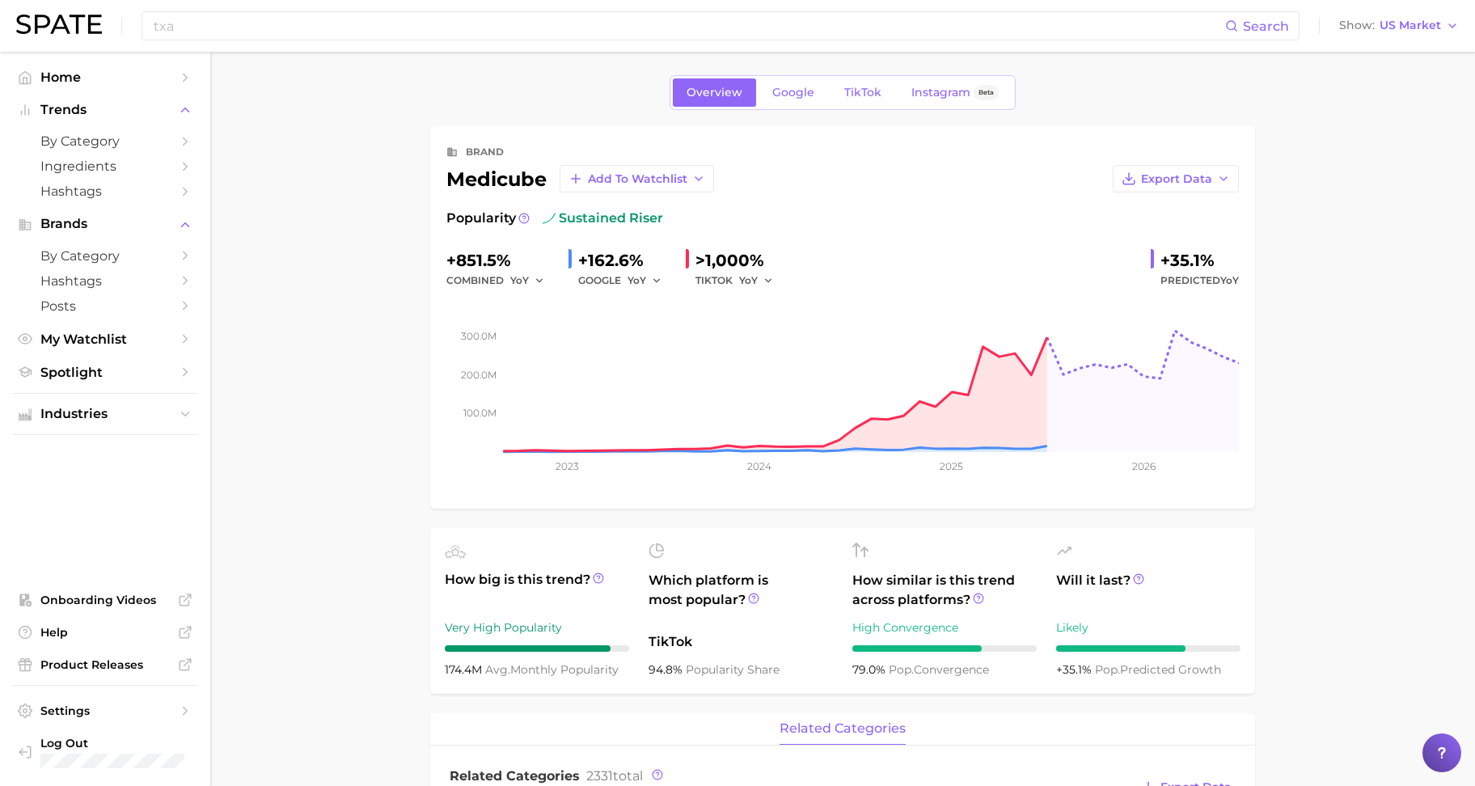
scroll to position [0, 0]
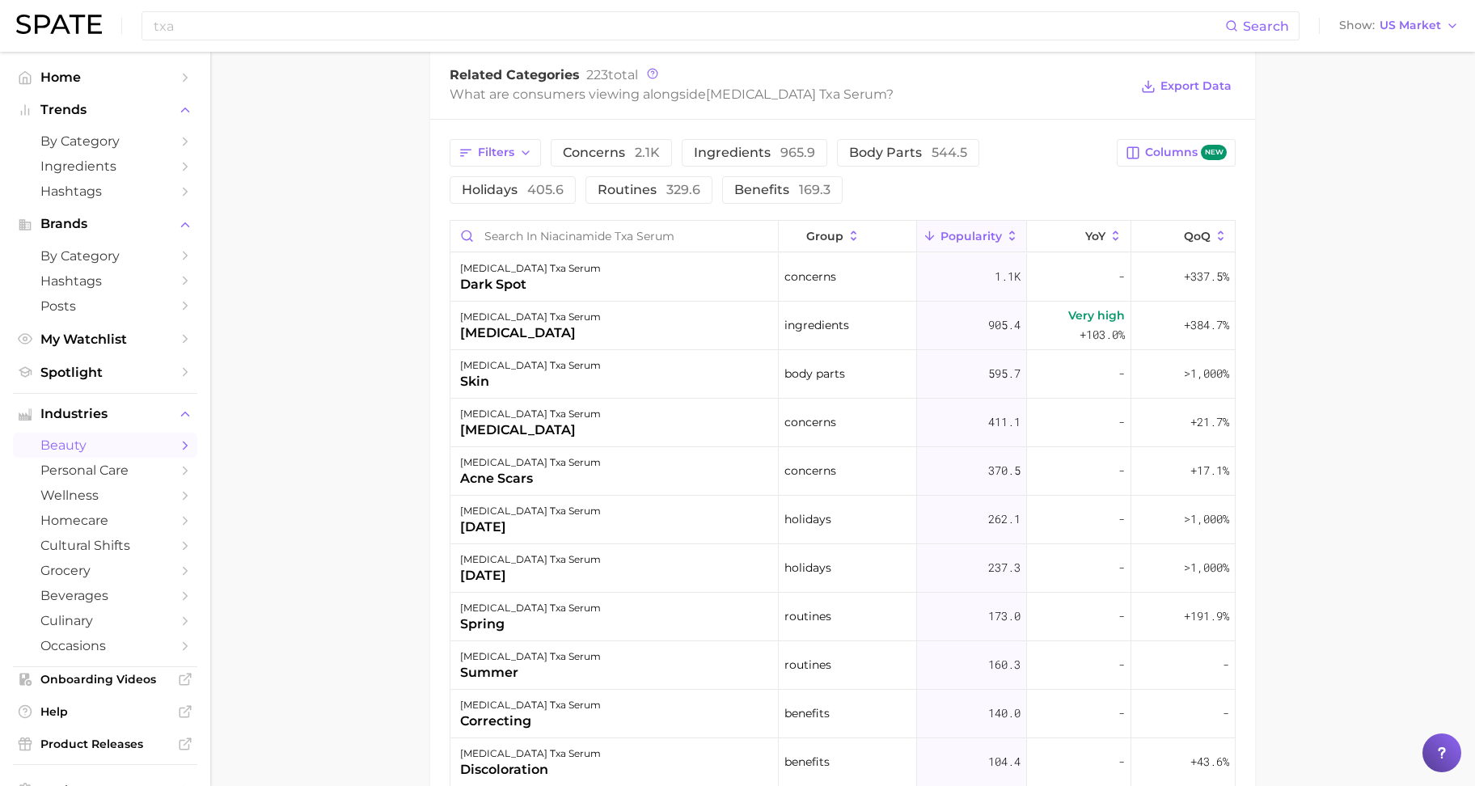
click at [1368, 292] on main "1. skincare 2. face products 3. face serum products 4. [MEDICAL_DATA] txa serum…" at bounding box center [842, 190] width 1265 height 1831
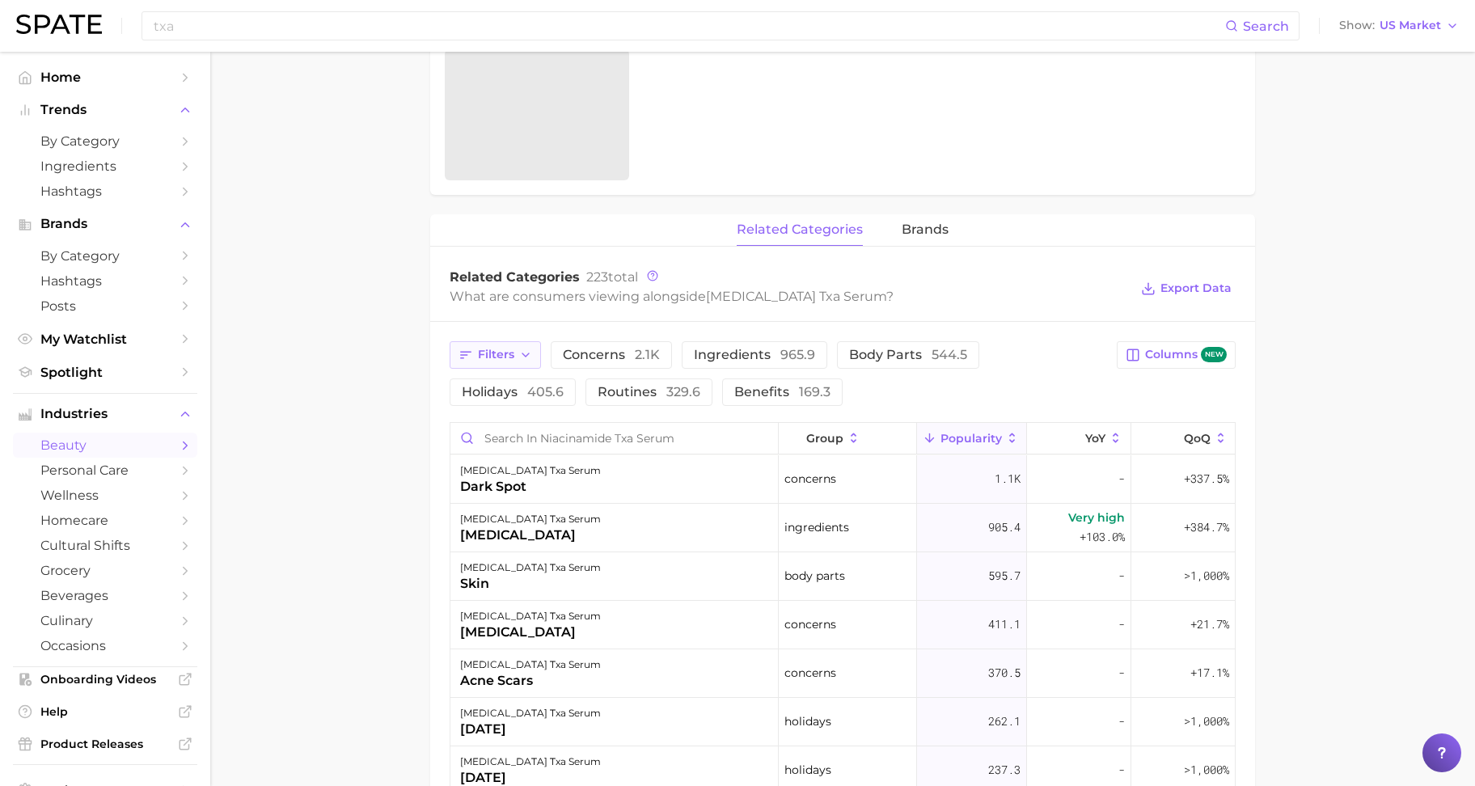
click at [508, 346] on button "Filters" at bounding box center [495, 355] width 91 height 28
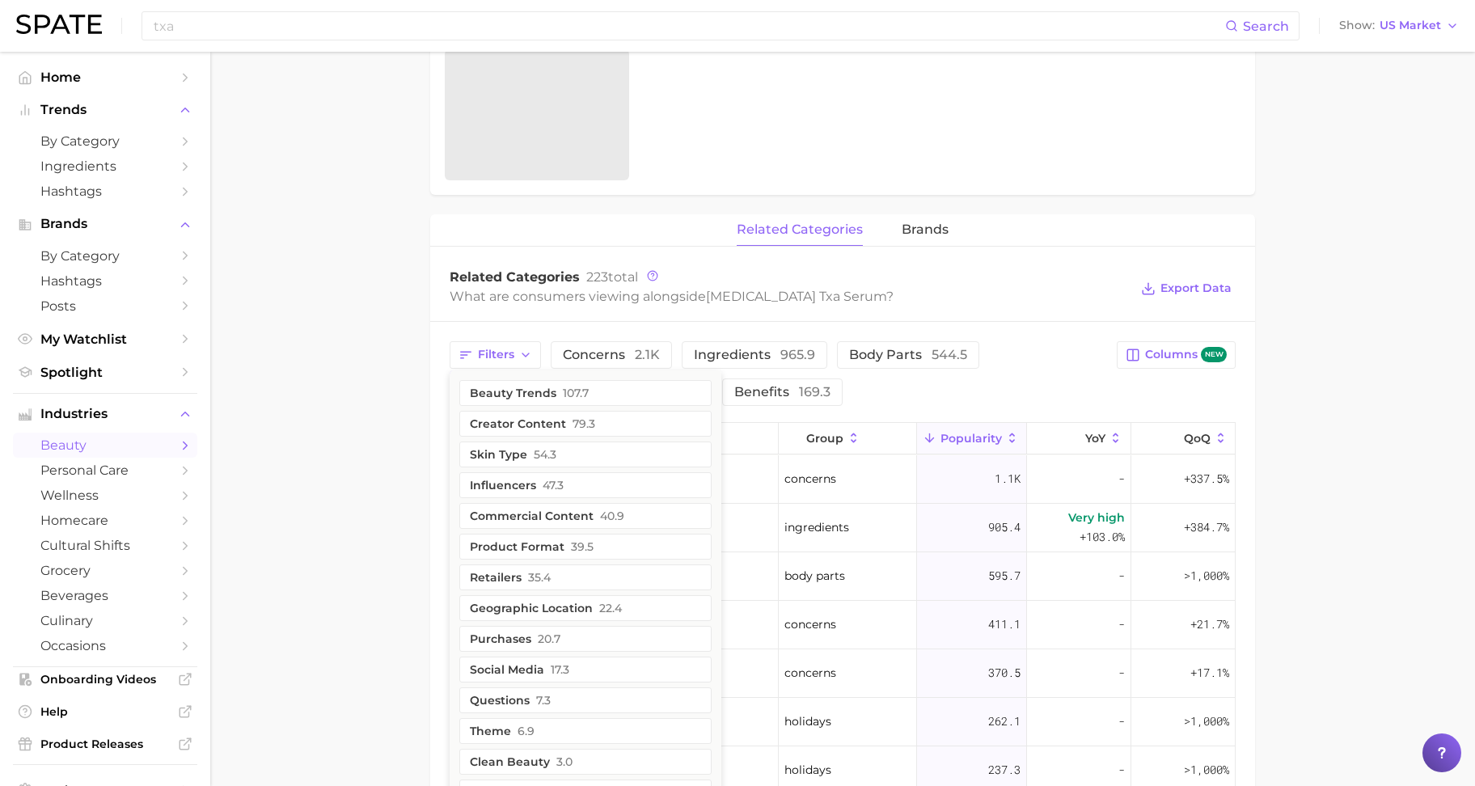
click at [375, 337] on main "1. skincare 2. face products 3. face serum products 4. [MEDICAL_DATA] txa serum…" at bounding box center [842, 392] width 1265 height 1831
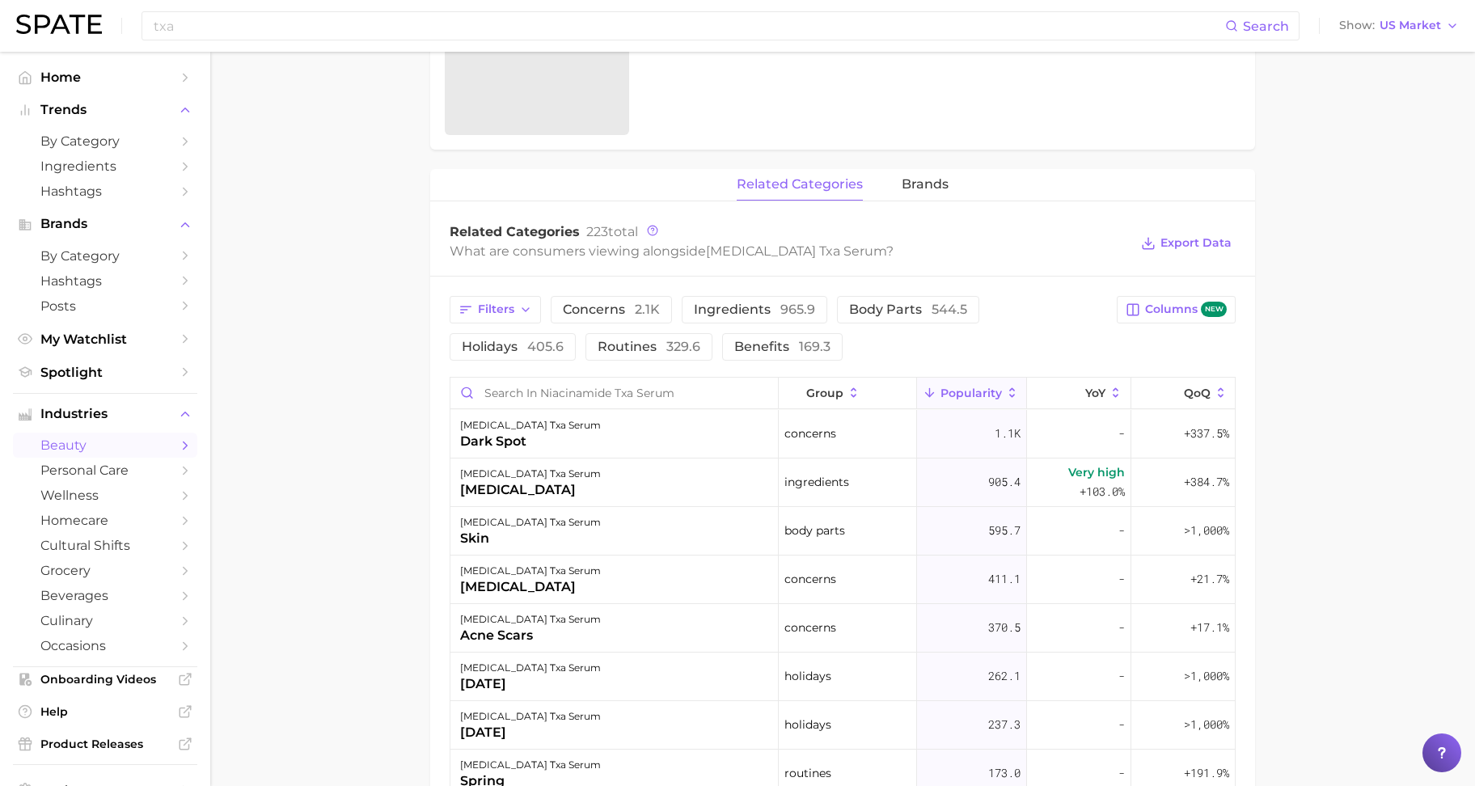
click at [328, 565] on main "1. skincare 2. face products 3. face serum products 4. [MEDICAL_DATA] txa serum…" at bounding box center [842, 347] width 1265 height 1831
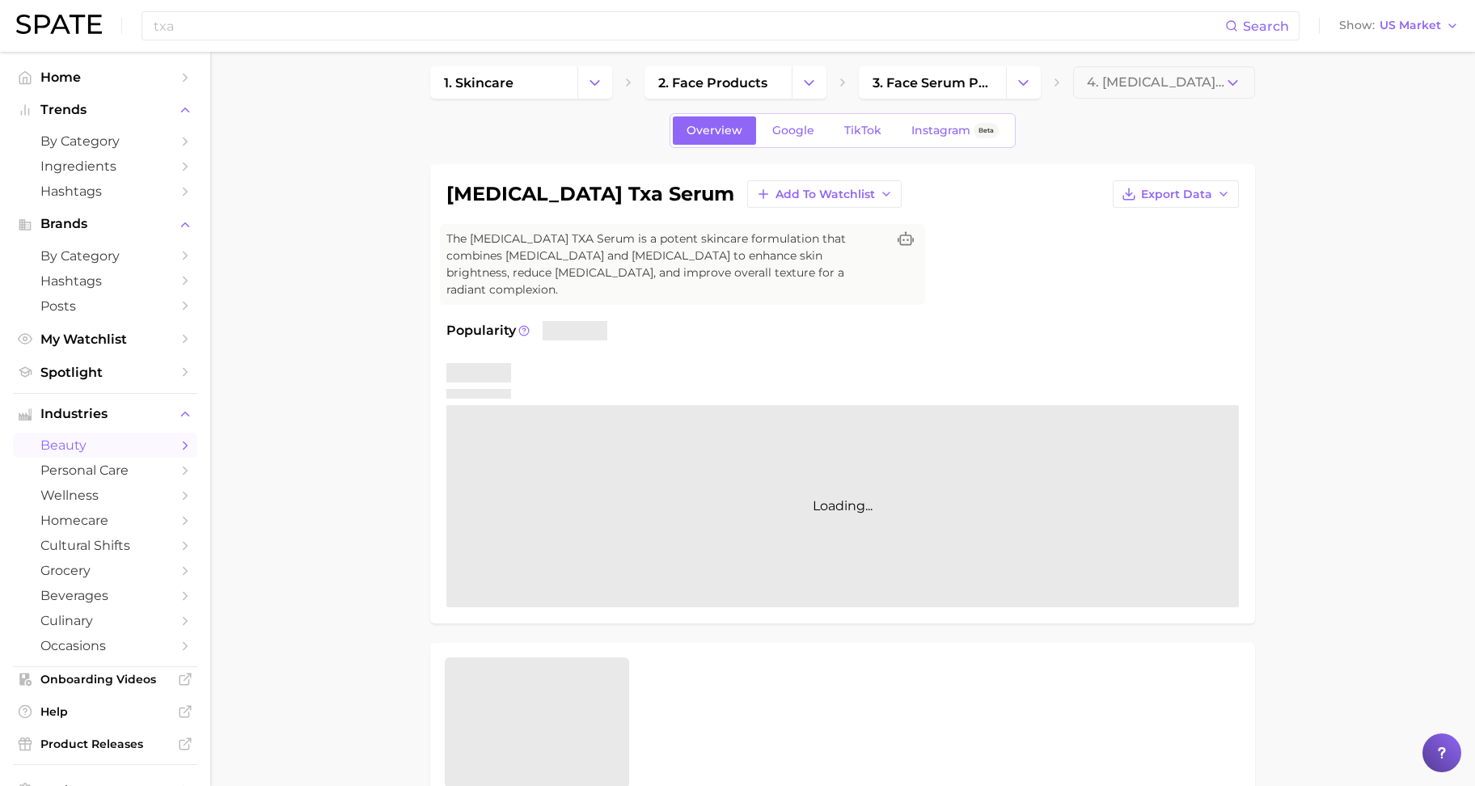
scroll to position [0, 0]
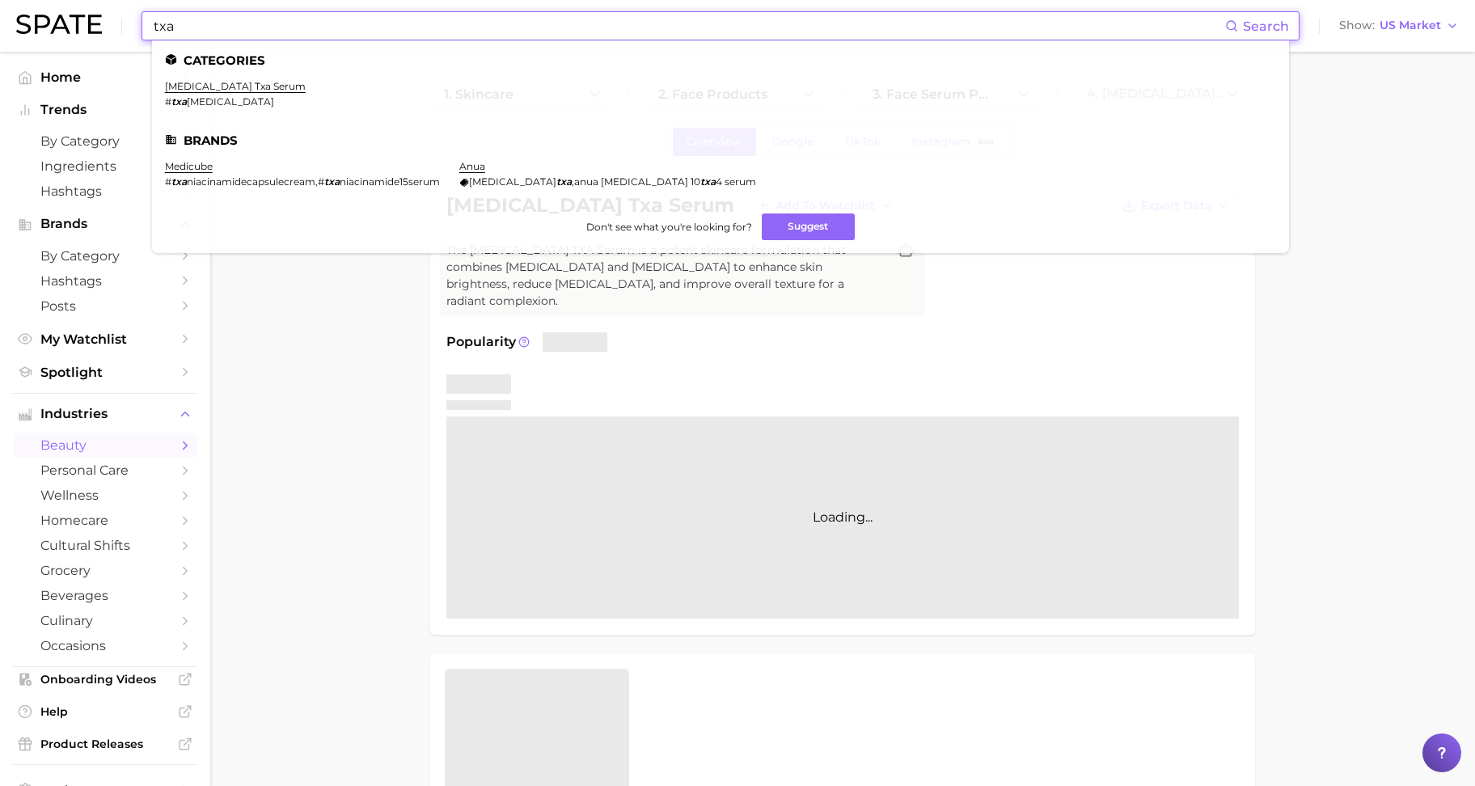
click at [287, 38] on input "txa" at bounding box center [688, 26] width 1073 height 28
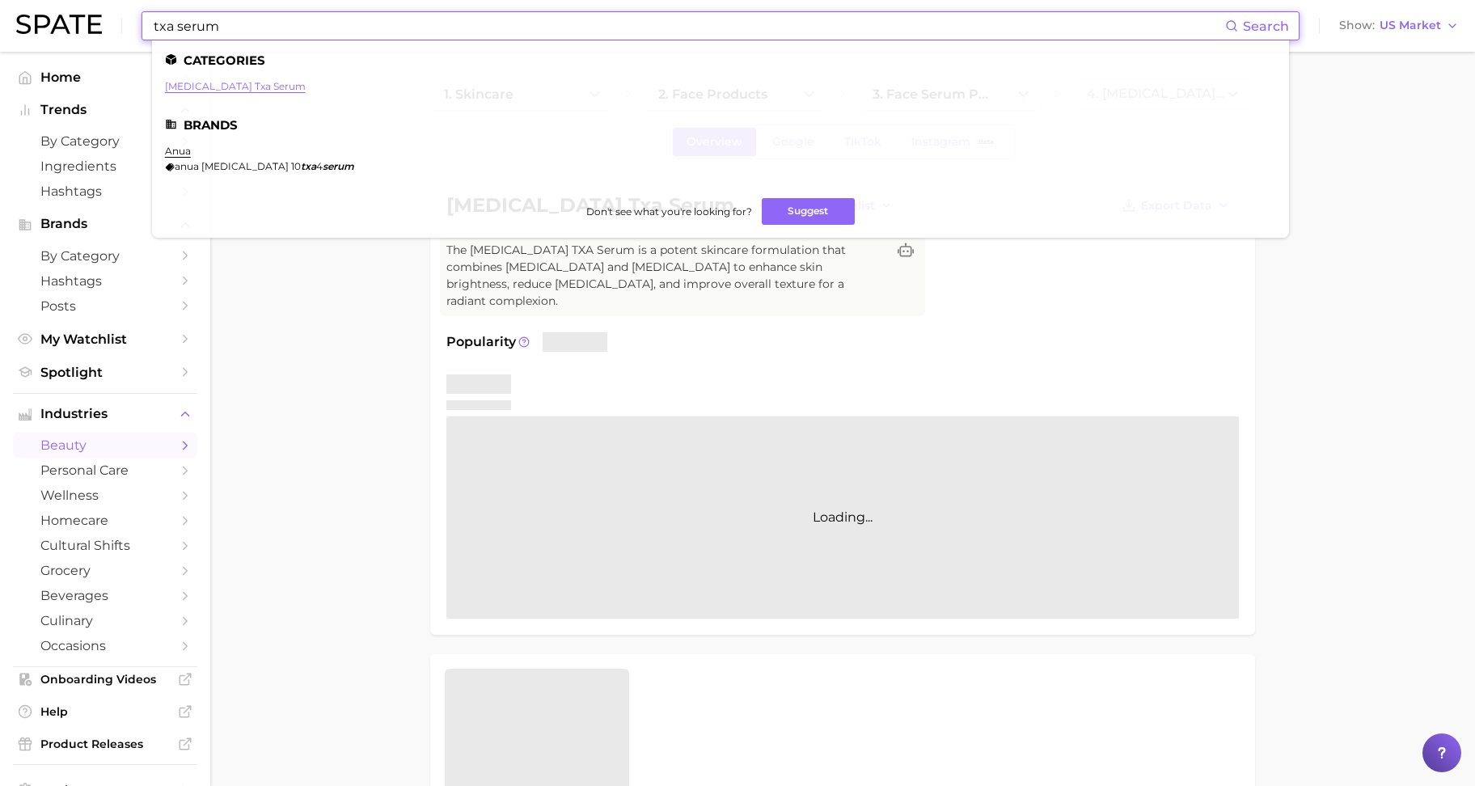
click at [248, 88] on link "[MEDICAL_DATA] txa serum" at bounding box center [235, 86] width 141 height 12
click at [218, 19] on input "txa serum" at bounding box center [688, 26] width 1073 height 28
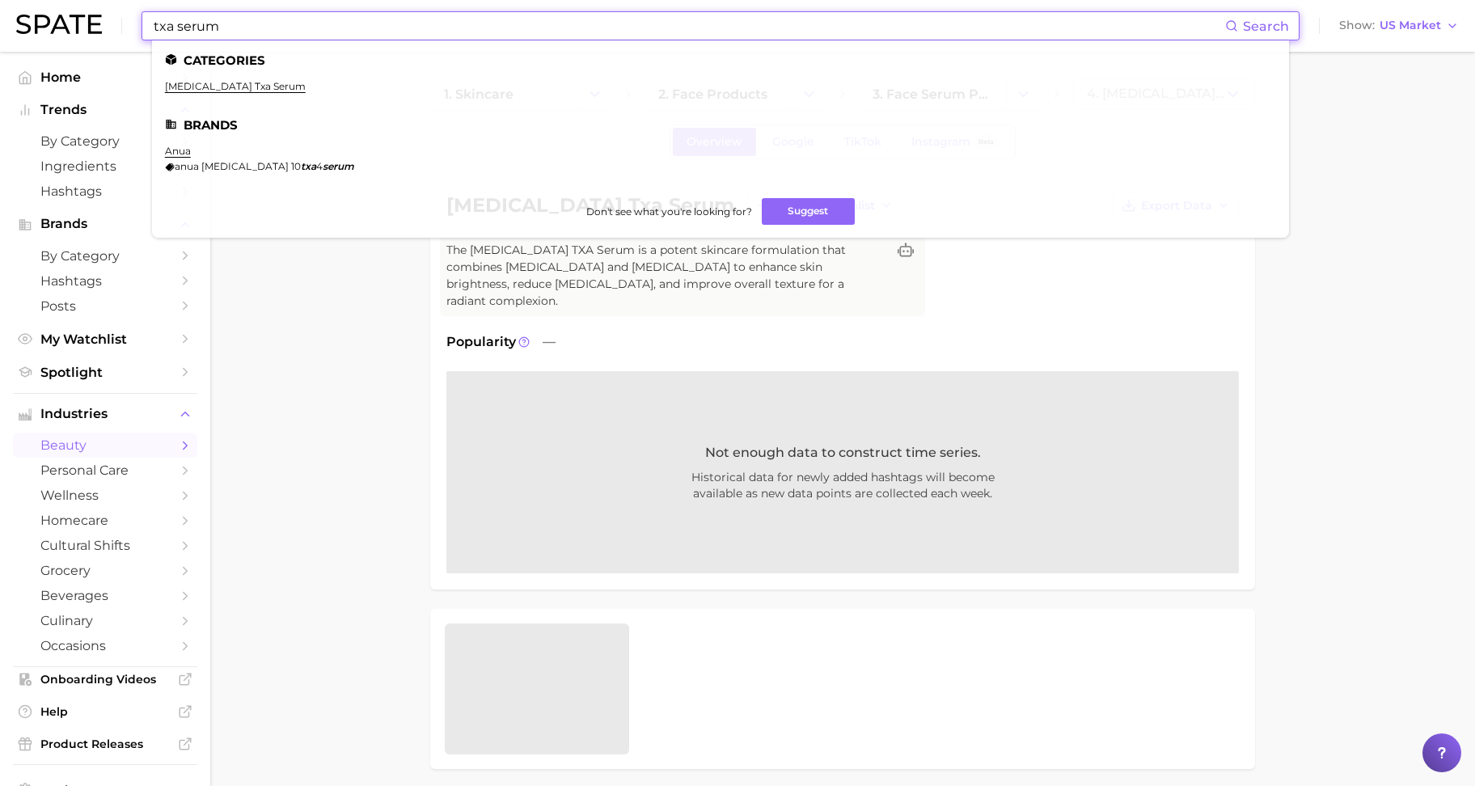
drag, startPoint x: 288, startPoint y: 28, endPoint x: 137, endPoint y: 31, distance: 151.3
click at [137, 28] on div "txa serum Search Categories [MEDICAL_DATA] txa serum Brands anua anua [MEDICAL_…" at bounding box center [737, 26] width 1443 height 52
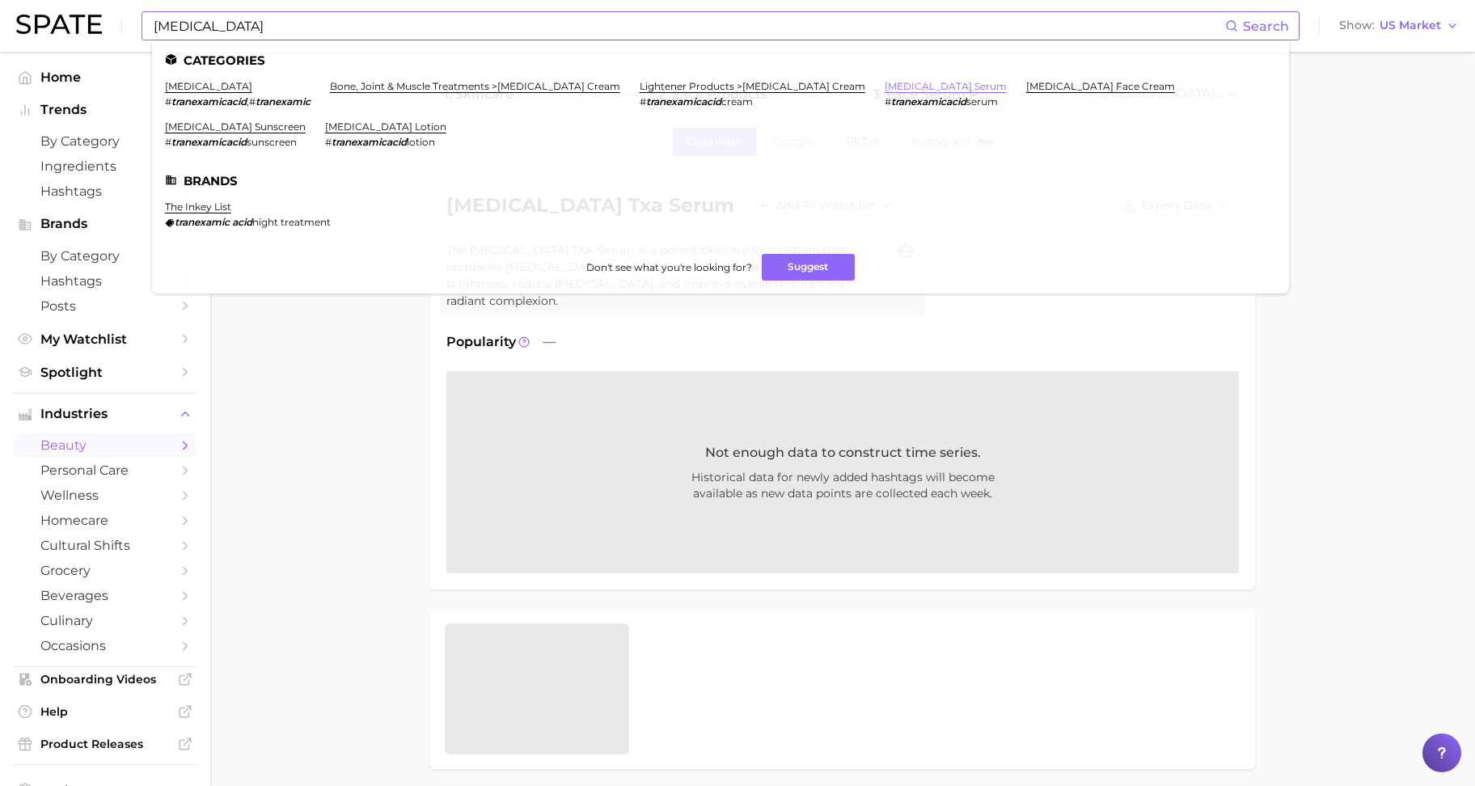
click at [937, 90] on link "[MEDICAL_DATA] serum" at bounding box center [946, 86] width 122 height 12
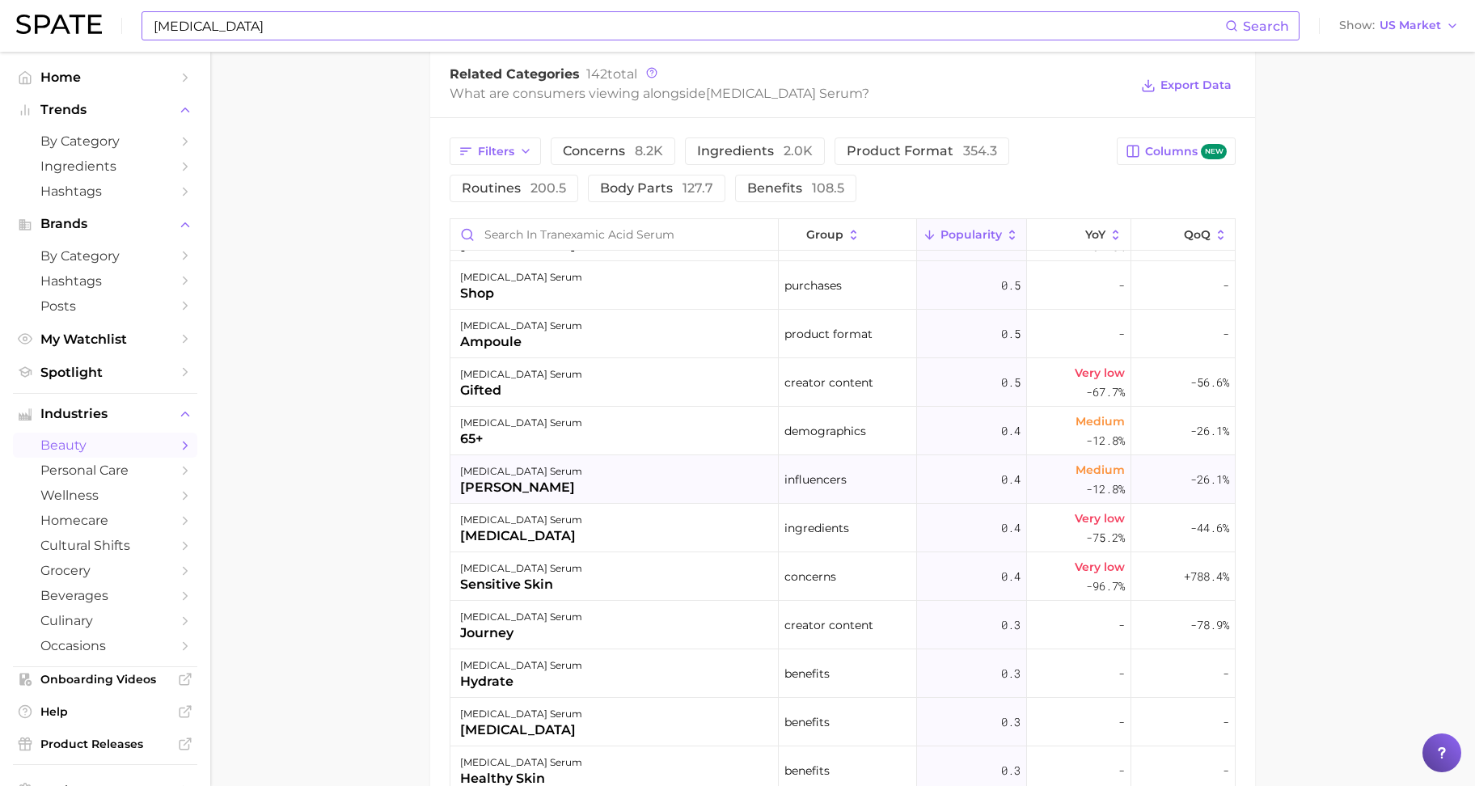
scroll to position [4651, 0]
click at [1370, 551] on main "1. skincare 2. face products 3. face serum products 4. [MEDICAL_DATA] serum Ove…" at bounding box center [842, 174] width 1265 height 1862
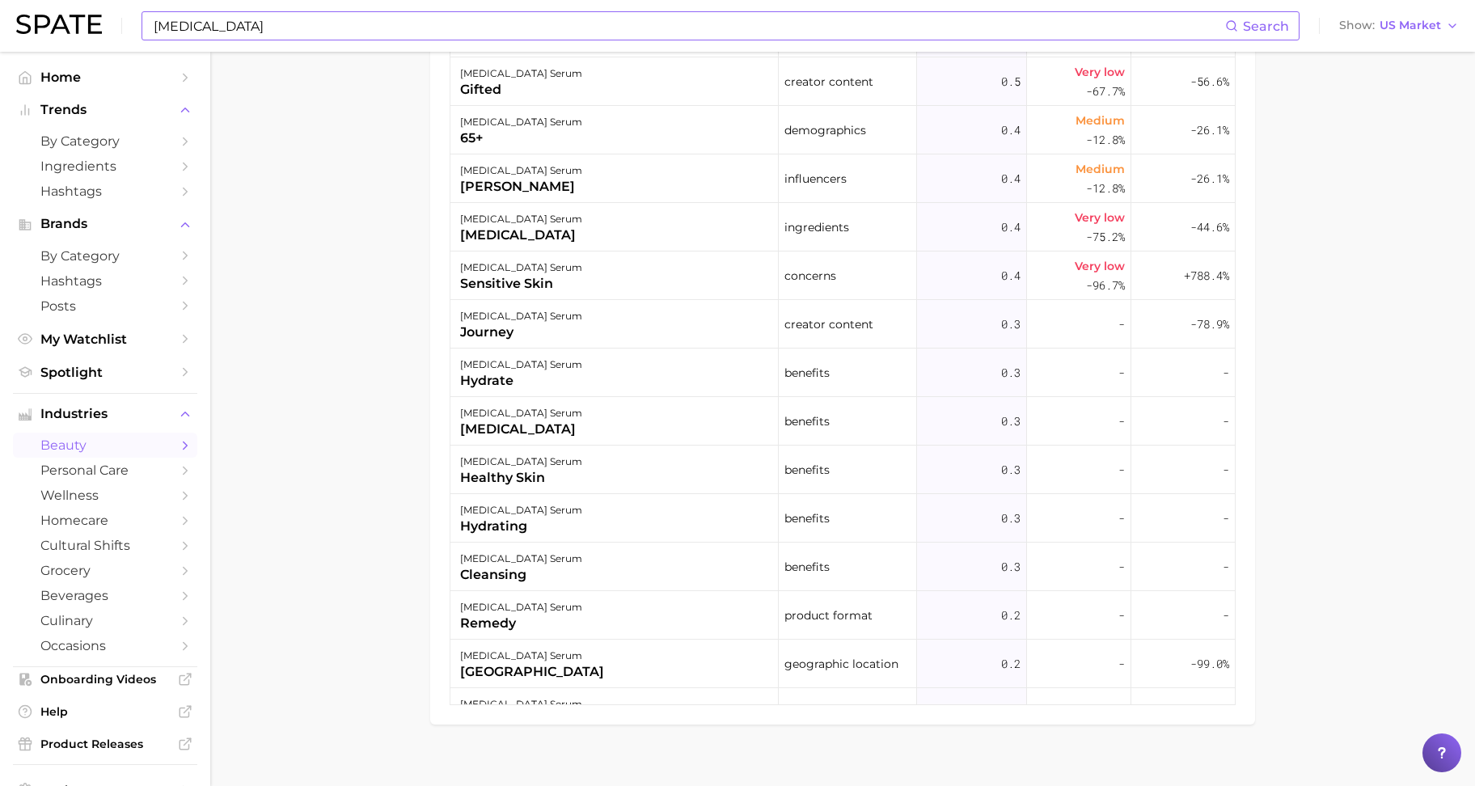
scroll to position [1111, 0]
click at [282, 28] on input "[MEDICAL_DATA]" at bounding box center [688, 26] width 1073 height 28
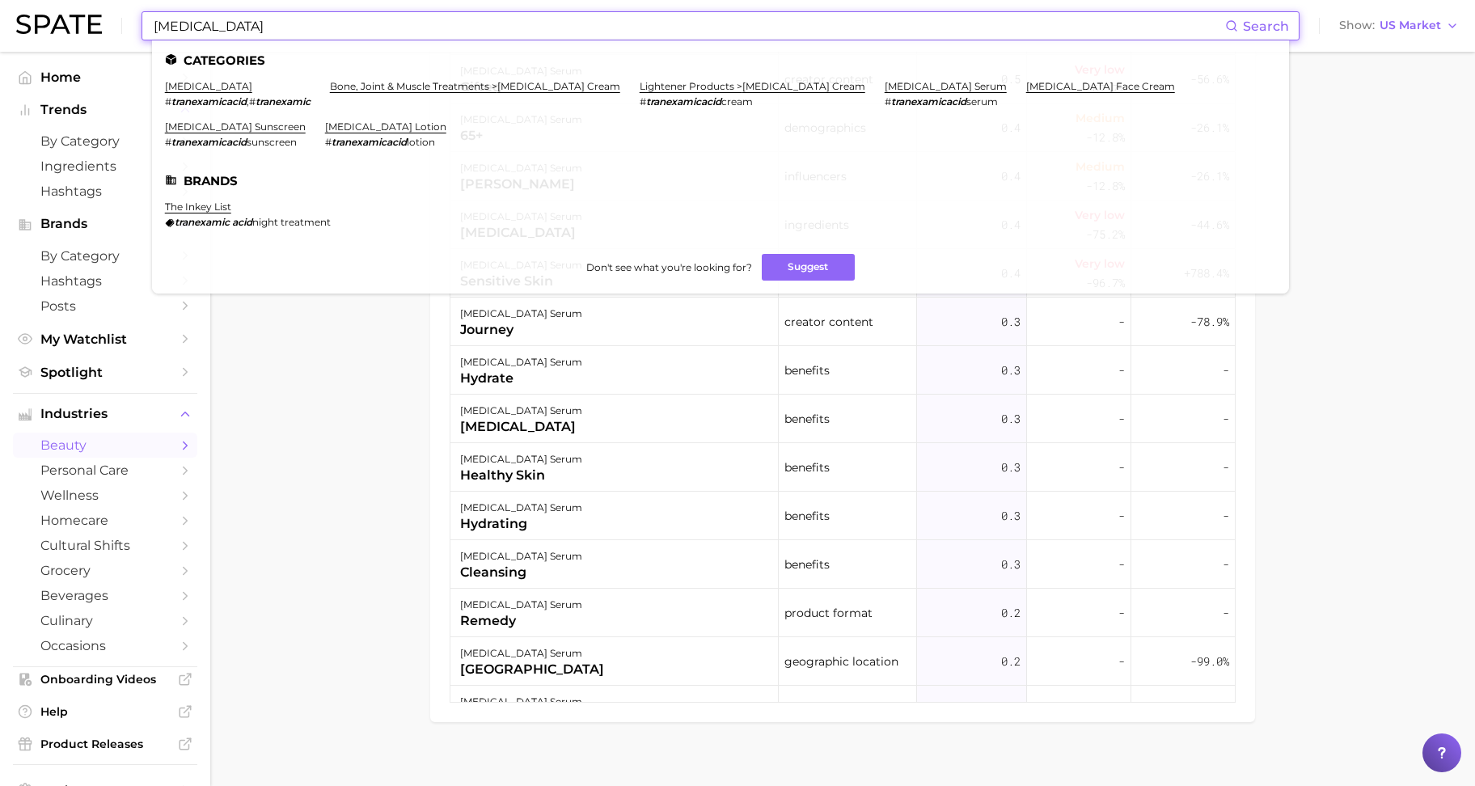
drag, startPoint x: 285, startPoint y: 33, endPoint x: 28, endPoint y: 25, distance: 257.4
click at [28, 25] on div "[MEDICAL_DATA] Search Categories [MEDICAL_DATA] # tranexamicacid , # tranexamic…" at bounding box center [737, 26] width 1443 height 52
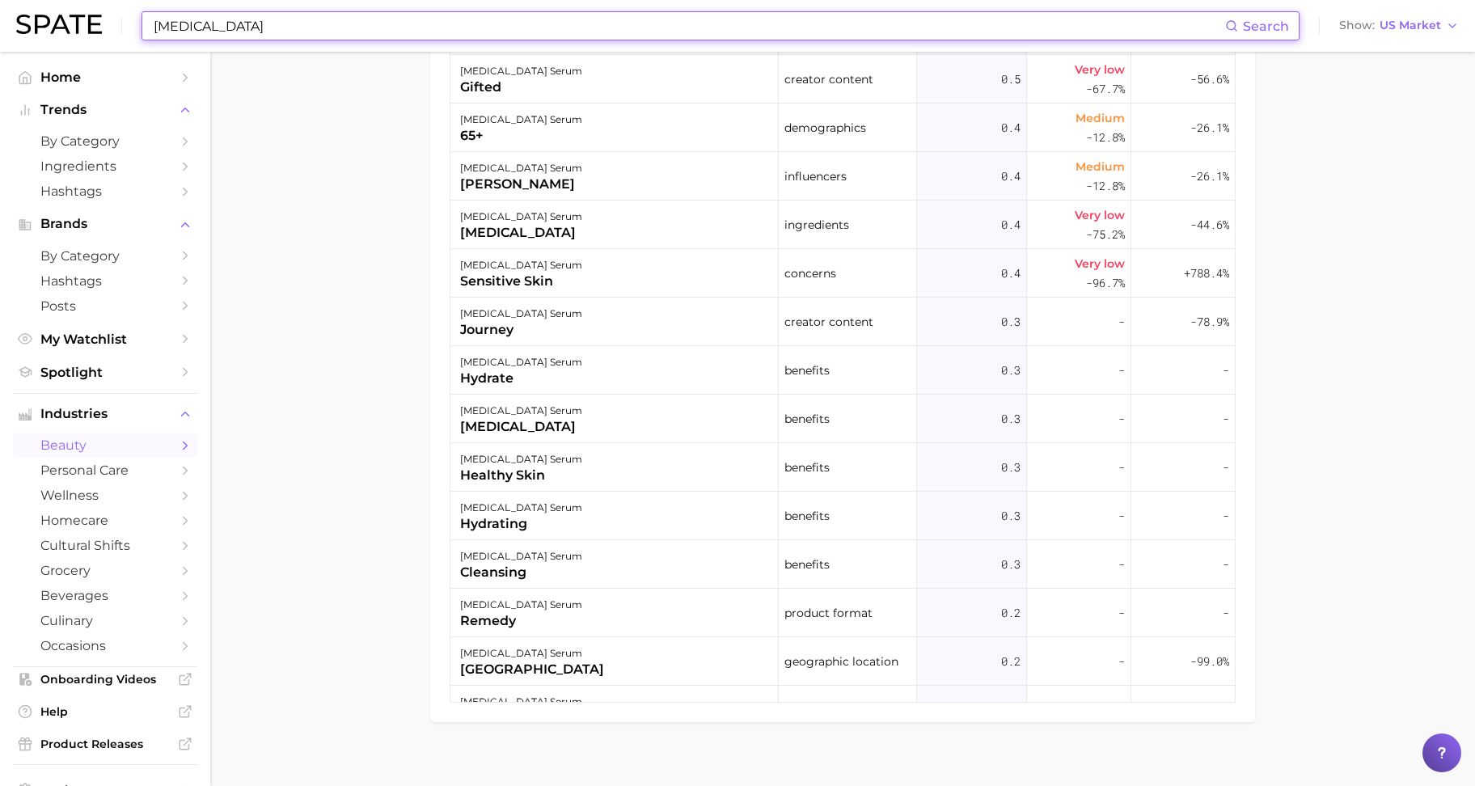
type input "ㅆ"
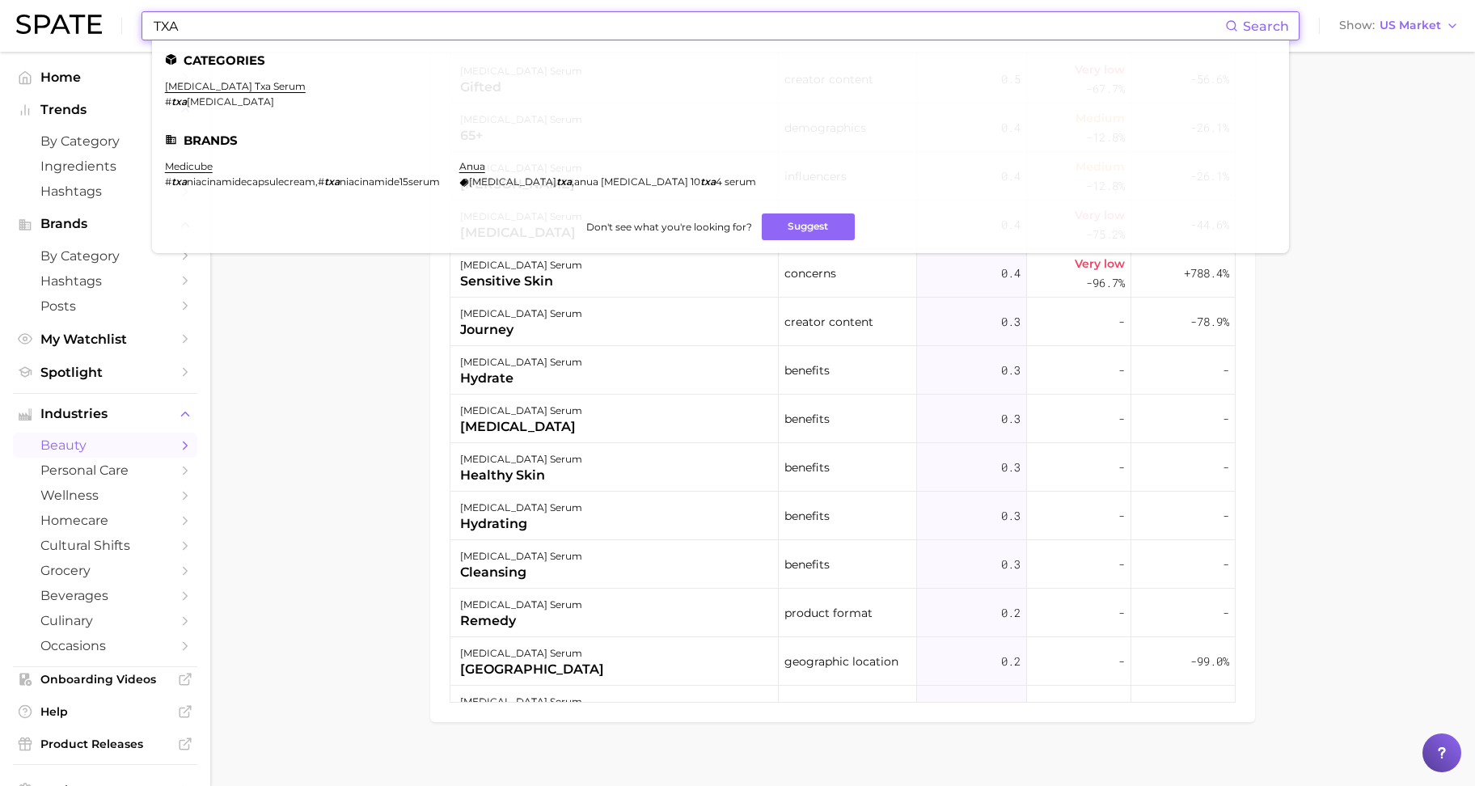
type input "TXA"
click at [248, 90] on link "[MEDICAL_DATA] txa serum" at bounding box center [235, 86] width 141 height 12
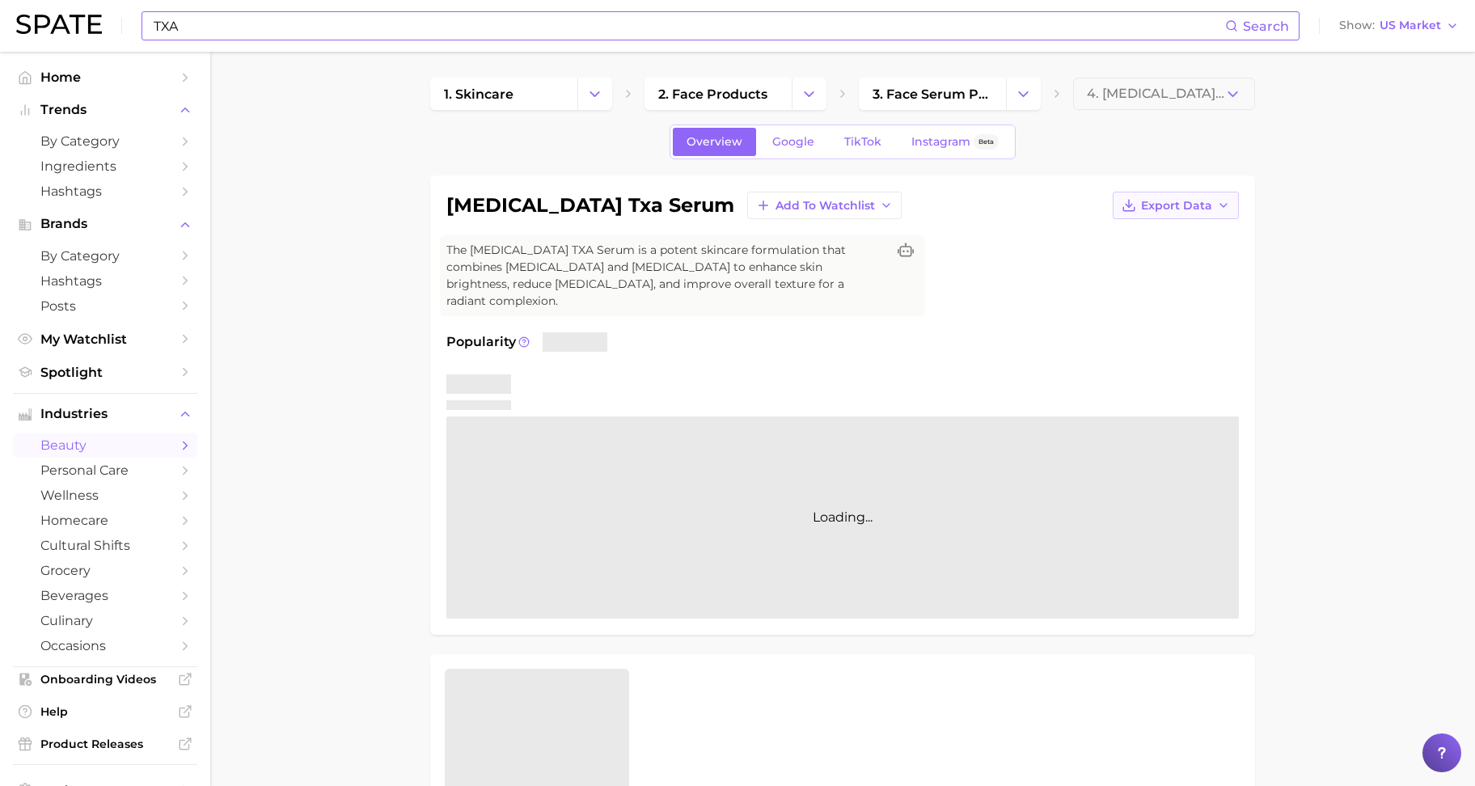
click at [1193, 202] on span "Export Data" at bounding box center [1176, 206] width 71 height 14
click at [1096, 239] on span "Time Series CSV" at bounding box center [1136, 236] width 95 height 14
drag, startPoint x: 447, startPoint y: 203, endPoint x: 691, endPoint y: 214, distance: 243.7
click at [691, 214] on div "[MEDICAL_DATA] txa serum Add to Watchlist Export Data" at bounding box center [843, 206] width 793 height 28
copy h1 "[MEDICAL_DATA] txa serum"
